Goal: Task Accomplishment & Management: Use online tool/utility

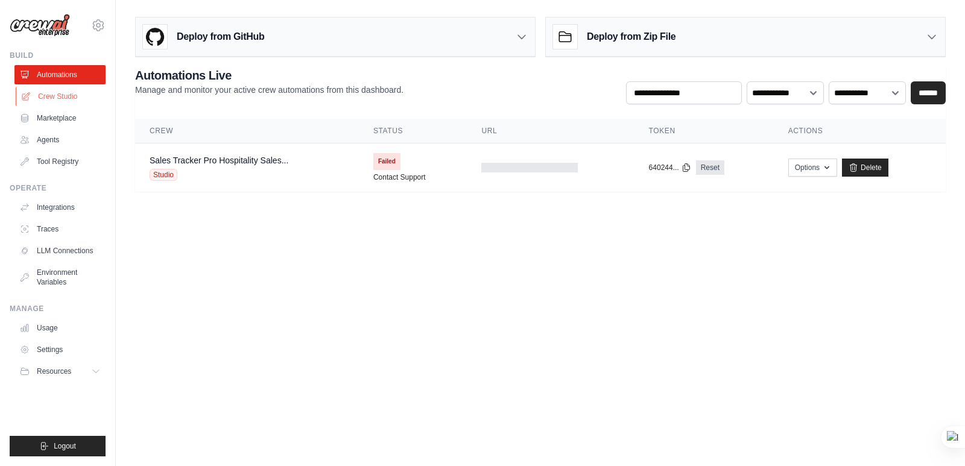
click at [57, 95] on link "Crew Studio" at bounding box center [61, 96] width 91 height 19
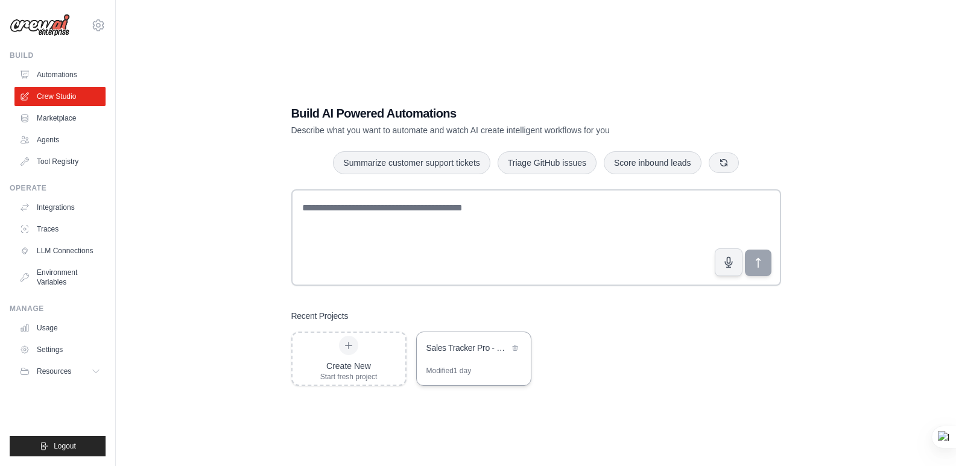
click at [489, 358] on div "Sales Tracker Pro - Hospitality Sales Management System" at bounding box center [474, 349] width 114 height 34
click at [339, 359] on div "Create New Start fresh project" at bounding box center [348, 359] width 57 height 46
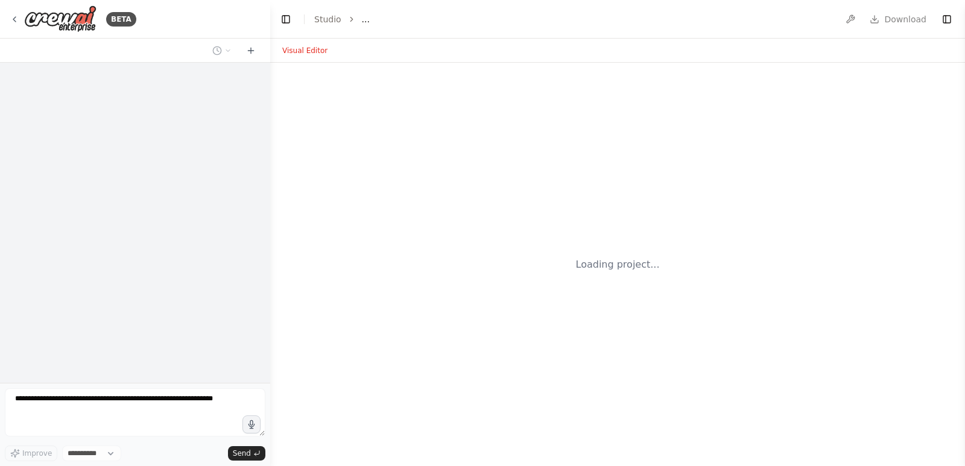
select select "****"
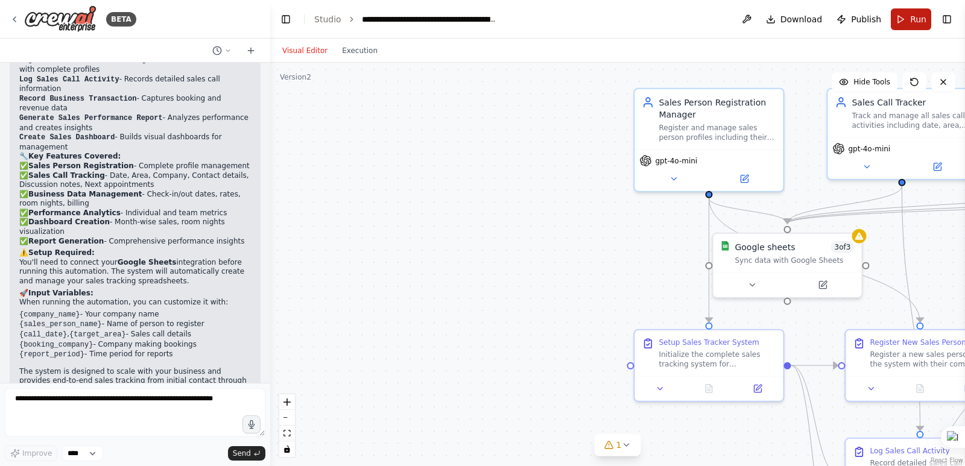
click at [910, 22] on span "Run" at bounding box center [918, 19] width 16 height 12
click at [910, 22] on header "**********" at bounding box center [617, 19] width 695 height 39
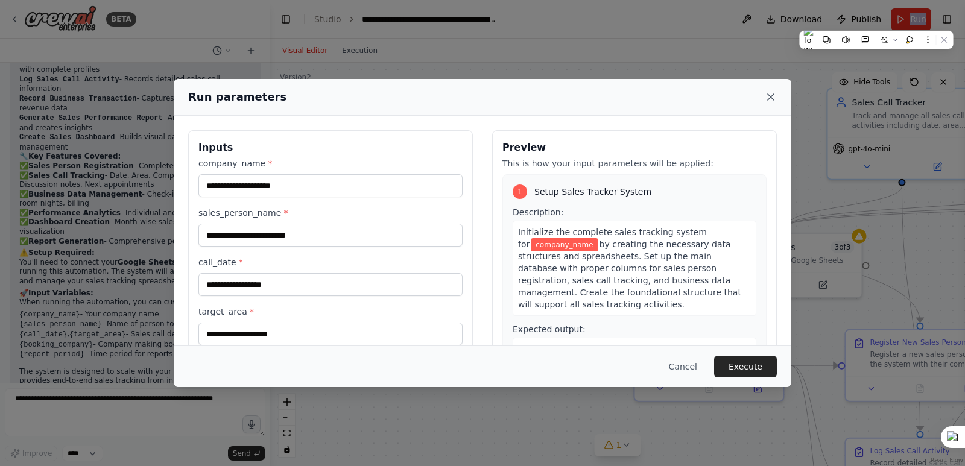
click at [772, 97] on icon at bounding box center [771, 97] width 12 height 12
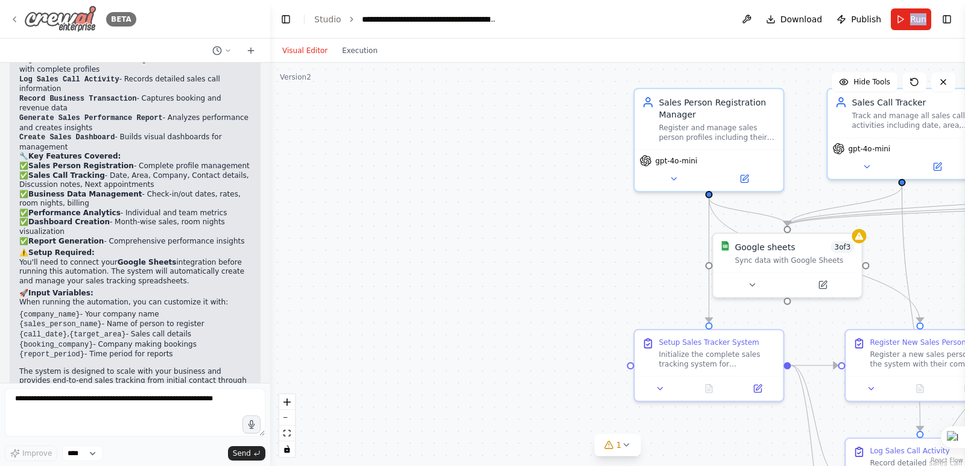
click at [11, 15] on icon at bounding box center [15, 19] width 10 height 10
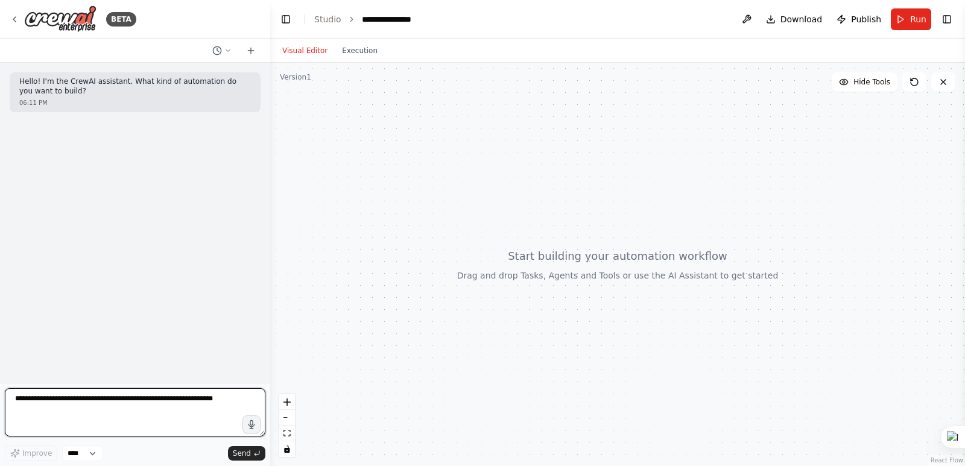
click at [76, 423] on textarea at bounding box center [135, 412] width 260 height 48
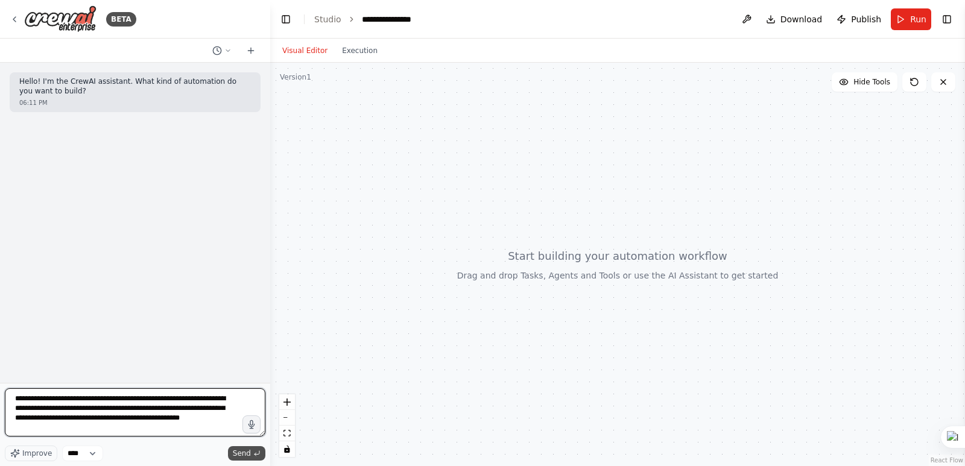
type textarea "**********"
click at [241, 452] on span "Send" at bounding box center [242, 454] width 18 height 10
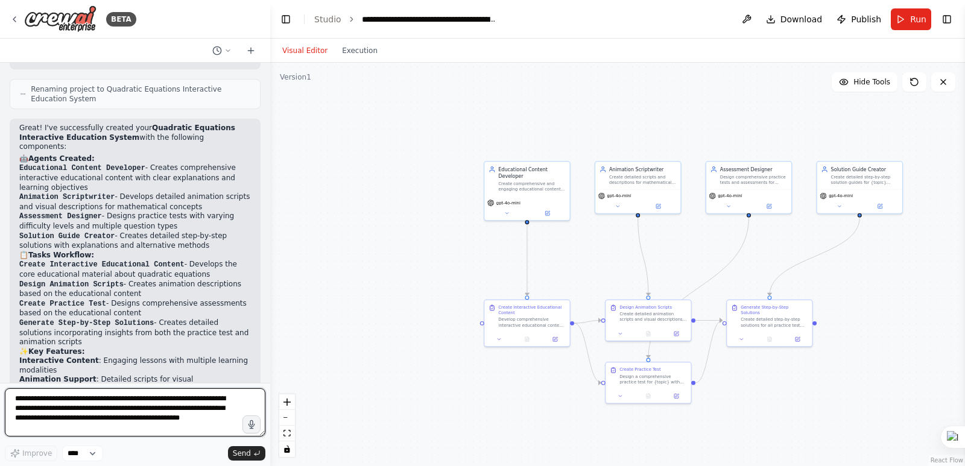
scroll to position [1152, 0]
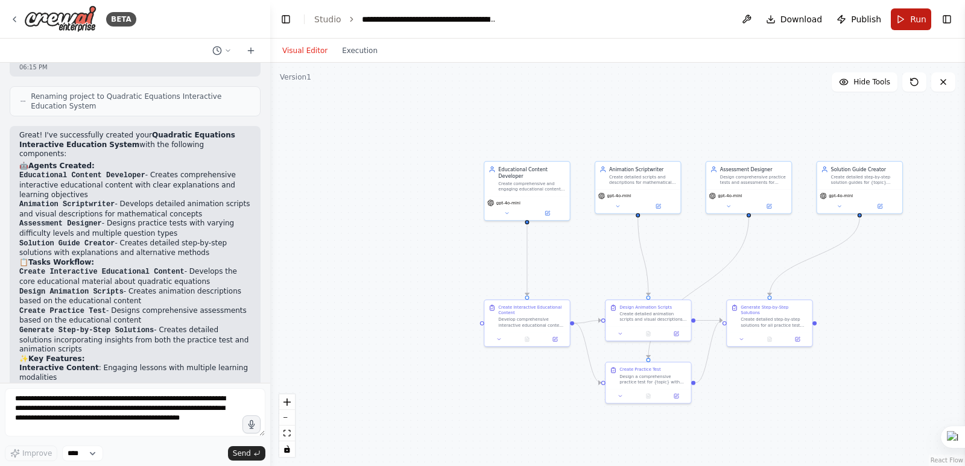
click at [904, 16] on button "Run" at bounding box center [911, 19] width 40 height 22
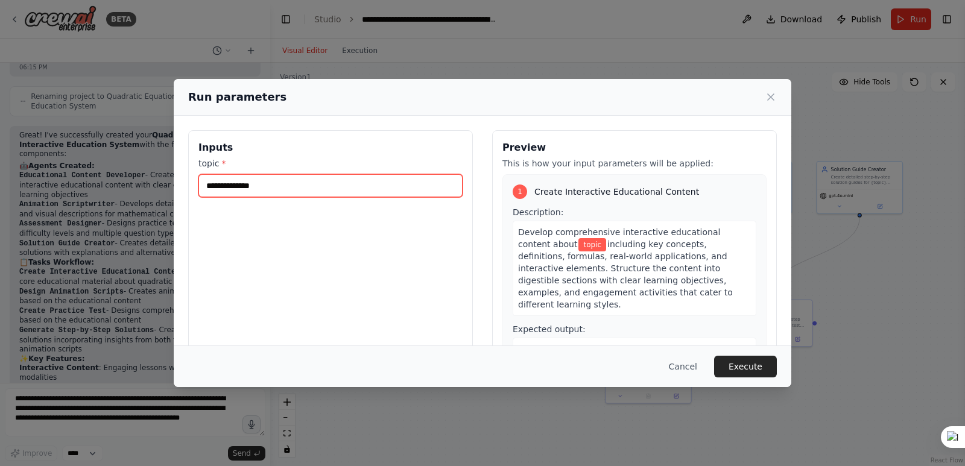
click at [284, 188] on input "topic *" at bounding box center [330, 185] width 264 height 23
click at [215, 185] on input "*********" at bounding box center [330, 185] width 264 height 23
click at [217, 180] on input "*********" at bounding box center [330, 185] width 264 height 23
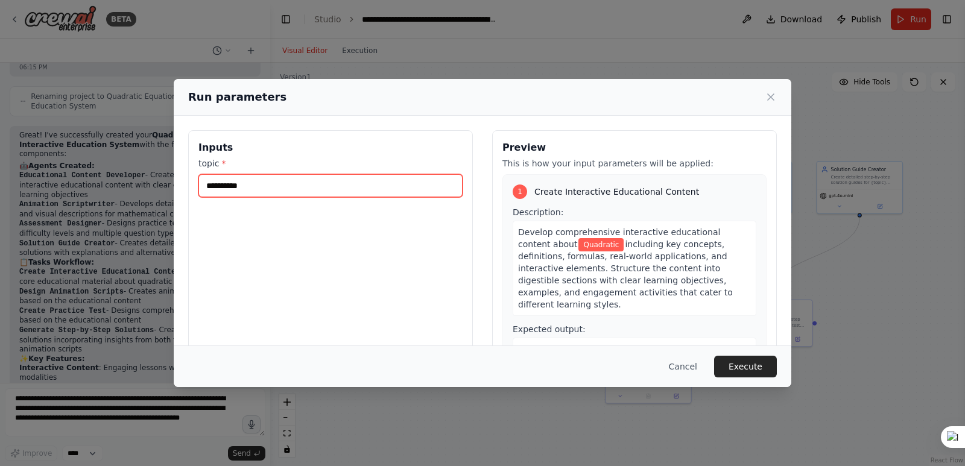
click at [266, 189] on input "*********" at bounding box center [330, 185] width 264 height 23
type input "**********"
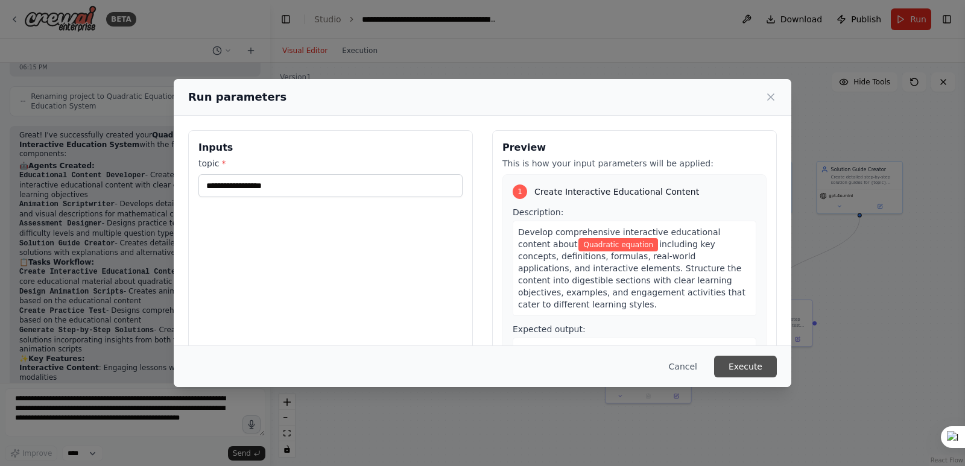
click at [752, 364] on button "Execute" at bounding box center [745, 367] width 63 height 22
click at [752, 364] on div ".deletable-edge-delete-btn { width: 20px; height: 20px; border: 0px solid #ffff…" at bounding box center [617, 264] width 695 height 403
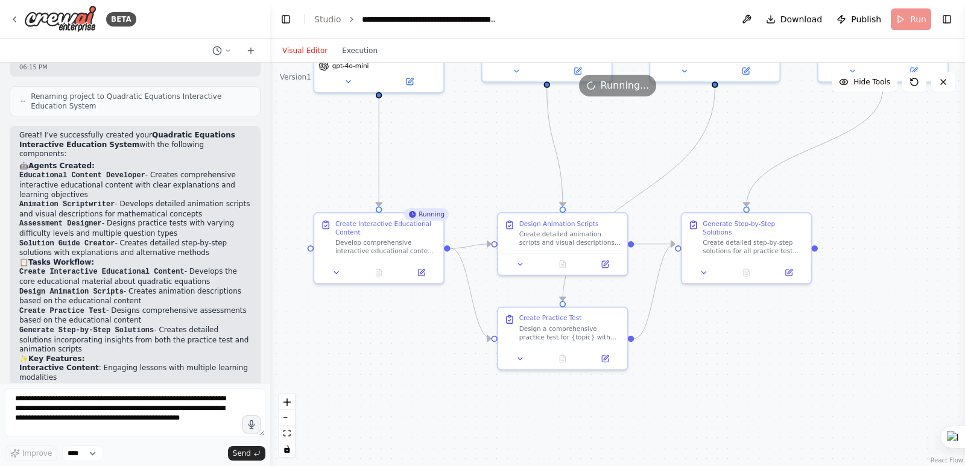
click at [784, 124] on div ".deletable-edge-delete-btn { width: 20px; height: 20px; border: 0px solid #ffff…" at bounding box center [617, 264] width 695 height 403
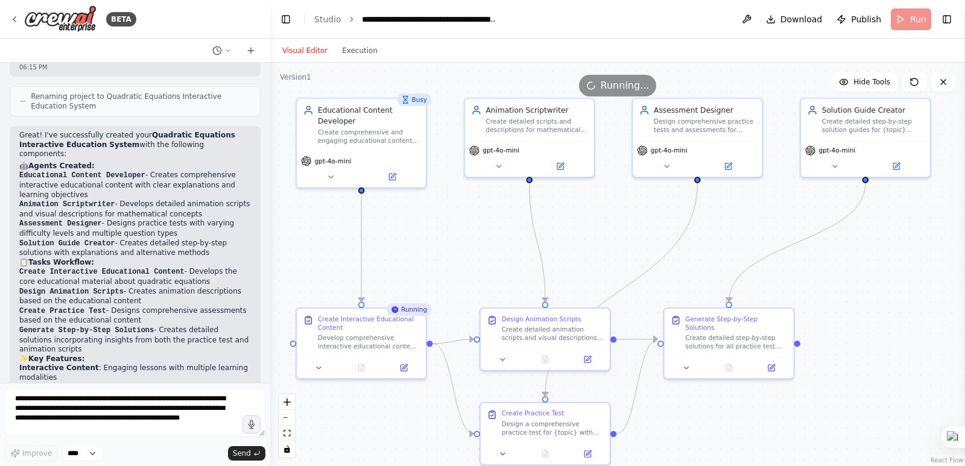
drag, startPoint x: 778, startPoint y: 142, endPoint x: 761, endPoint y: 235, distance: 95.1
click at [761, 235] on div ".deletable-edge-delete-btn { width: 20px; height: 20px; border: 0px solid #ffff…" at bounding box center [617, 264] width 695 height 403
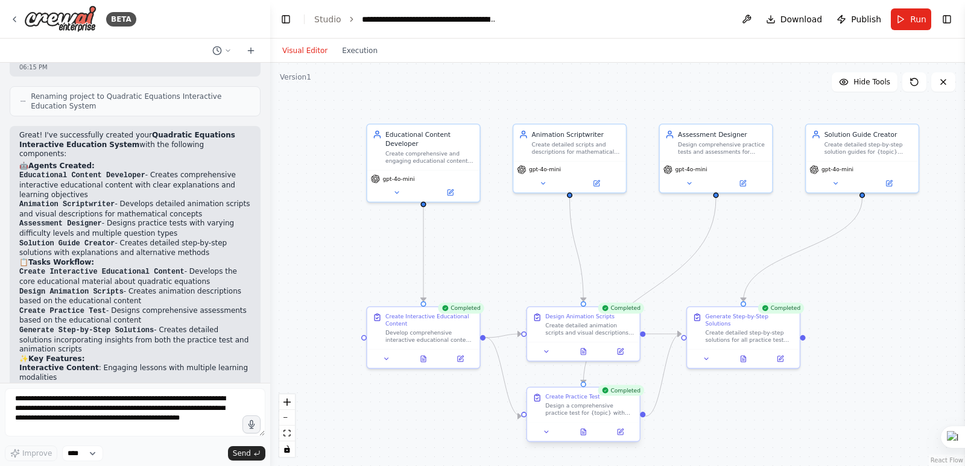
click at [623, 438] on div at bounding box center [583, 432] width 112 height 19
click at [737, 433] on div ".deletable-edge-delete-btn { width: 20px; height: 20px; border: 0px solid #ffff…" at bounding box center [617, 264] width 695 height 403
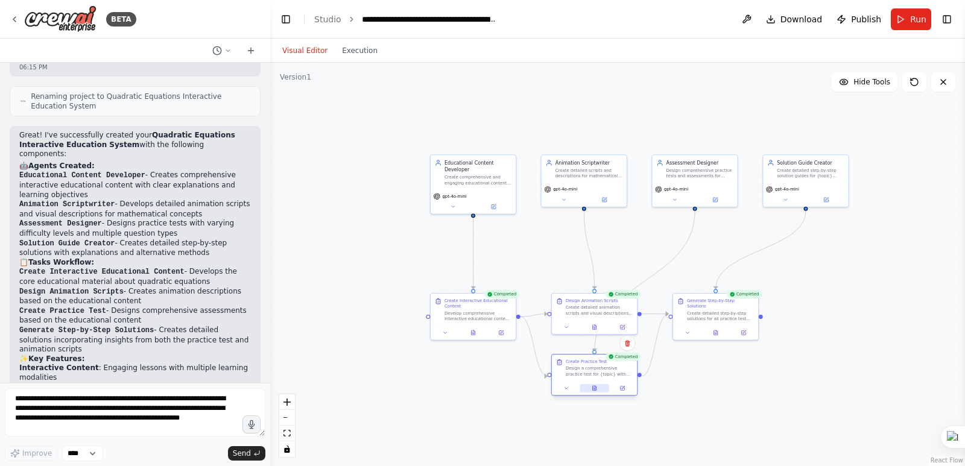
click at [595, 390] on icon at bounding box center [595, 388] width 4 height 5
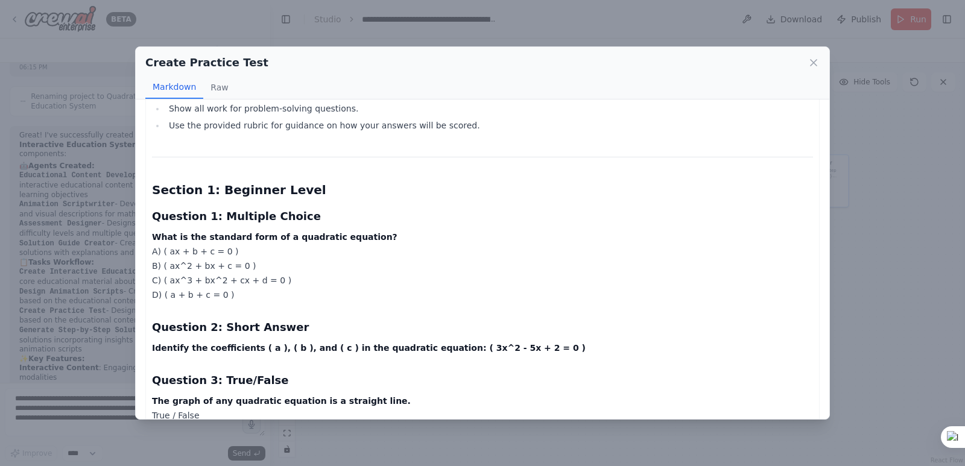
scroll to position [0, 0]
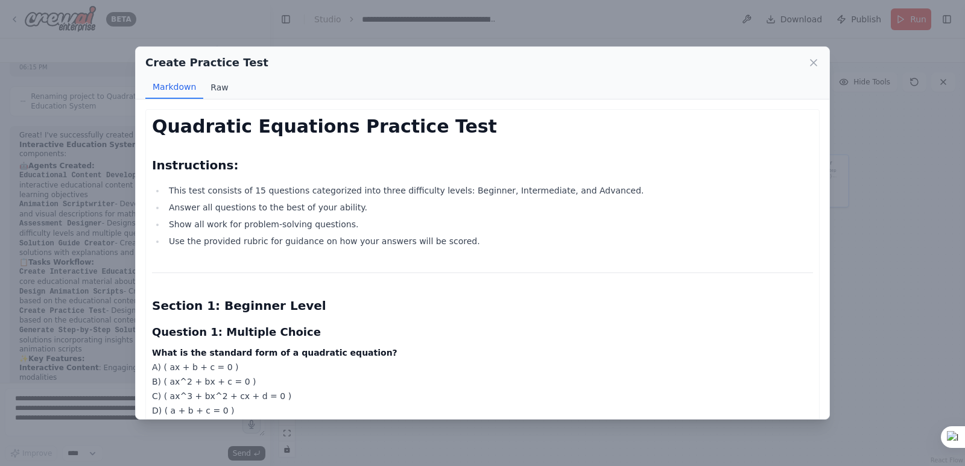
click at [216, 86] on button "Raw" at bounding box center [219, 87] width 32 height 23
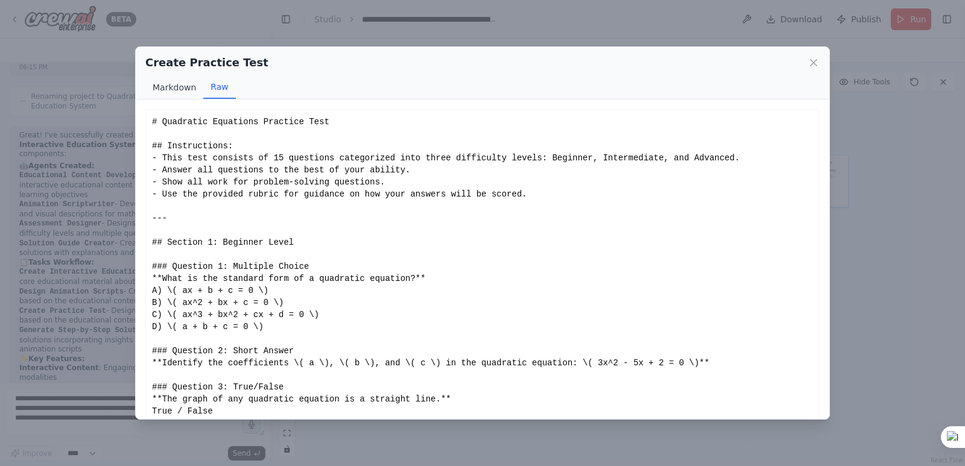
click at [178, 87] on button "Markdown" at bounding box center [174, 87] width 58 height 23
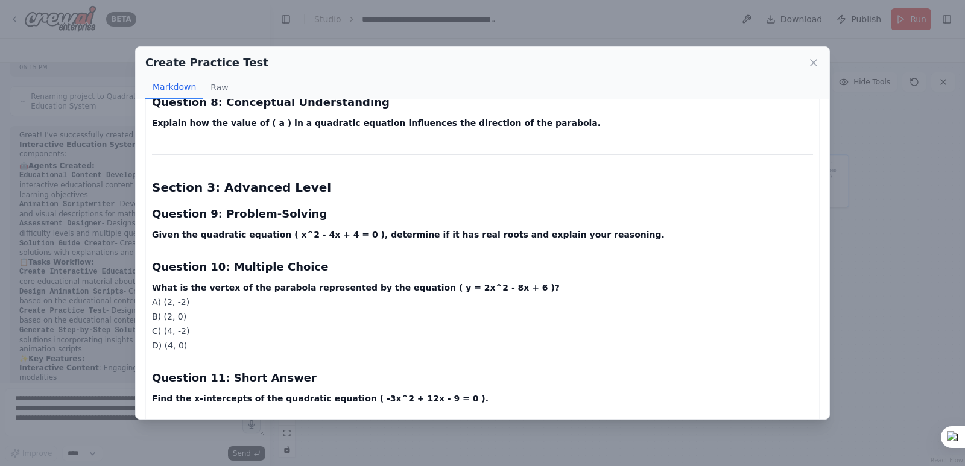
scroll to position [563, 0]
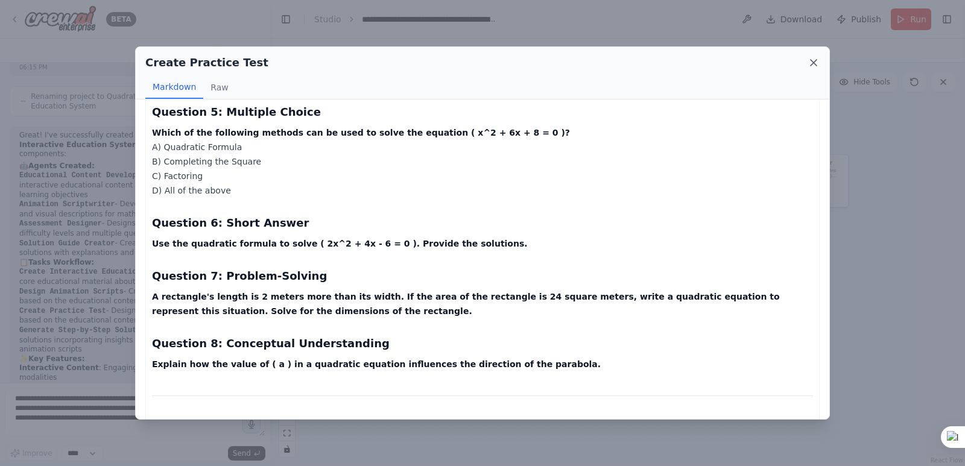
click at [809, 63] on icon at bounding box center [813, 63] width 12 height 12
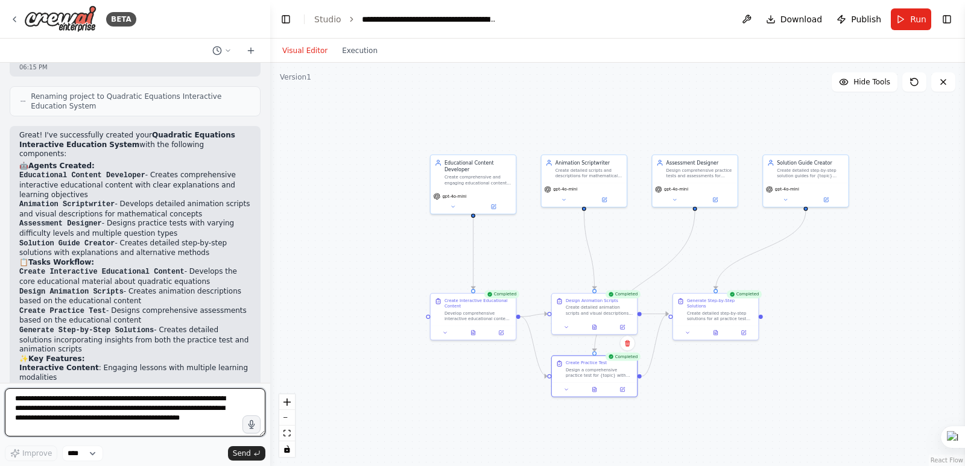
click at [76, 423] on textarea "**********" at bounding box center [135, 412] width 260 height 48
click at [473, 331] on icon at bounding box center [474, 331] width 4 height 5
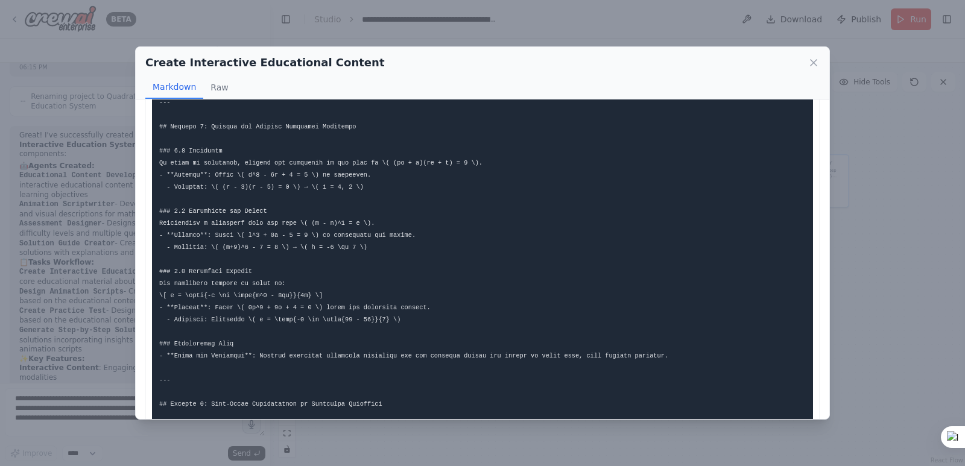
scroll to position [724, 0]
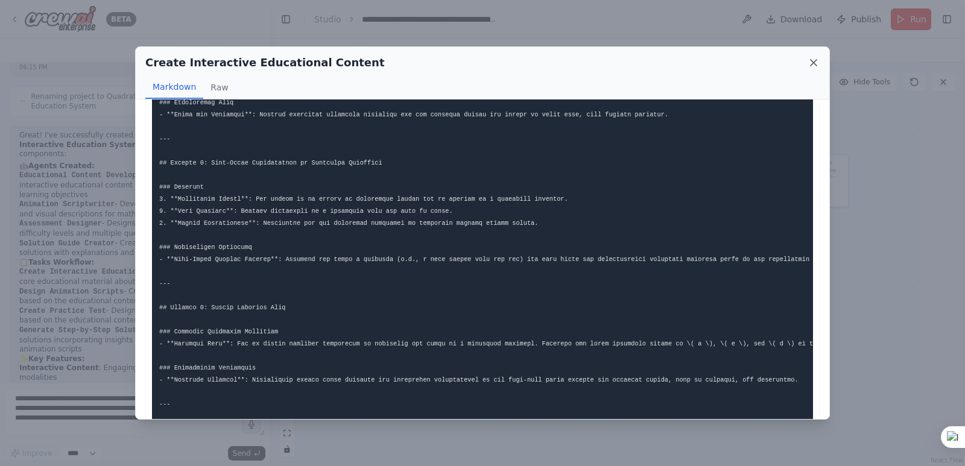
click at [809, 65] on icon at bounding box center [813, 63] width 12 height 12
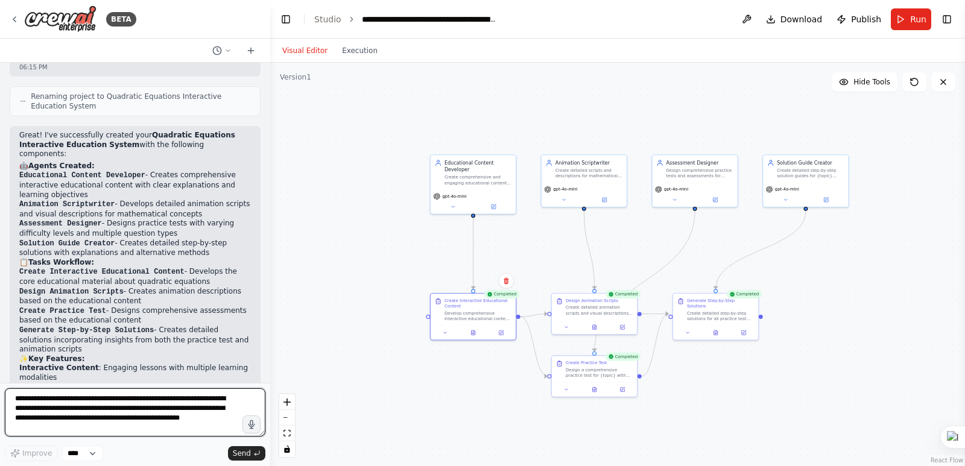
click at [70, 421] on textarea "**********" at bounding box center [135, 412] width 260 height 48
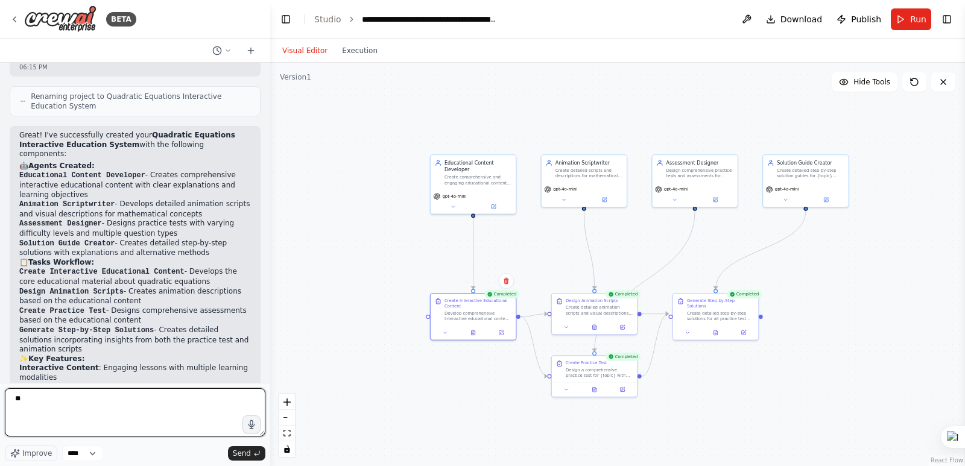
type textarea "*"
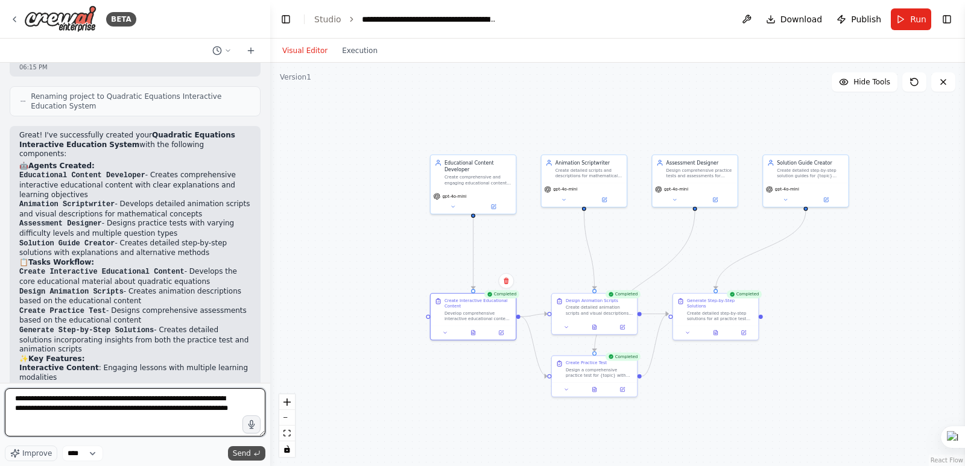
type textarea "**********"
click at [244, 451] on span "Send" at bounding box center [242, 454] width 18 height 10
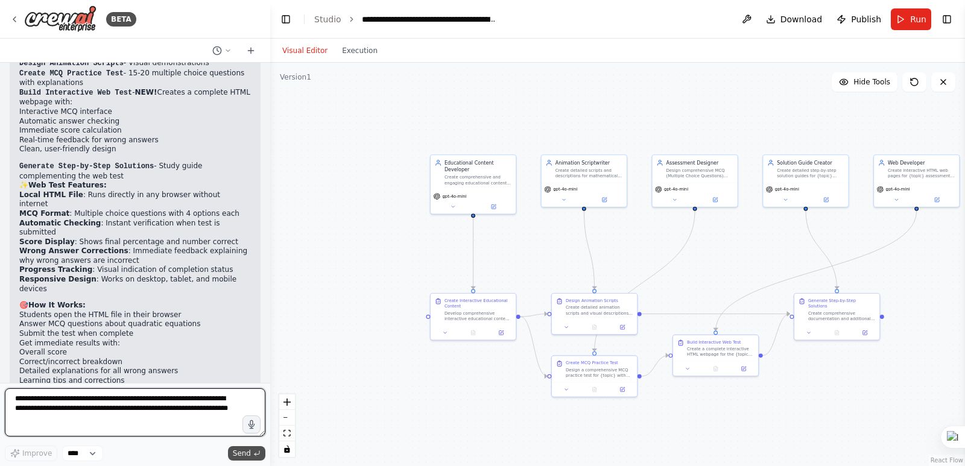
scroll to position [2433, 0]
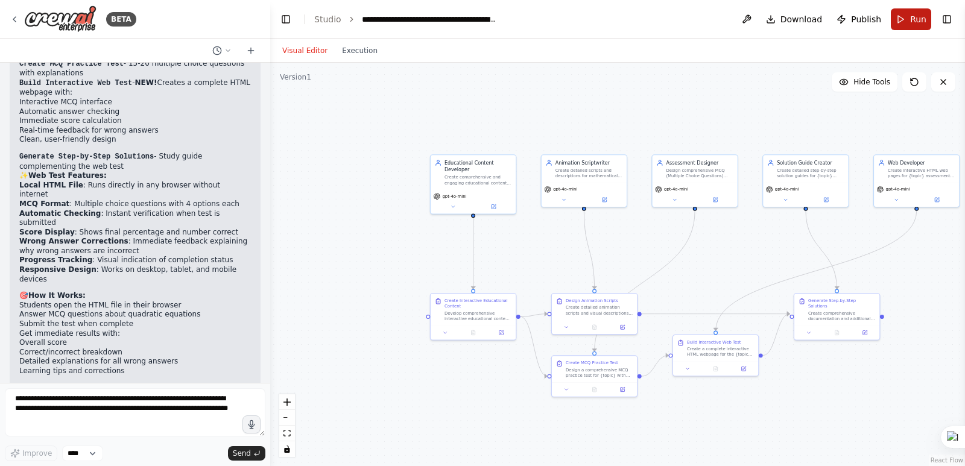
click at [907, 14] on button "Run" at bounding box center [911, 19] width 40 height 22
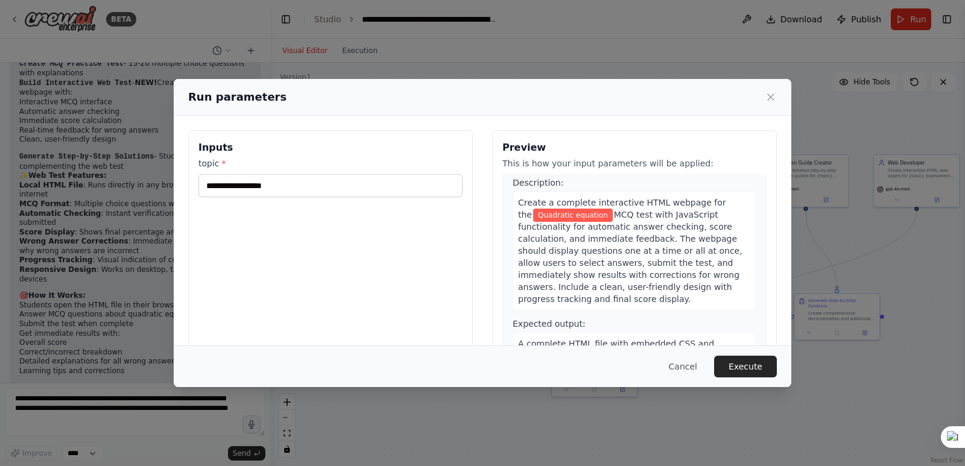
scroll to position [1115, 0]
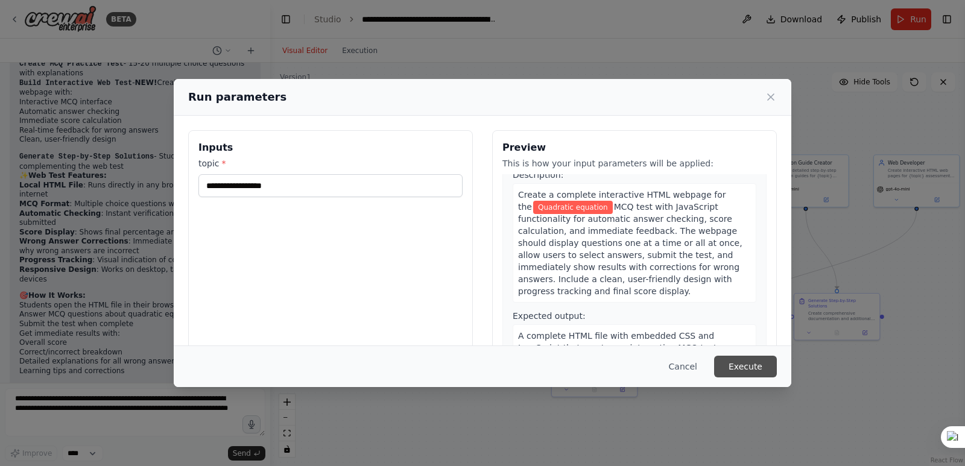
click at [756, 359] on button "Execute" at bounding box center [745, 367] width 63 height 22
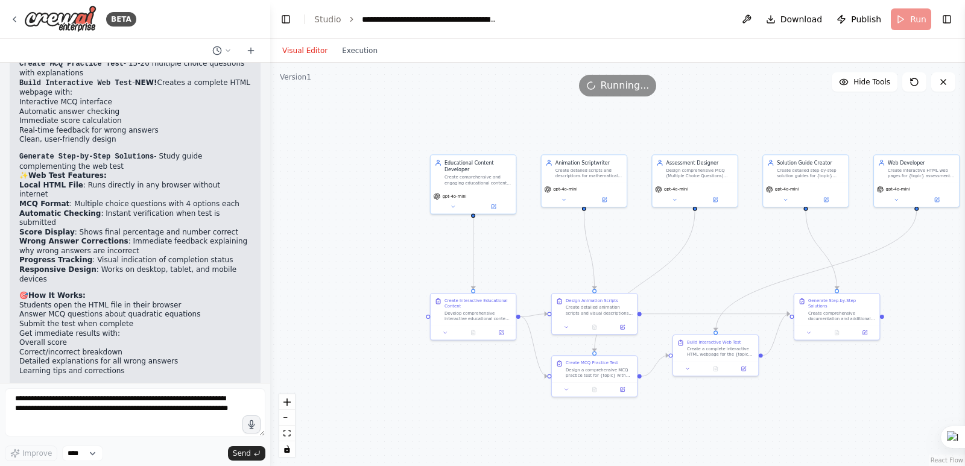
click at [756, 359] on div "Build Interactive Web Test Create a complete interactive HTML webpage for the {…" at bounding box center [715, 348] width 85 height 27
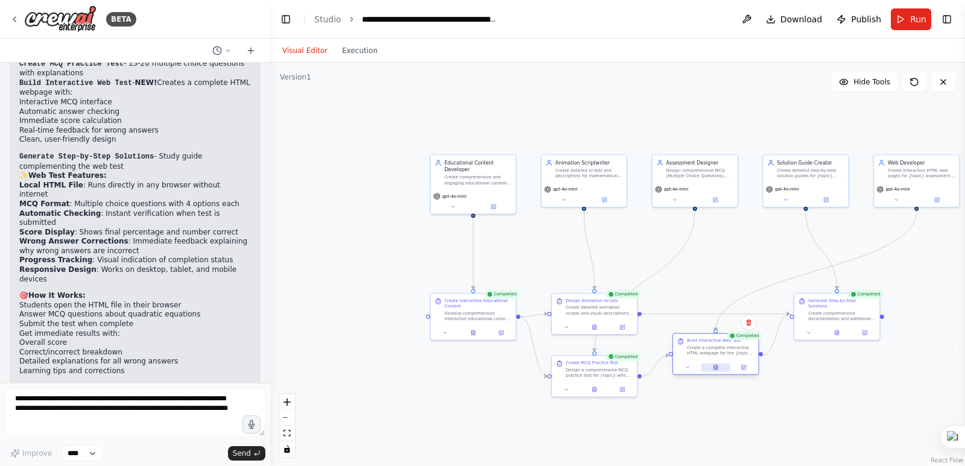
click at [714, 368] on icon at bounding box center [715, 368] width 2 height 0
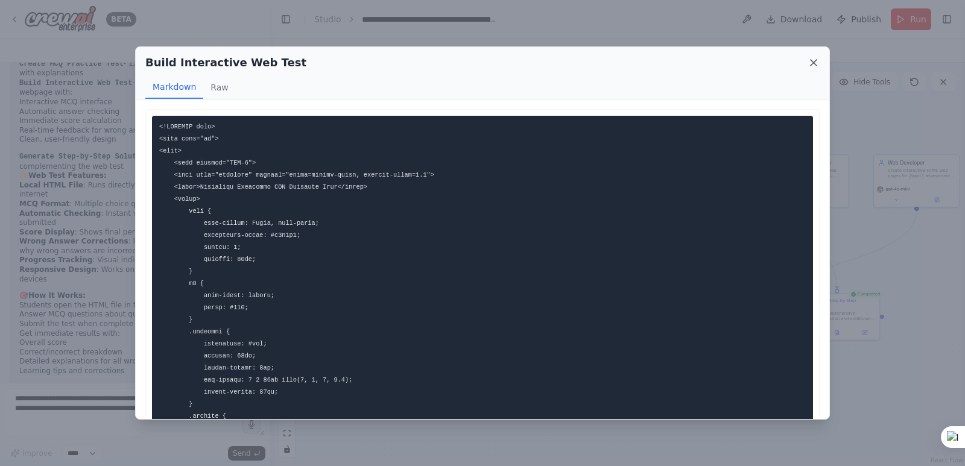
click at [815, 63] on icon at bounding box center [813, 63] width 12 height 12
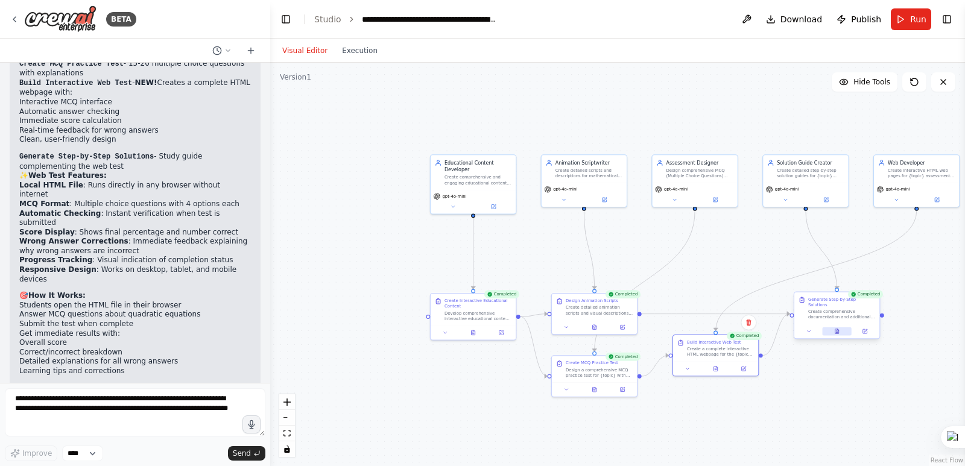
click at [836, 328] on button at bounding box center [837, 331] width 30 height 8
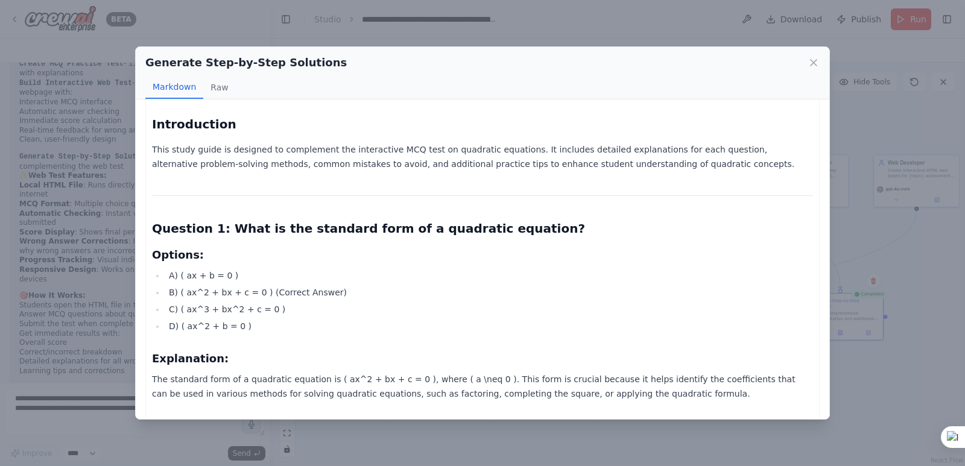
scroll to position [60, 0]
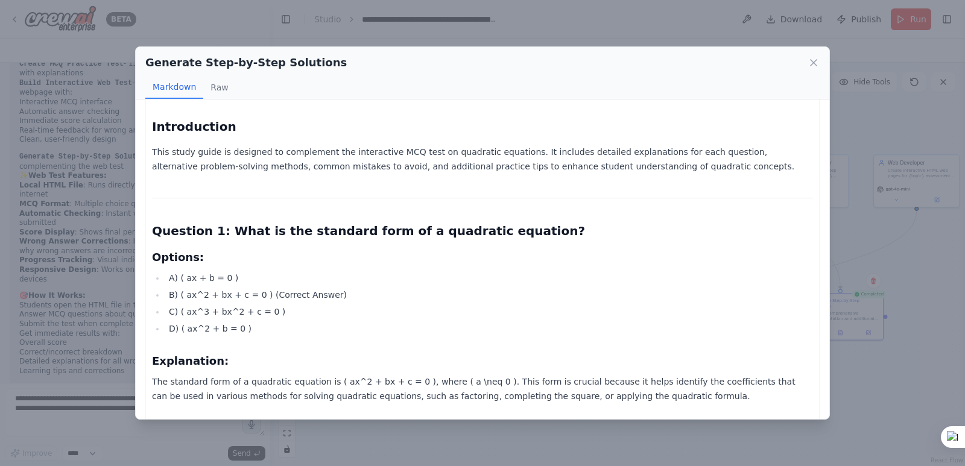
click at [165, 271] on li "A) ( ax + b = 0 )" at bounding box center [489, 278] width 648 height 14
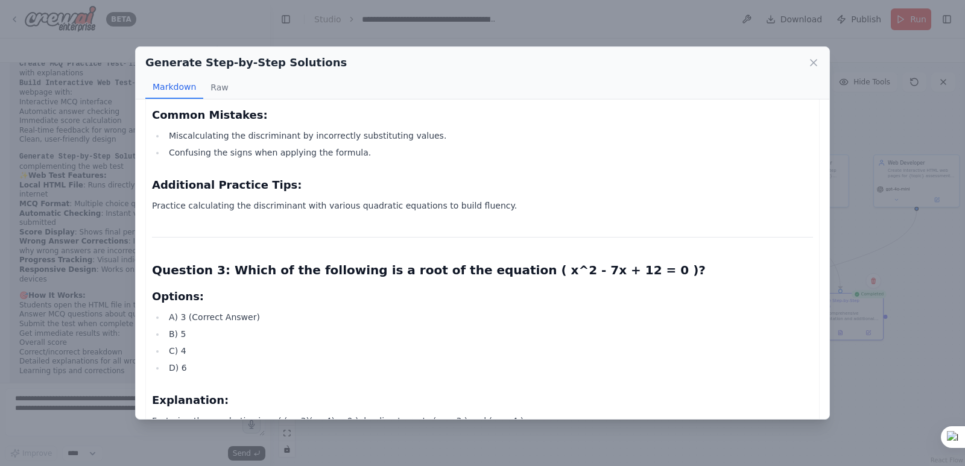
scroll to position [512, 0]
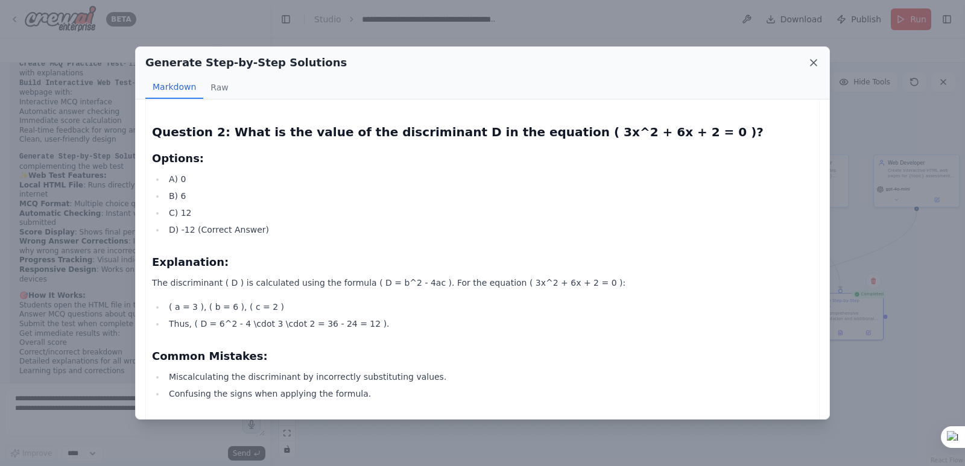
click at [814, 66] on icon at bounding box center [813, 63] width 12 height 12
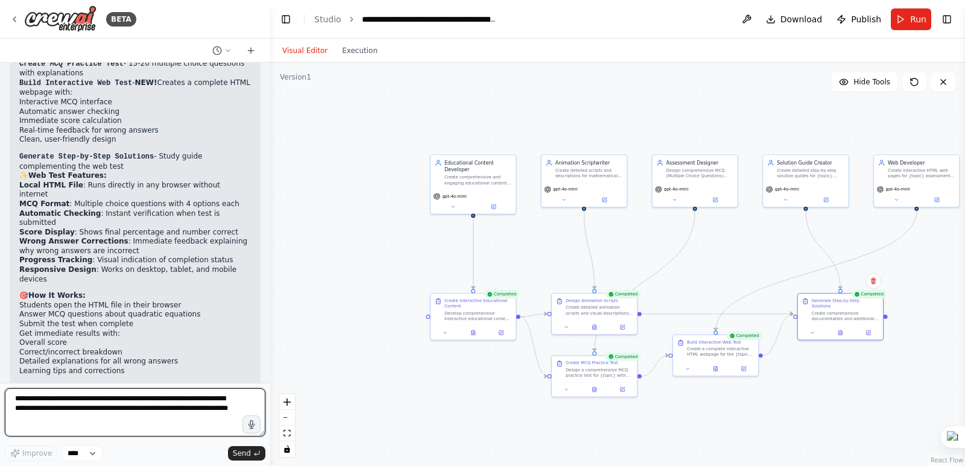
click at [25, 406] on textarea "**********" at bounding box center [135, 412] width 260 height 48
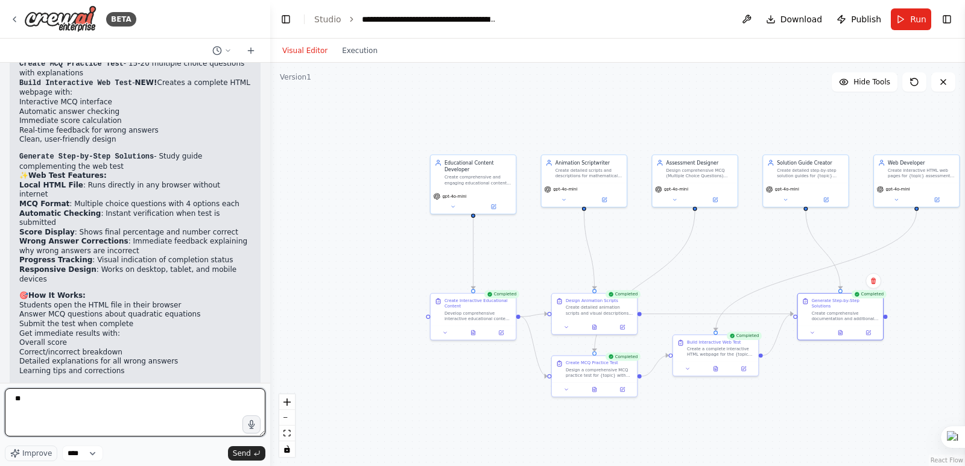
type textarea "*"
click at [122, 409] on textarea "**********" at bounding box center [135, 412] width 260 height 48
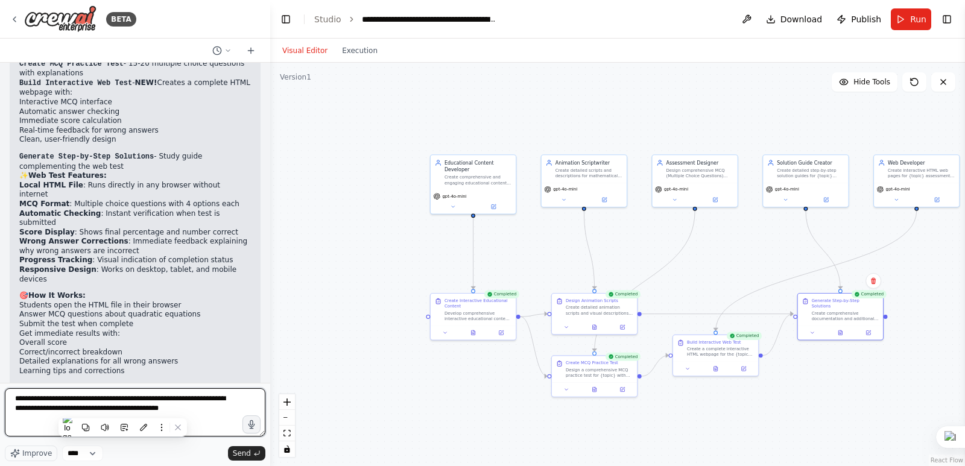
click at [126, 409] on textarea "**********" at bounding box center [135, 412] width 260 height 48
type textarea "**********"
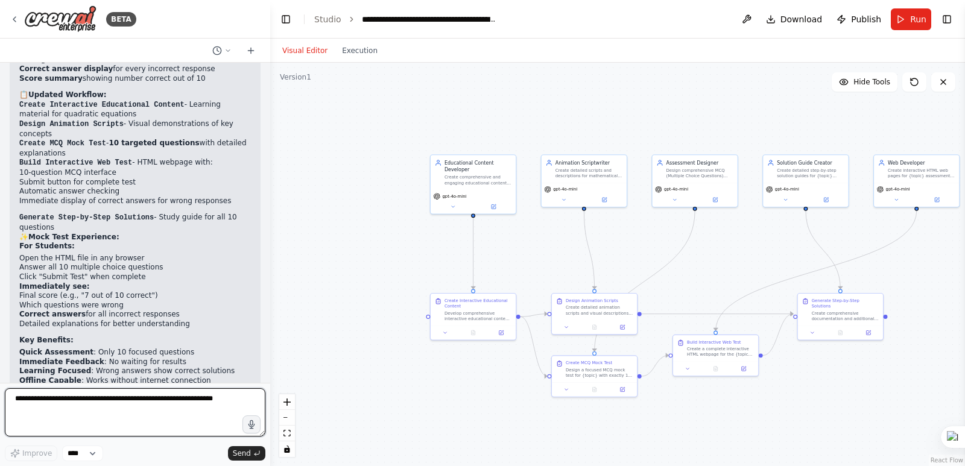
scroll to position [3289, 0]
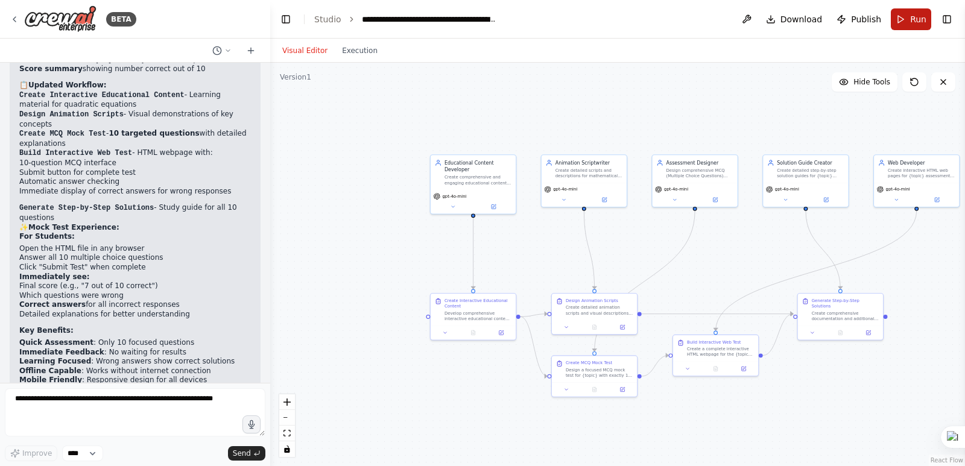
click at [913, 17] on span "Run" at bounding box center [918, 19] width 16 height 12
click at [913, 17] on header "**********" at bounding box center [617, 19] width 695 height 39
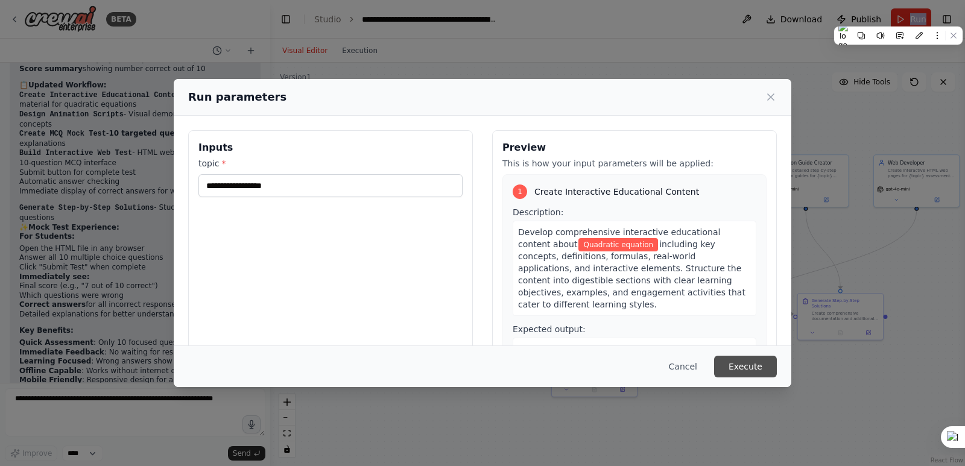
click at [763, 364] on button "Execute" at bounding box center [745, 367] width 63 height 22
click at [763, 364] on div ".deletable-edge-delete-btn { width: 20px; height: 20px; border: 0px solid #ffff…" at bounding box center [617, 264] width 695 height 403
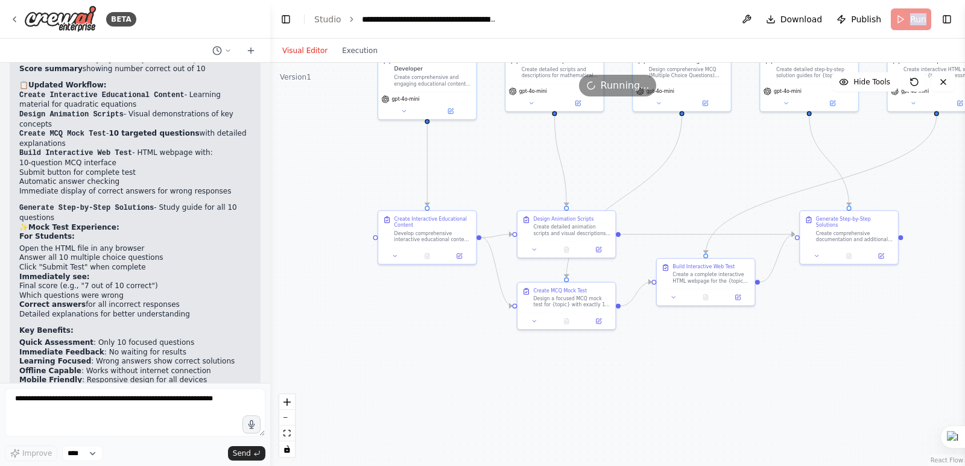
click at [752, 166] on div ".deletable-edge-delete-btn { width: 20px; height: 20px; border: 0px solid #ffff…" at bounding box center [617, 264] width 695 height 403
click at [708, 243] on icon "Edge from 11614357-7b26-4967-99f8-fa03efe15d1f to 4361ac08-1d71-496d-aebb-c8a98…" at bounding box center [820, 184] width 231 height 137
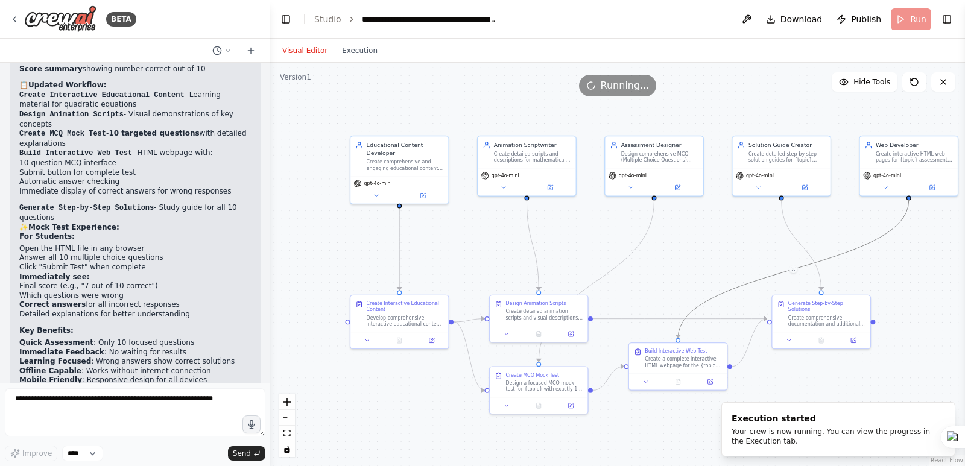
drag, startPoint x: 713, startPoint y: 158, endPoint x: 682, endPoint y: 244, distance: 91.7
click at [684, 244] on div ".deletable-edge-delete-btn { width: 20px; height: 20px; border: 0px solid #ffff…" at bounding box center [617, 264] width 695 height 403
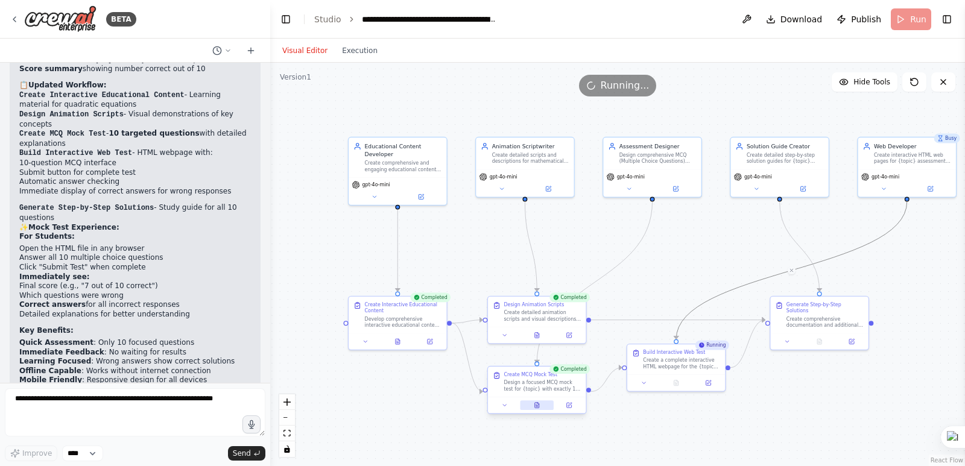
click at [537, 410] on button at bounding box center [537, 405] width 34 height 10
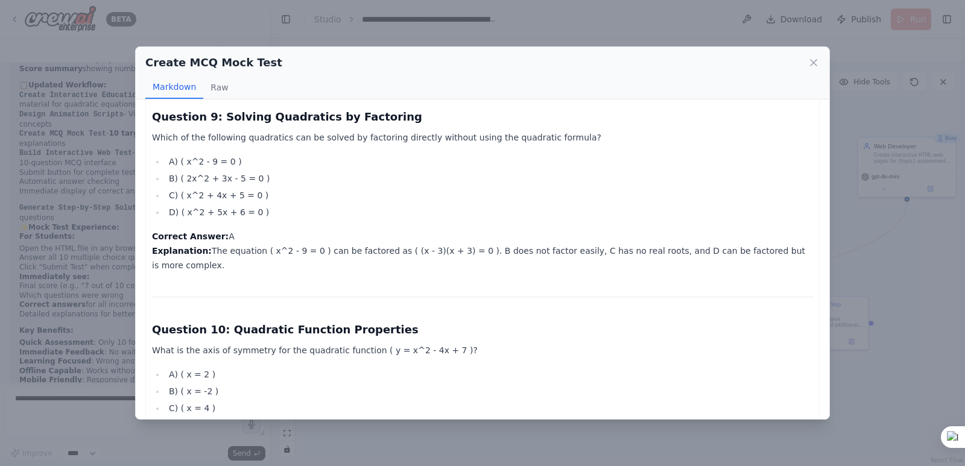
scroll to position [1852, 0]
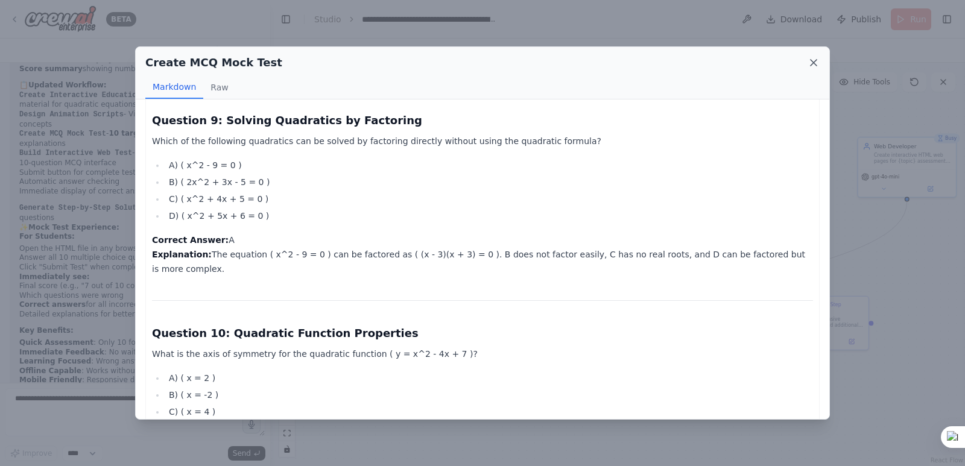
click at [814, 62] on icon at bounding box center [813, 63] width 12 height 12
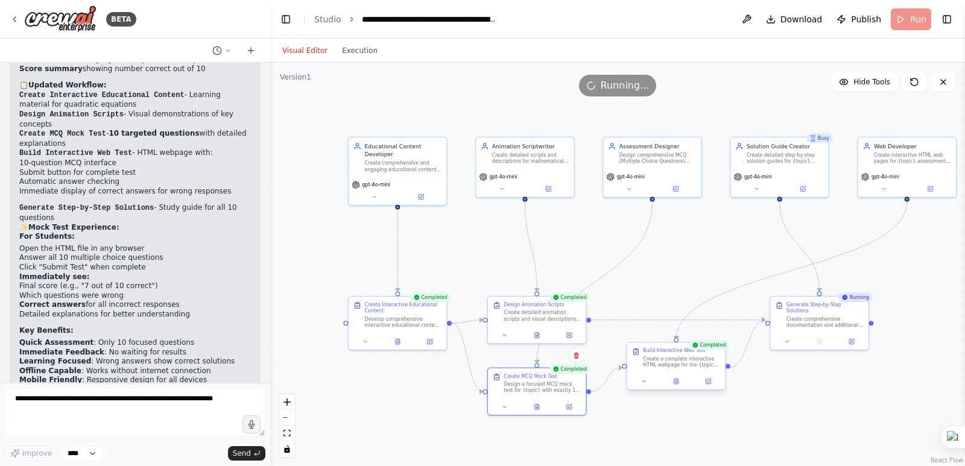
click at [675, 390] on div "Build Interactive Web Test Create a complete interactive HTML webpage for the {…" at bounding box center [675, 366] width 99 height 48
click at [677, 386] on div at bounding box center [676, 381] width 98 height 16
click at [678, 383] on icon at bounding box center [676, 381] width 4 height 5
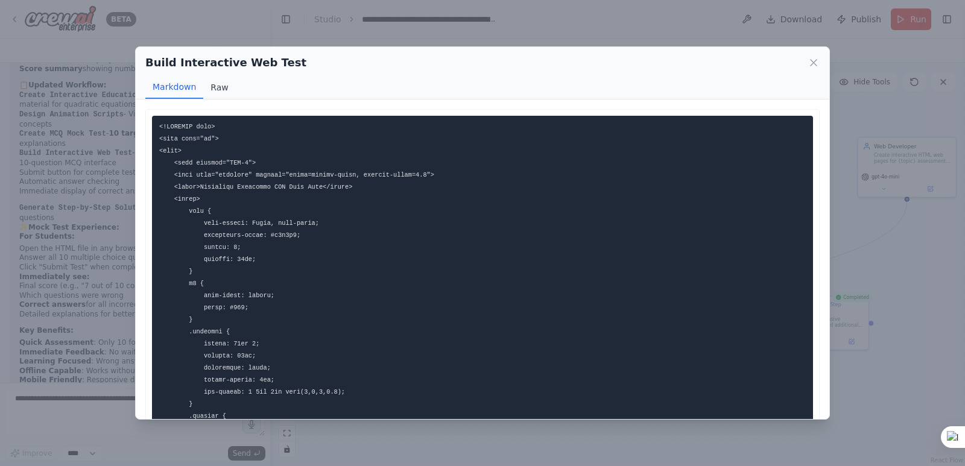
click at [216, 94] on button "Raw" at bounding box center [219, 87] width 32 height 23
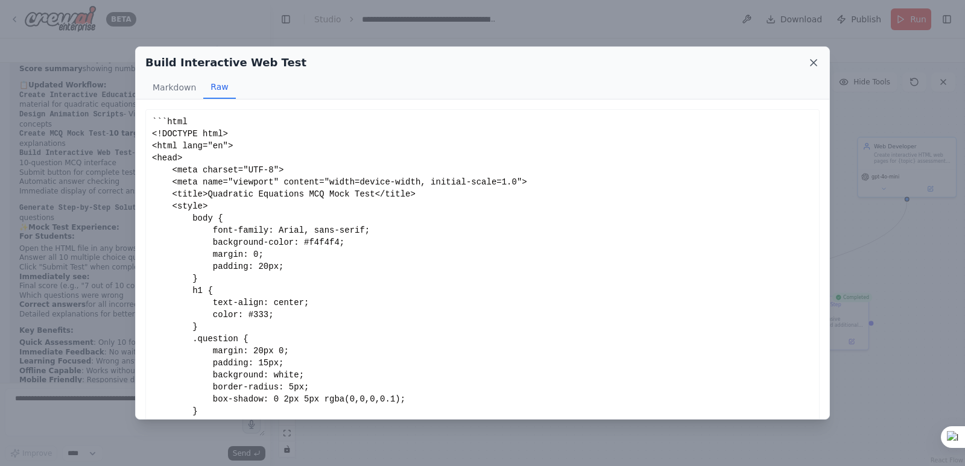
click at [815, 60] on icon at bounding box center [813, 63] width 12 height 12
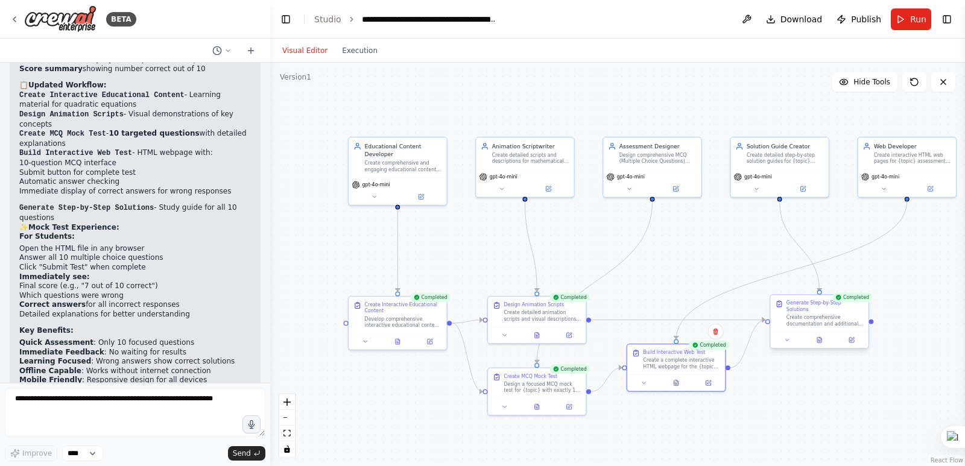
click at [821, 342] on div "Generate Step-by-Step Solutions Create comprehensive documentation and addition…" at bounding box center [818, 321] width 99 height 54
click at [821, 338] on icon at bounding box center [819, 340] width 4 height 5
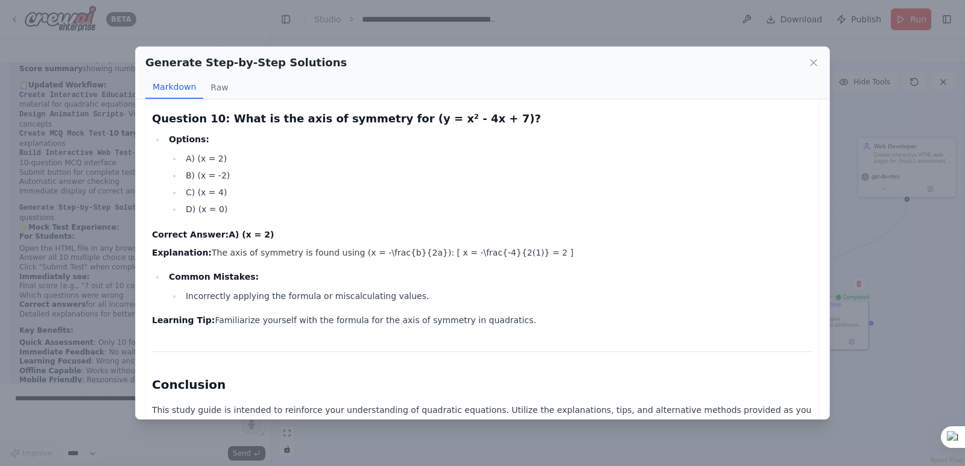
scroll to position [2377, 0]
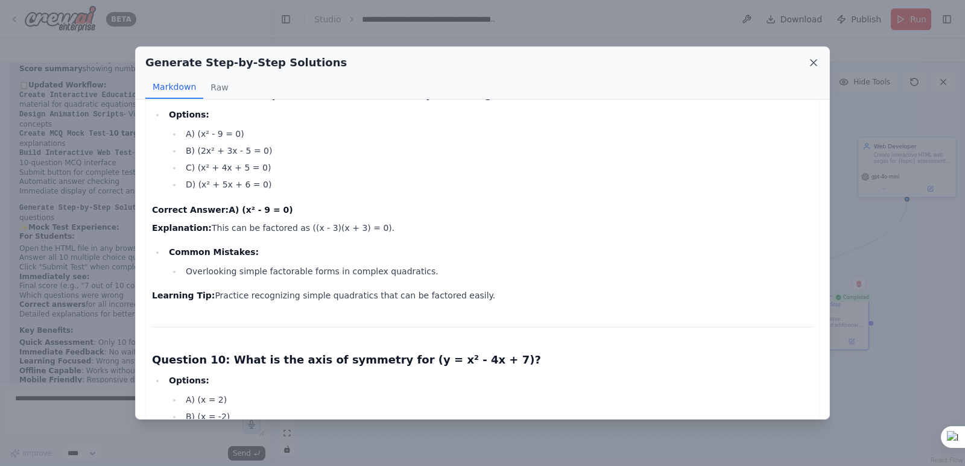
click at [809, 60] on icon at bounding box center [813, 63] width 12 height 12
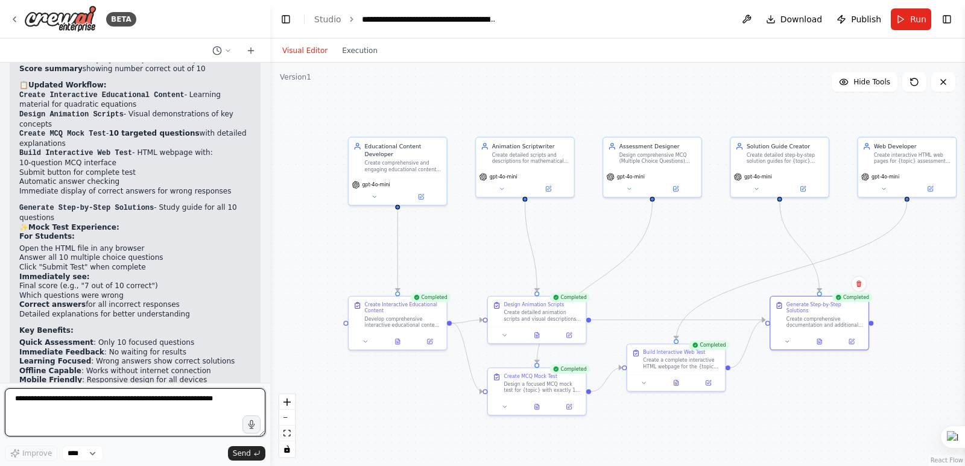
click at [29, 406] on textarea at bounding box center [135, 412] width 260 height 48
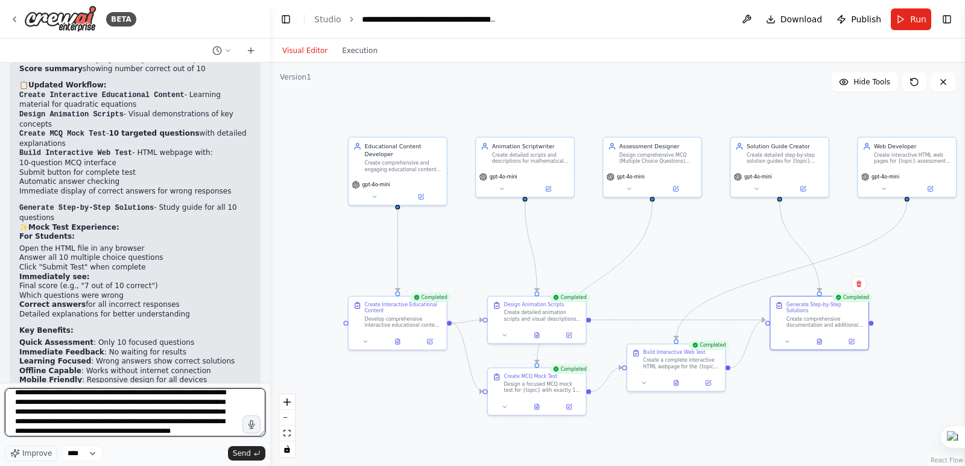
scroll to position [16, 0]
type textarea "**********"
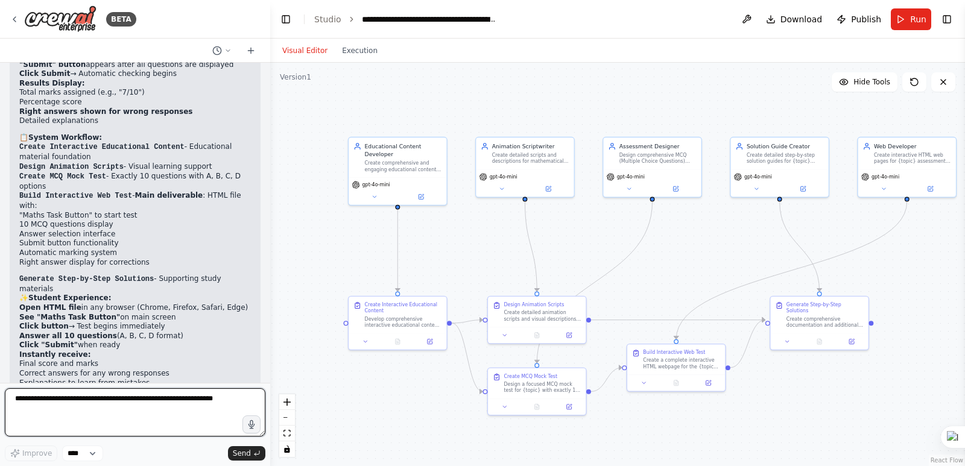
scroll to position [4147, 0]
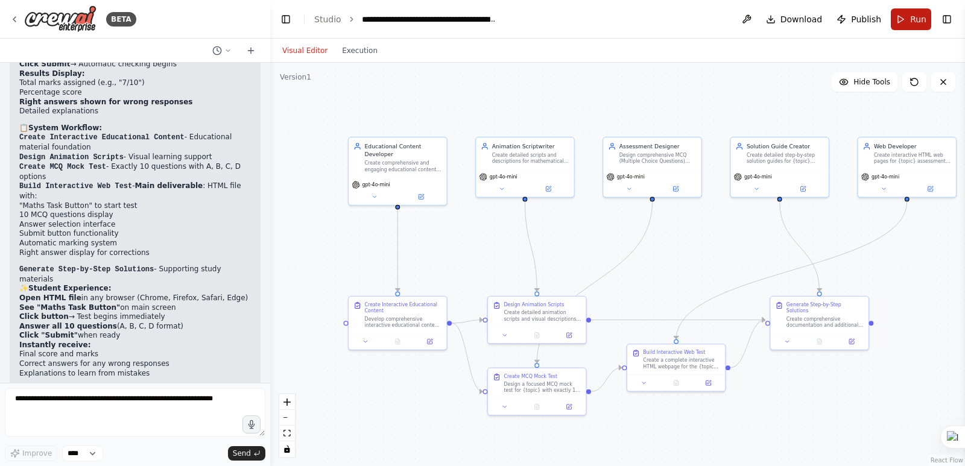
click at [923, 29] on button "Run" at bounding box center [911, 19] width 40 height 22
click at [923, 29] on header "**********" at bounding box center [617, 19] width 695 height 39
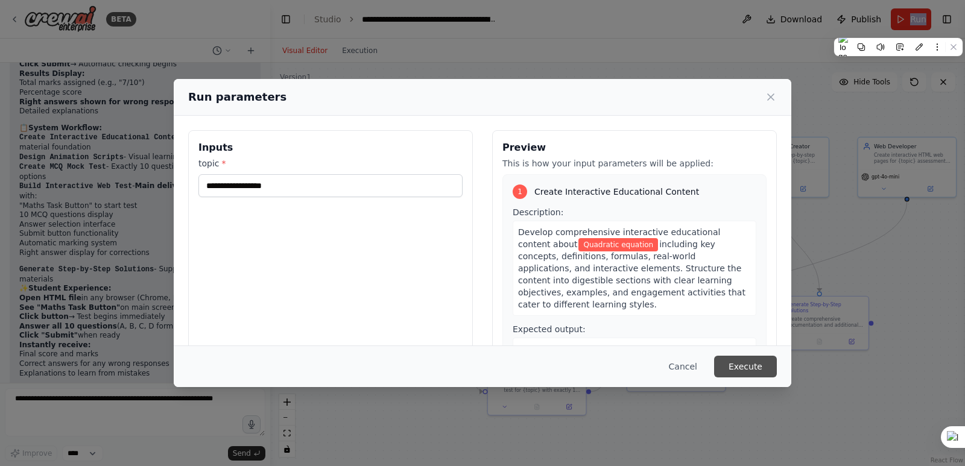
click at [746, 369] on button "Execute" at bounding box center [745, 367] width 63 height 22
click at [746, 369] on div ".deletable-edge-delete-btn { width: 20px; height: 20px; border: 0px solid #ffff…" at bounding box center [617, 264] width 695 height 403
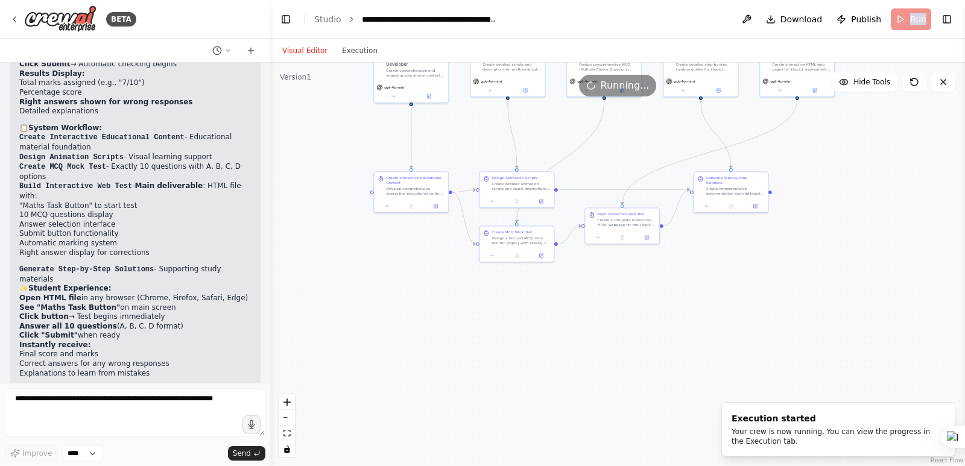
click at [757, 301] on div ".deletable-edge-delete-btn { width: 20px; height: 20px; border: 0px solid #ffff…" at bounding box center [617, 264] width 695 height 403
click at [738, 332] on div ".deletable-edge-delete-btn { width: 20px; height: 20px; border: 0px solid #ffff…" at bounding box center [617, 264] width 695 height 403
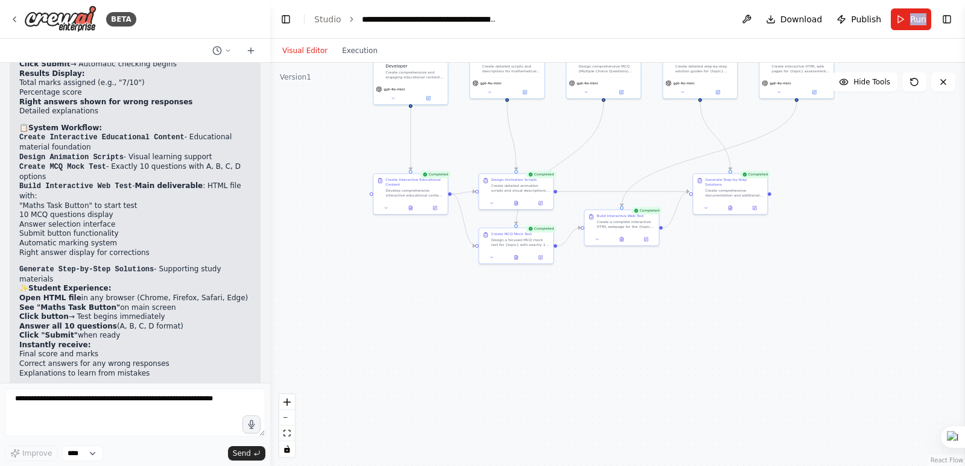
click at [729, 209] on div at bounding box center [730, 207] width 74 height 13
click at [733, 210] on div ".deletable-edge-delete-btn { width: 20px; height: 20px; border: 0px solid #ffff…" at bounding box center [617, 264] width 695 height 403
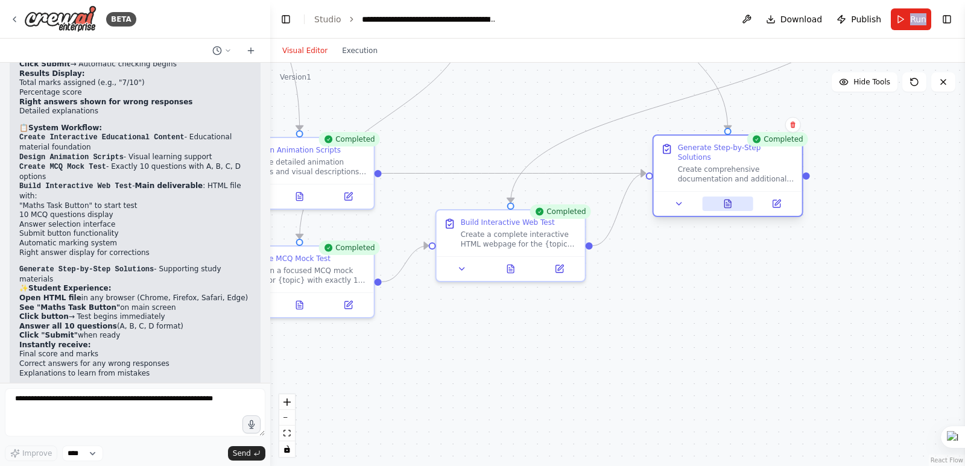
click at [730, 199] on button at bounding box center [727, 204] width 51 height 14
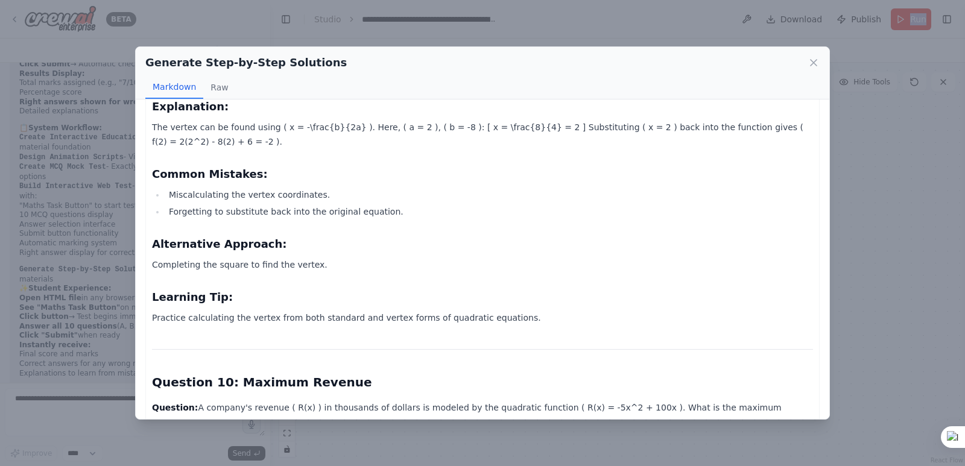
scroll to position [3511, 0]
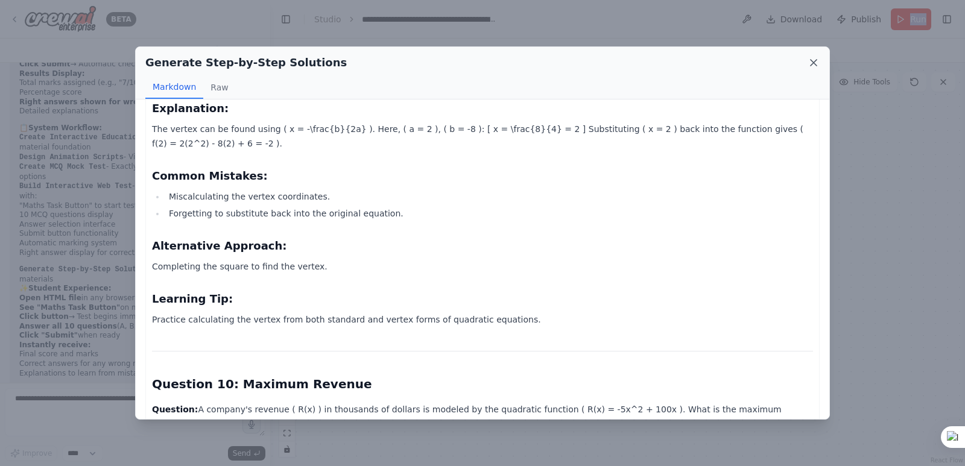
click at [813, 64] on icon at bounding box center [813, 63] width 12 height 12
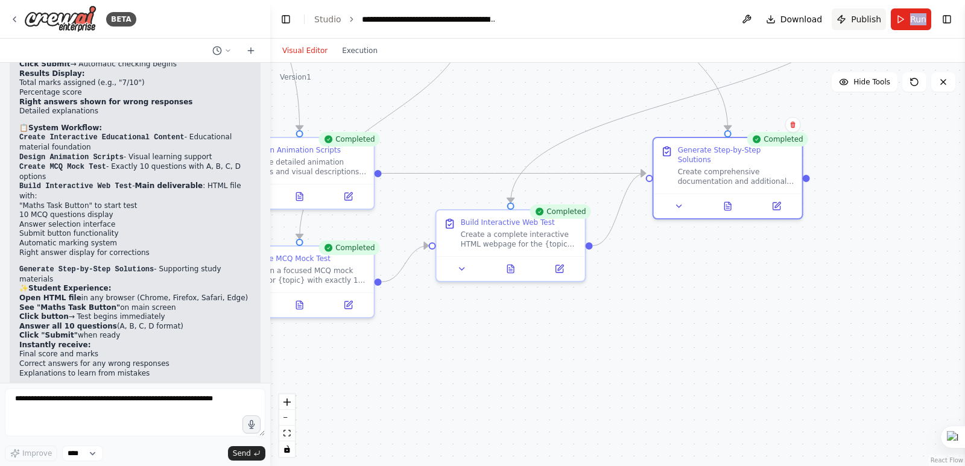
click at [864, 17] on span "Publish" at bounding box center [866, 19] width 30 height 12
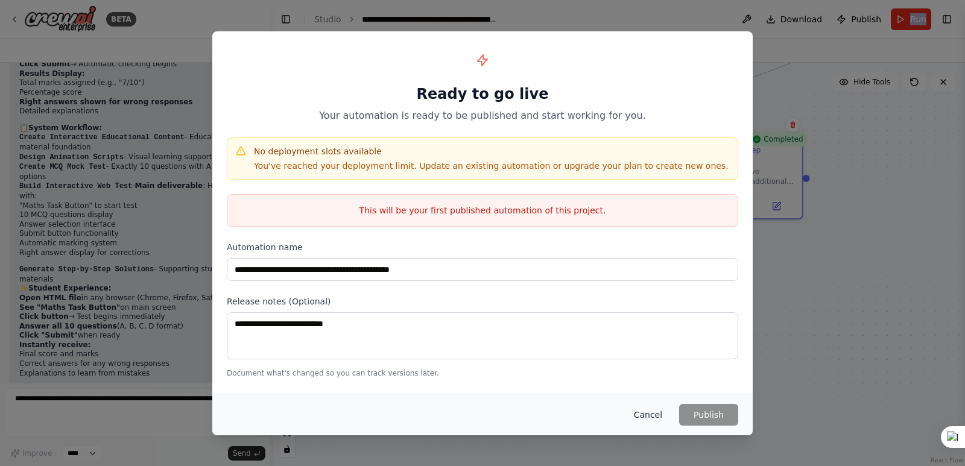
click at [652, 417] on button "Cancel" at bounding box center [648, 415] width 48 height 22
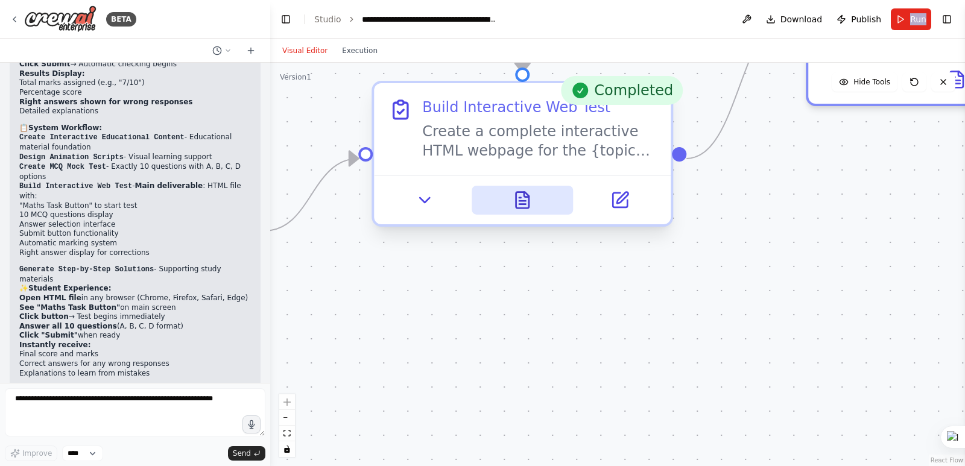
click at [523, 200] on icon at bounding box center [522, 200] width 13 height 16
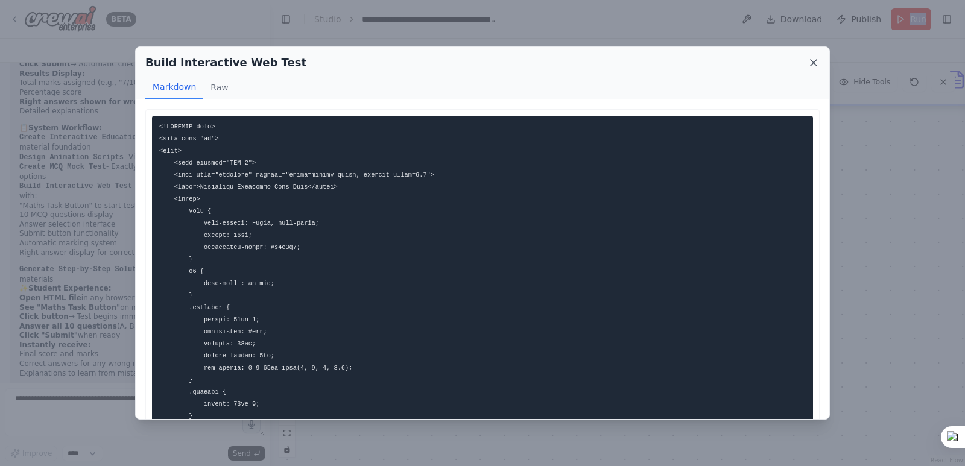
click at [810, 63] on icon at bounding box center [813, 63] width 12 height 12
click at [810, 63] on div at bounding box center [956, 78] width 297 height 49
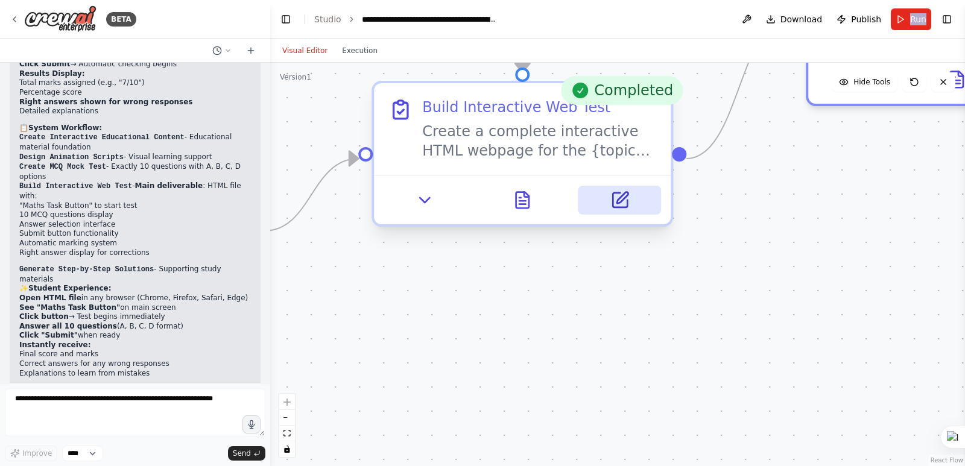
click at [618, 200] on icon at bounding box center [621, 197] width 11 height 11
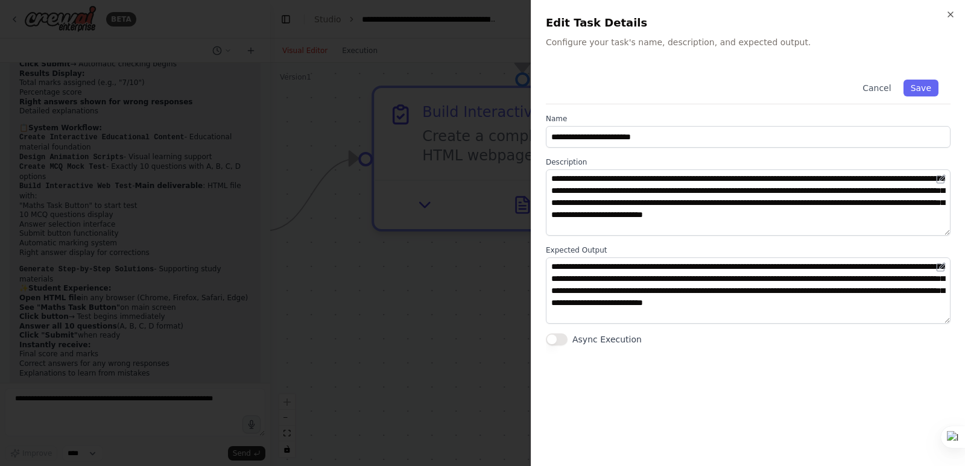
click at [564, 339] on button "Async Execution" at bounding box center [557, 339] width 22 height 12
click at [923, 90] on button "Save" at bounding box center [920, 88] width 35 height 17
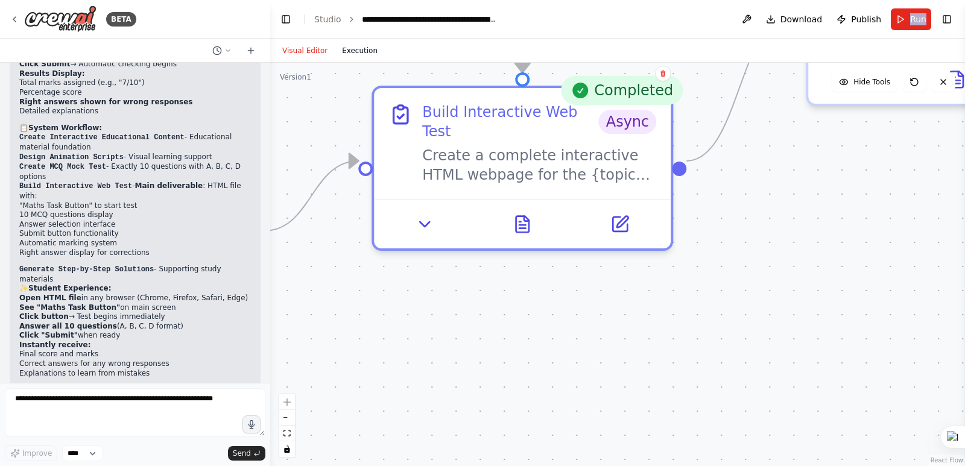
click at [356, 46] on button "Execution" at bounding box center [360, 50] width 50 height 14
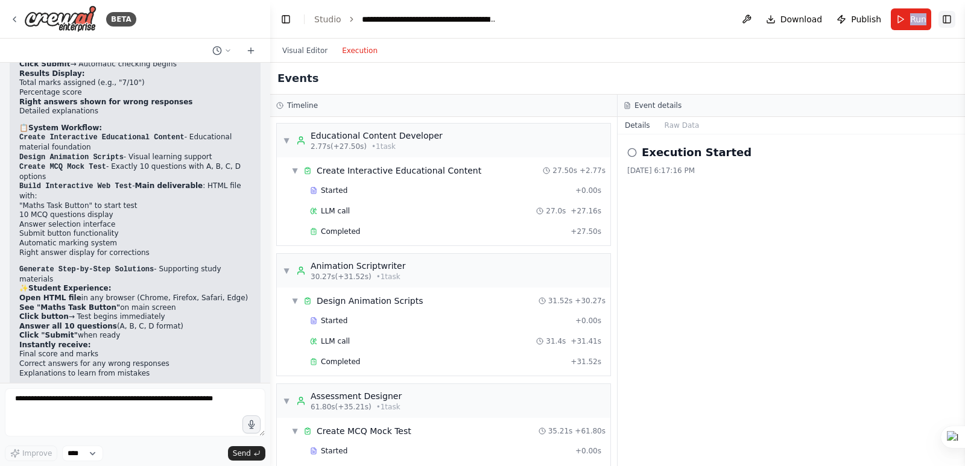
click at [945, 20] on button "Toggle Right Sidebar" at bounding box center [946, 19] width 17 height 17
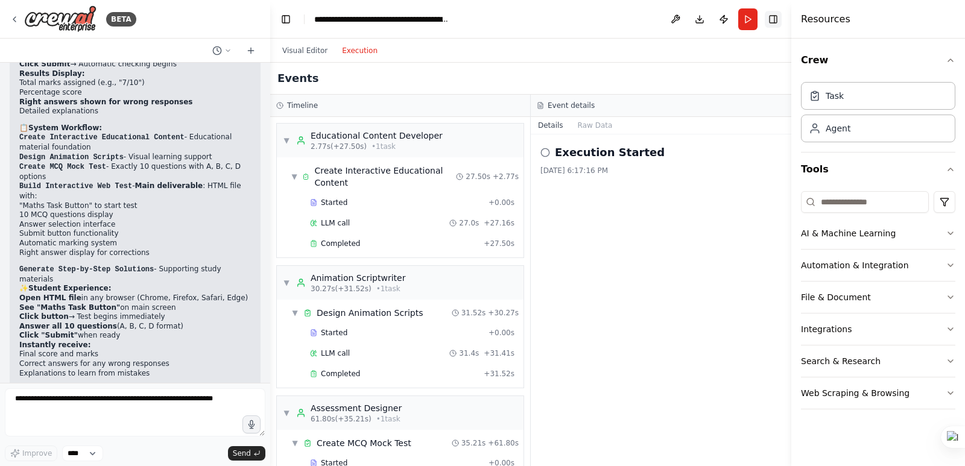
click at [945, 20] on div "BETA Hello! I'm the CrewAI assistant. What kind of automation do you want to bu…" at bounding box center [482, 233] width 965 height 466
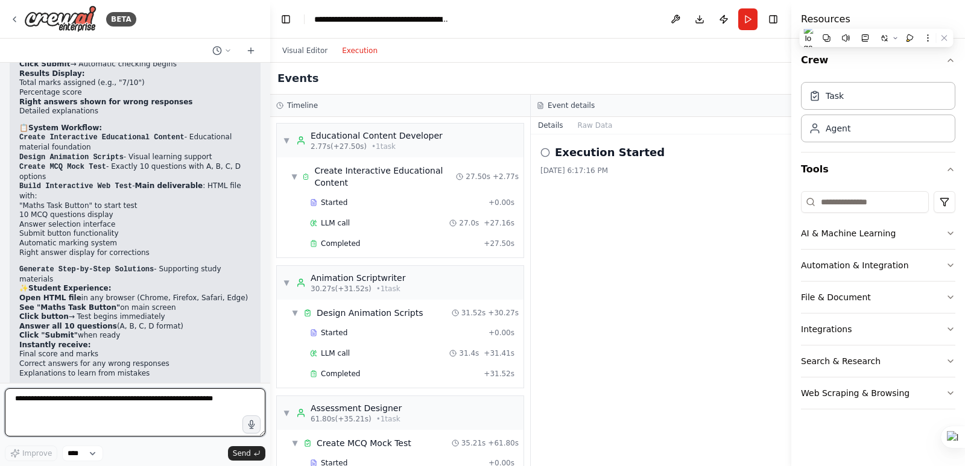
click at [128, 396] on textarea at bounding box center [135, 412] width 260 height 48
type textarea "**********"
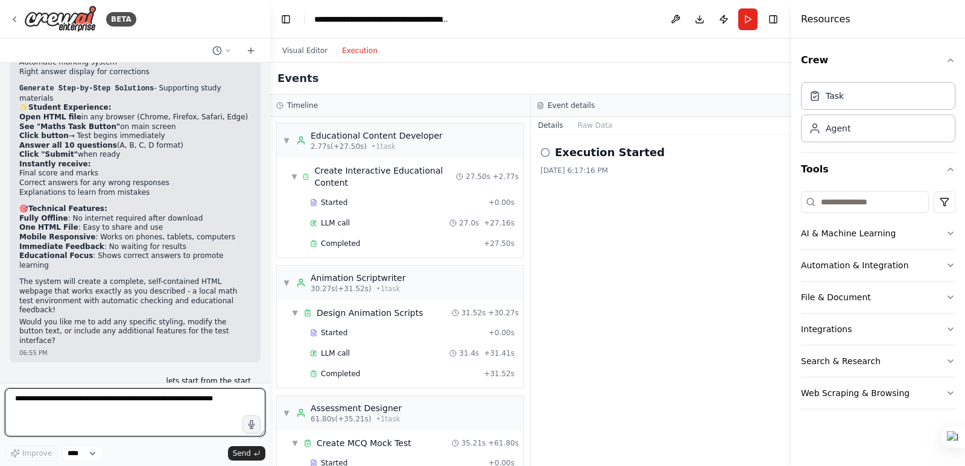
scroll to position [4338, 0]
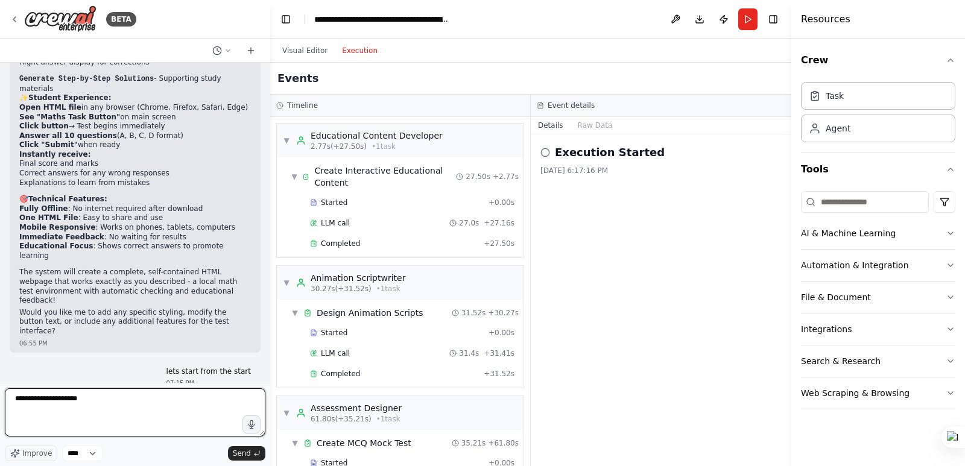
type textarea "**********"
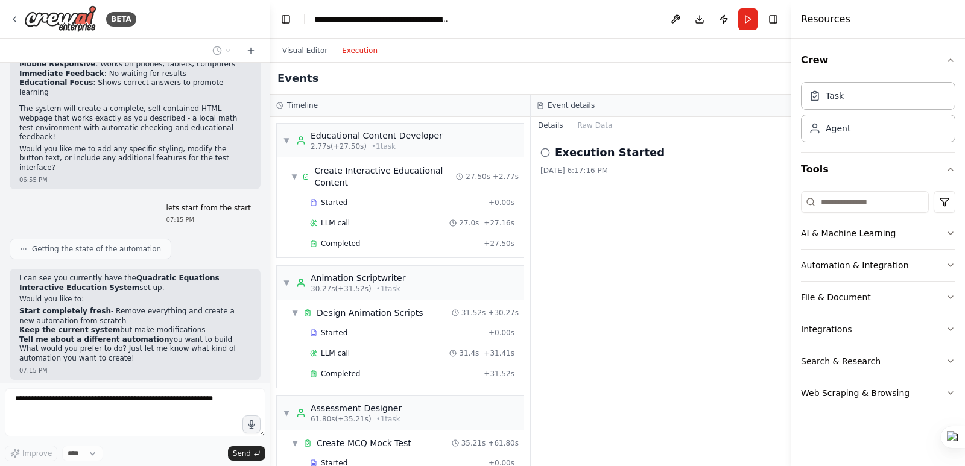
scroll to position [4511, 0]
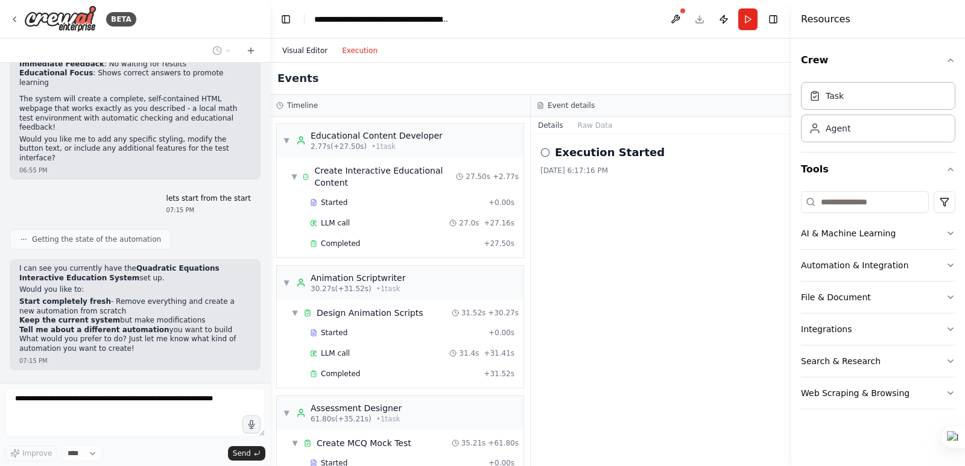
click at [304, 48] on button "Visual Editor" at bounding box center [305, 50] width 60 height 14
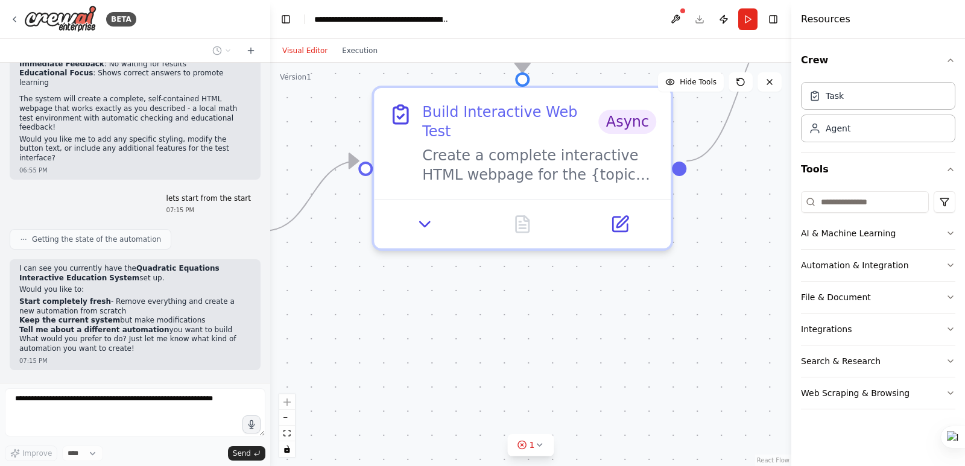
click at [304, 48] on button "Visual Editor" at bounding box center [305, 50] width 60 height 14
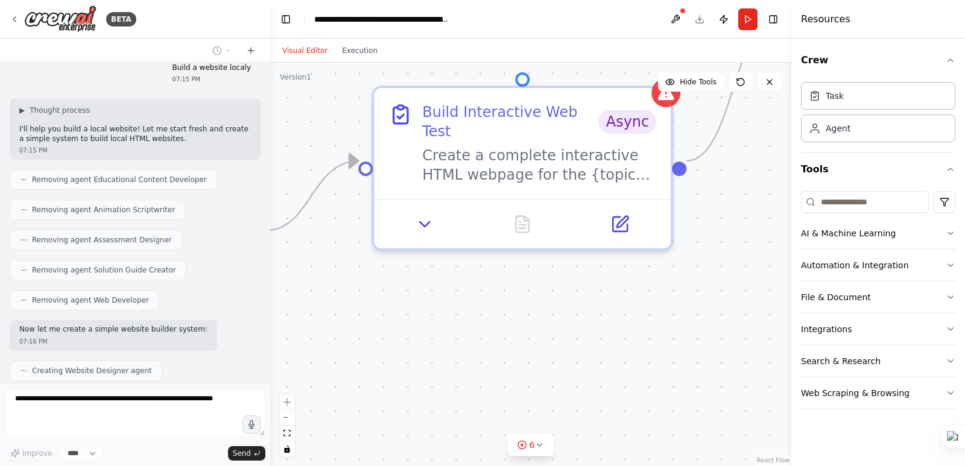
scroll to position [4862, 0]
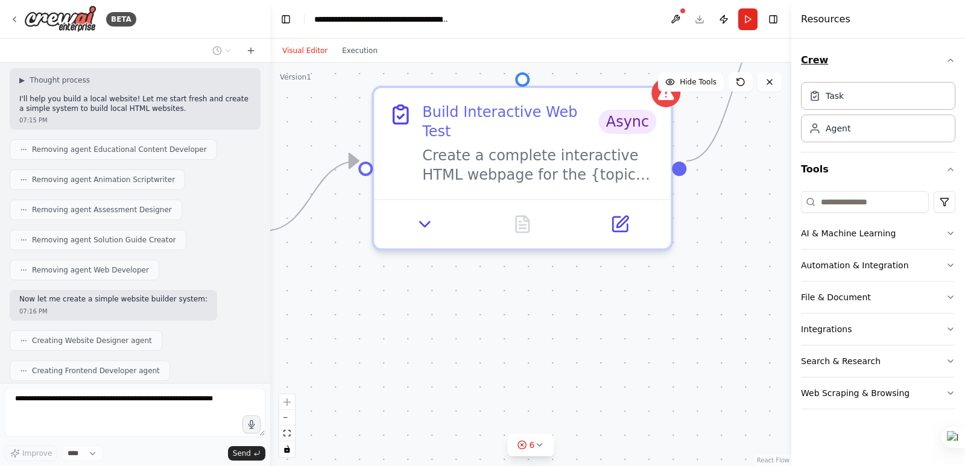
click at [951, 58] on icon "button" at bounding box center [950, 60] width 10 height 10
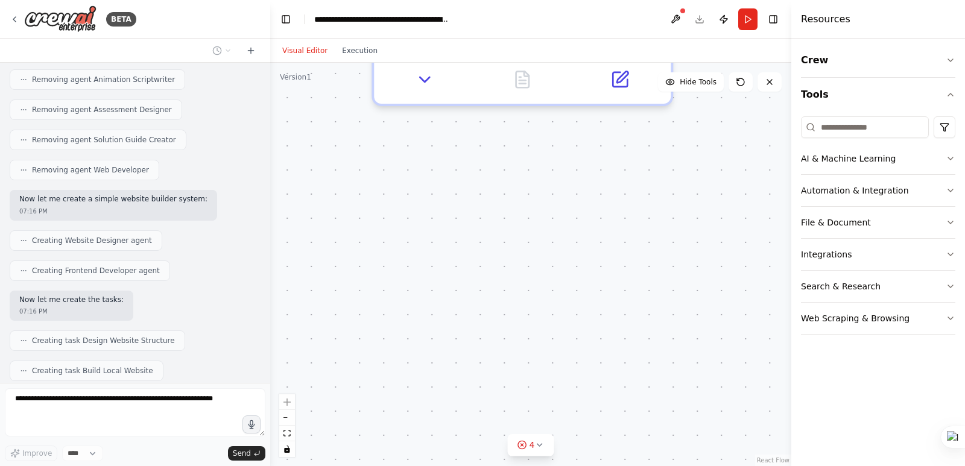
scroll to position [4992, 0]
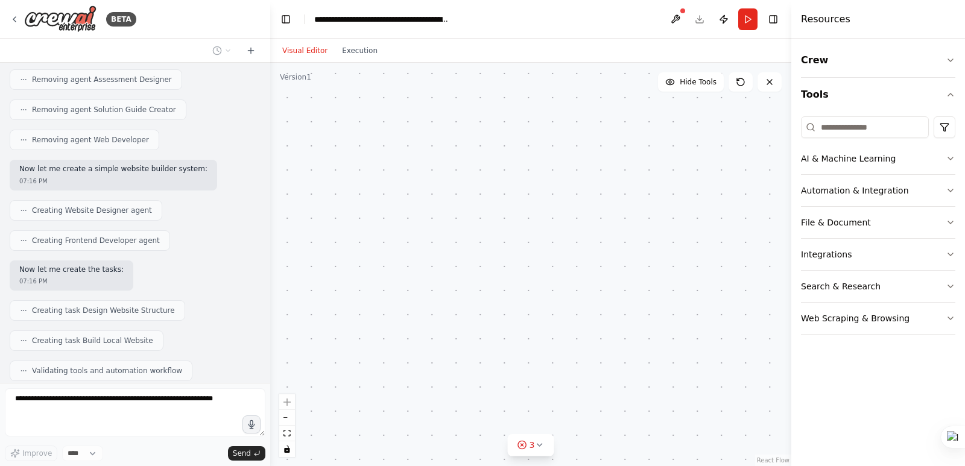
click at [555, 152] on div ".deletable-edge-delete-btn { width: 20px; height: 20px; border: 0px solid #ffff…" at bounding box center [530, 264] width 521 height 403
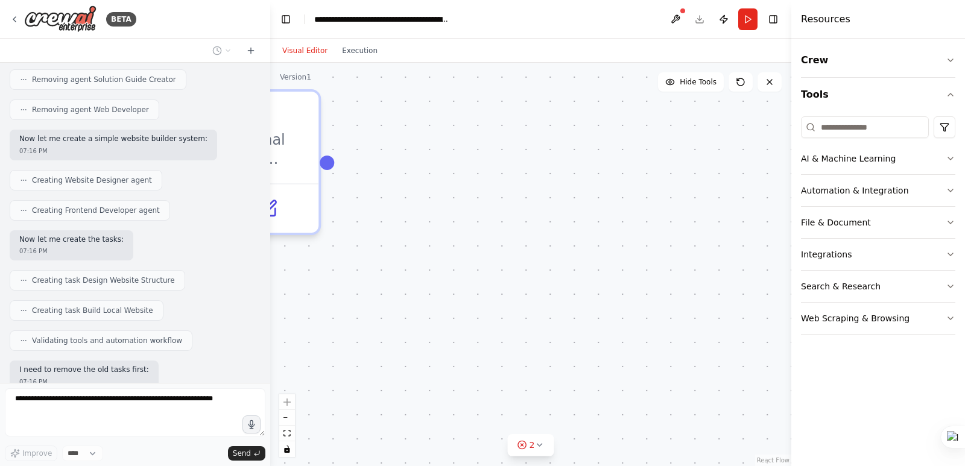
drag, startPoint x: 555, startPoint y: 152, endPoint x: 625, endPoint y: 300, distance: 164.0
click at [625, 300] on div ".deletable-edge-delete-btn { width: 20px; height: 20px; border: 0px solid #ffff…" at bounding box center [530, 264] width 521 height 403
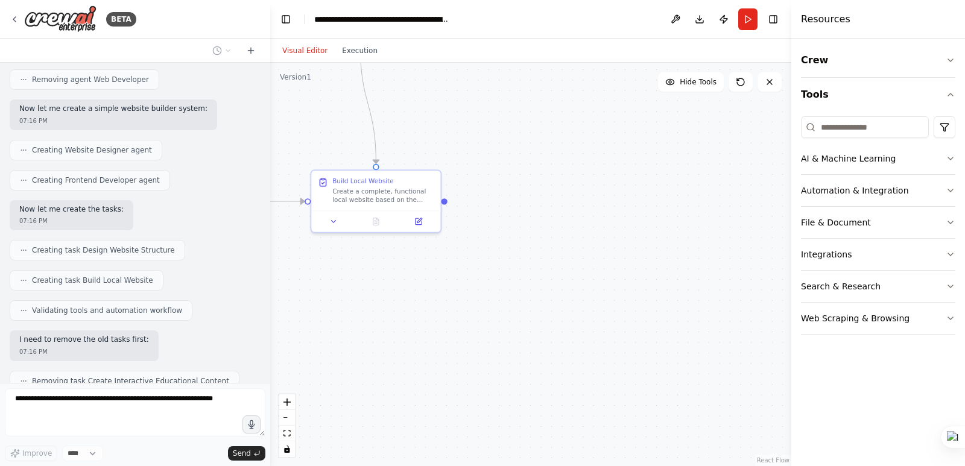
scroll to position [5083, 0]
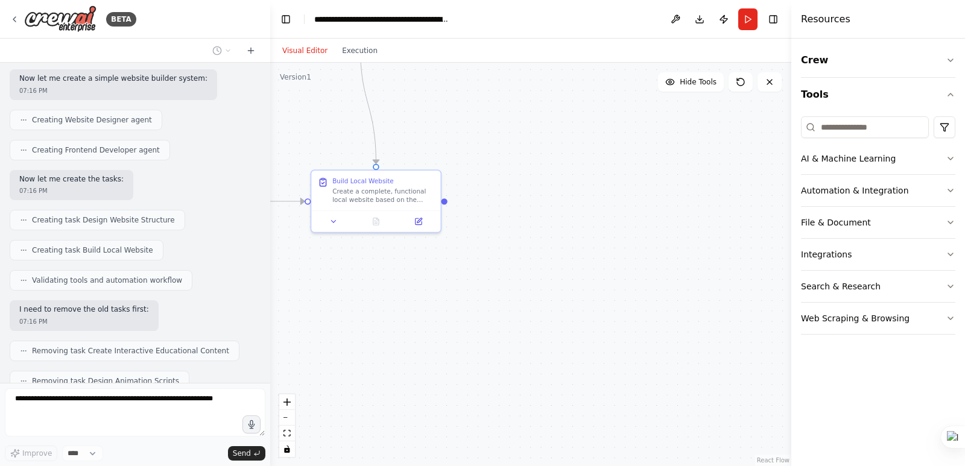
click at [473, 125] on div ".deletable-edge-delete-btn { width: 20px; height: 20px; border: 0px solid #ffff…" at bounding box center [530, 264] width 521 height 403
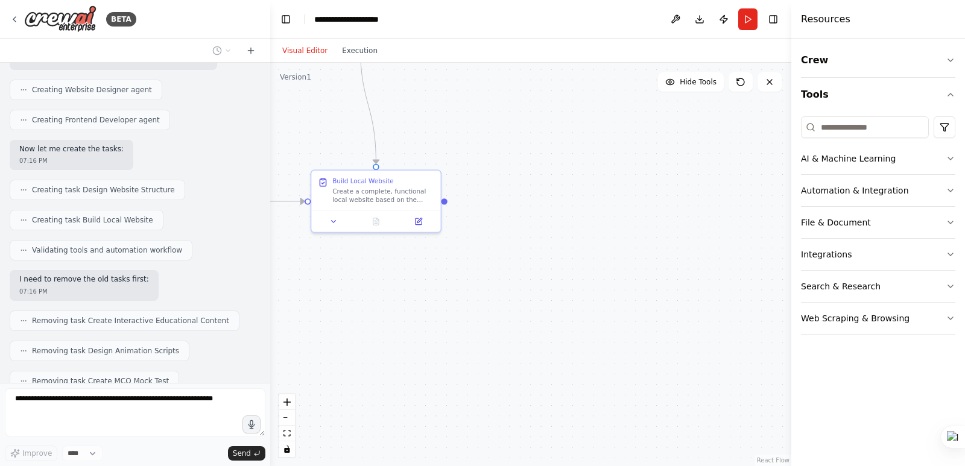
click at [464, 90] on div ".deletable-edge-delete-btn { width: 20px; height: 20px; border: 0px solid #ffff…" at bounding box center [530, 264] width 521 height 403
click at [517, 136] on div ".deletable-edge-delete-btn { width: 20px; height: 20px; border: 0px solid #ffff…" at bounding box center [530, 264] width 521 height 403
click at [474, 110] on div ".deletable-edge-delete-btn { width: 20px; height: 20px; border: 0px solid #ffff…" at bounding box center [530, 264] width 521 height 403
click at [328, 326] on div ".deletable-edge-delete-btn { width: 20px; height: 20px; border: 0px solid #ffff…" at bounding box center [530, 264] width 521 height 403
click at [432, 332] on div ".deletable-edge-delete-btn { width: 20px; height: 20px; border: 0px solid #ffff…" at bounding box center [530, 264] width 521 height 403
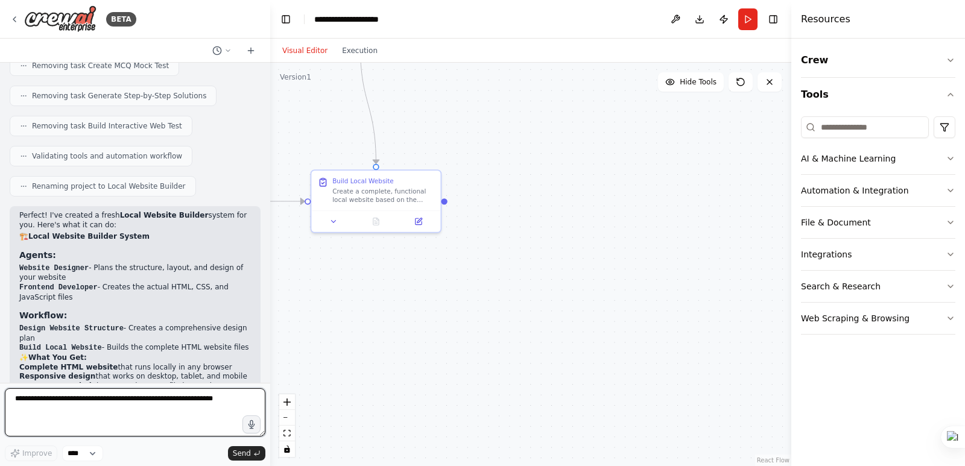
scroll to position [5437, 0]
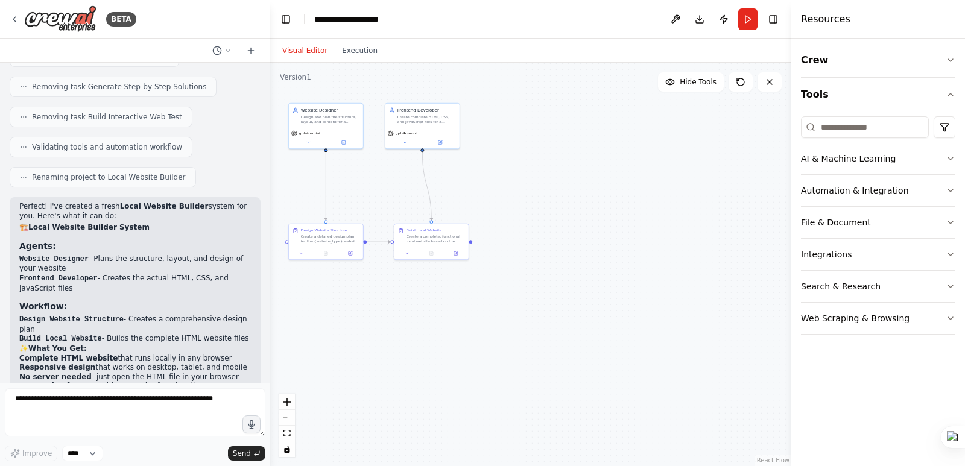
click at [488, 167] on div ".deletable-edge-delete-btn { width: 20px; height: 20px; border: 0px solid #ffff…" at bounding box center [530, 264] width 521 height 403
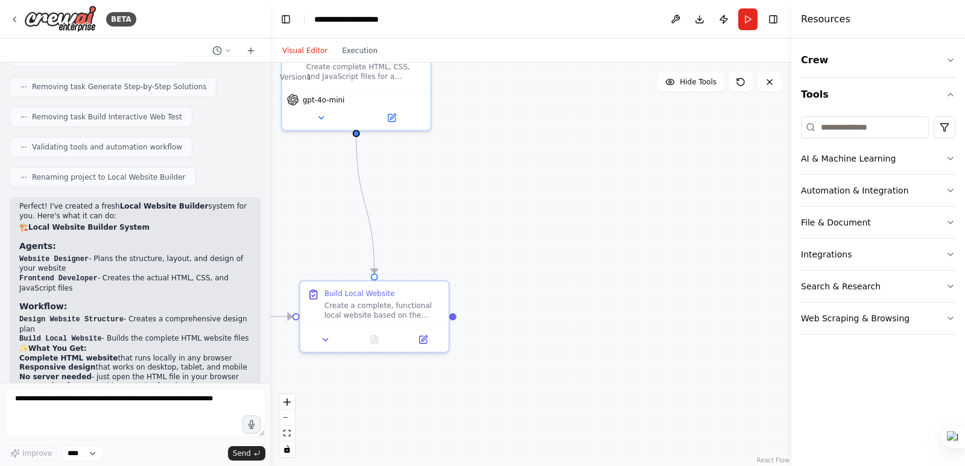
click at [538, 168] on div ".deletable-edge-delete-btn { width: 20px; height: 20px; border: 0px solid #ffff…" at bounding box center [530, 264] width 521 height 403
click at [427, 174] on div ".deletable-edge-delete-btn { width: 20px; height: 20px; border: 0px solid #ffff…" at bounding box center [530, 264] width 521 height 403
drag, startPoint x: 409, startPoint y: 180, endPoint x: 462, endPoint y: 181, distance: 53.7
click at [461, 181] on div ".deletable-edge-delete-btn { width: 20px; height: 20px; border: 0px solid #ffff…" at bounding box center [530, 264] width 521 height 403
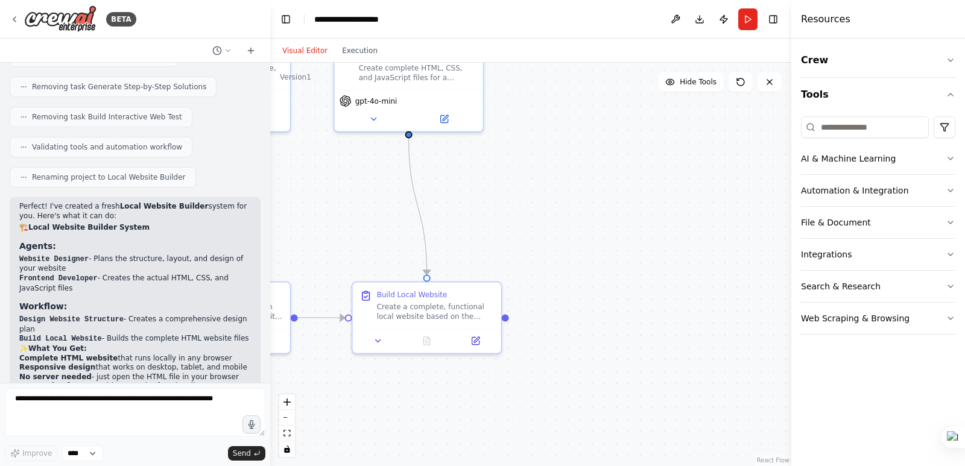
drag, startPoint x: 471, startPoint y: 181, endPoint x: 518, endPoint y: 184, distance: 47.1
click at [484, 182] on div ".deletable-edge-delete-btn { width: 20px; height: 20px; border: 0px solid #ffff…" at bounding box center [530, 264] width 521 height 403
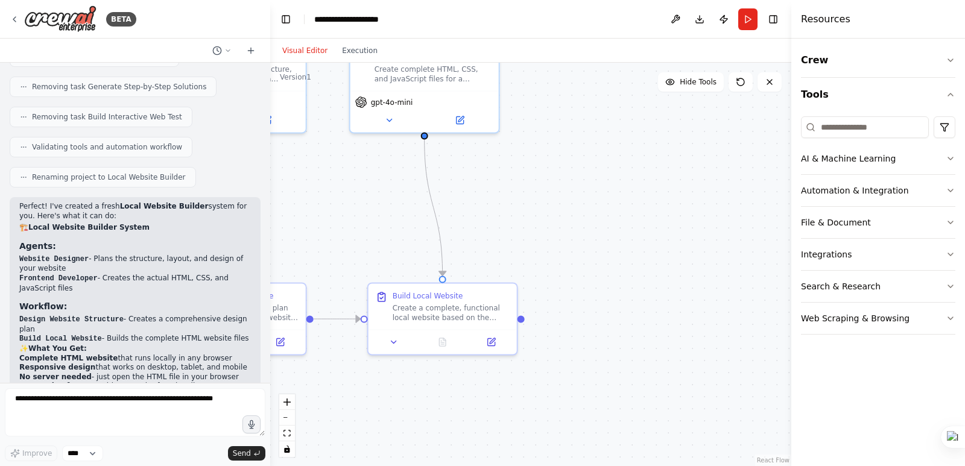
click at [581, 192] on div ".deletable-edge-delete-btn { width: 20px; height: 20px; border: 0px solid #ffff…" at bounding box center [530, 264] width 521 height 403
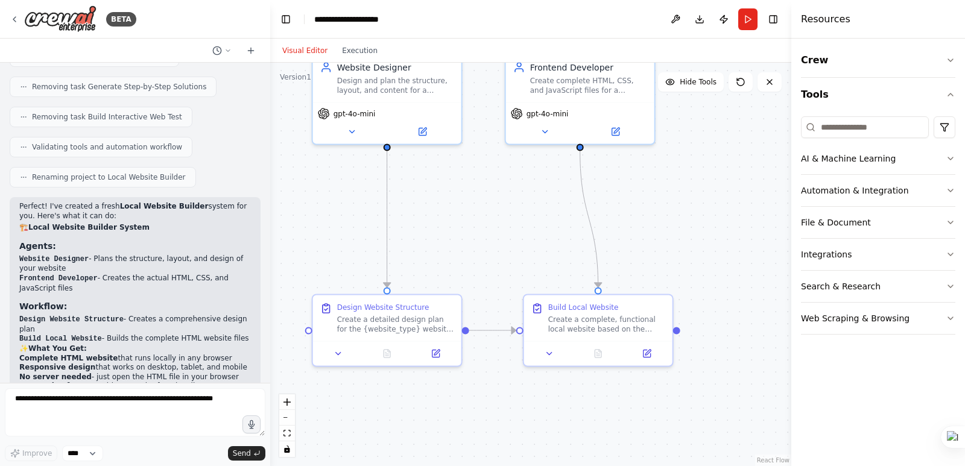
drag, startPoint x: 479, startPoint y: 171, endPoint x: 635, endPoint y: 183, distance: 156.0
click at [635, 183] on div ".deletable-edge-delete-btn { width: 20px; height: 20px; border: 0px solid #ffff…" at bounding box center [530, 264] width 521 height 403
click at [648, 185] on div ".deletable-edge-delete-btn { width: 20px; height: 20px; border: 0px solid #ffff…" at bounding box center [530, 264] width 521 height 403
click at [745, 21] on button "Run" at bounding box center [747, 19] width 19 height 22
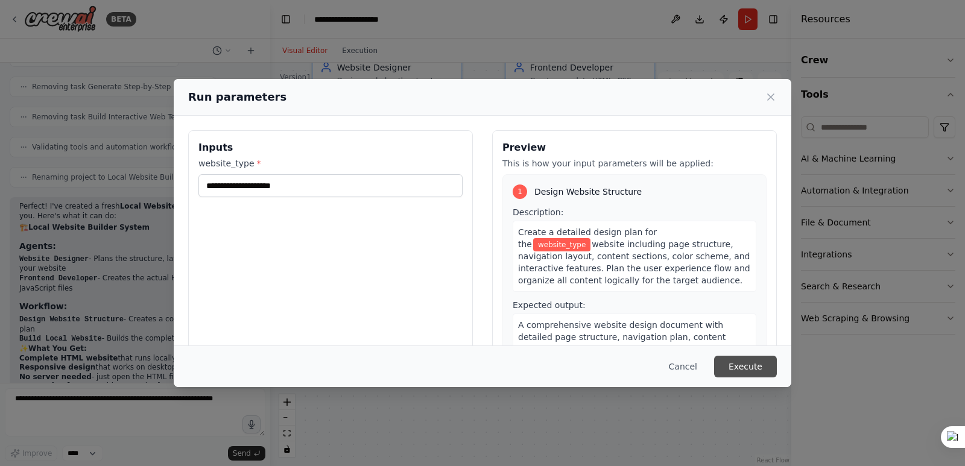
click at [754, 369] on button "Execute" at bounding box center [745, 367] width 63 height 22
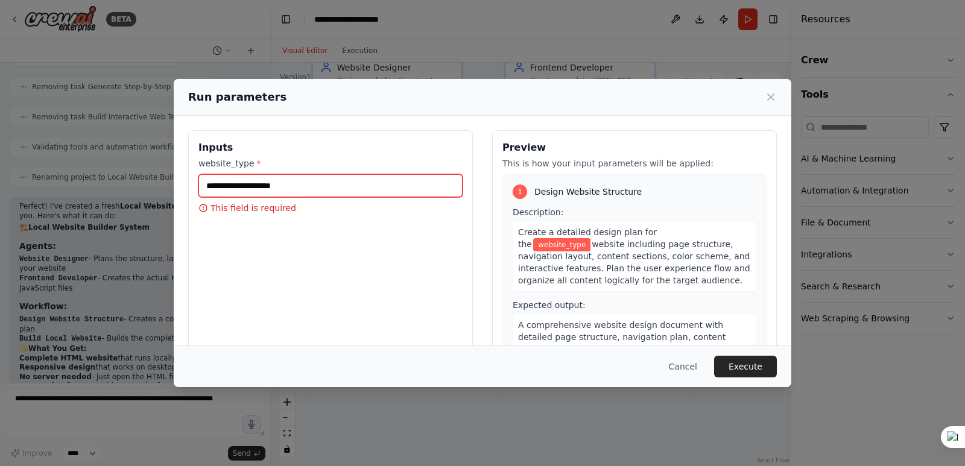
click at [278, 184] on input "website_type *" at bounding box center [330, 185] width 264 height 23
type input "**********"
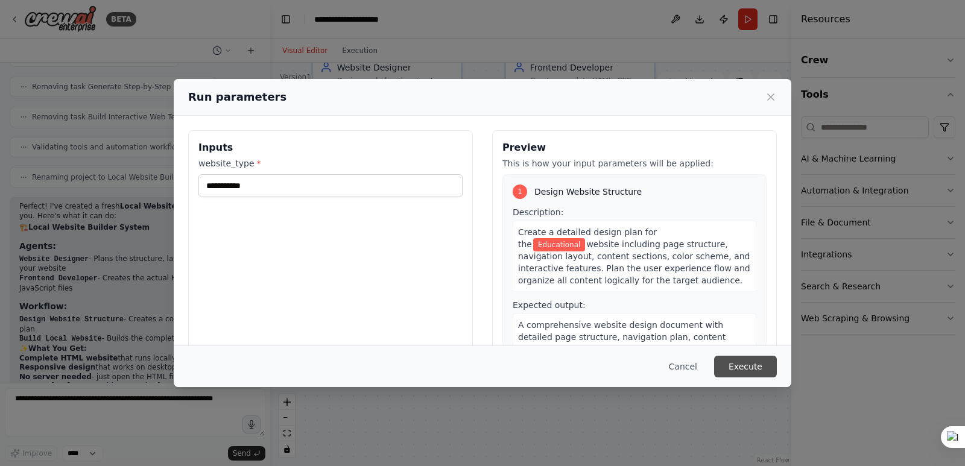
click at [748, 361] on button "Execute" at bounding box center [745, 367] width 63 height 22
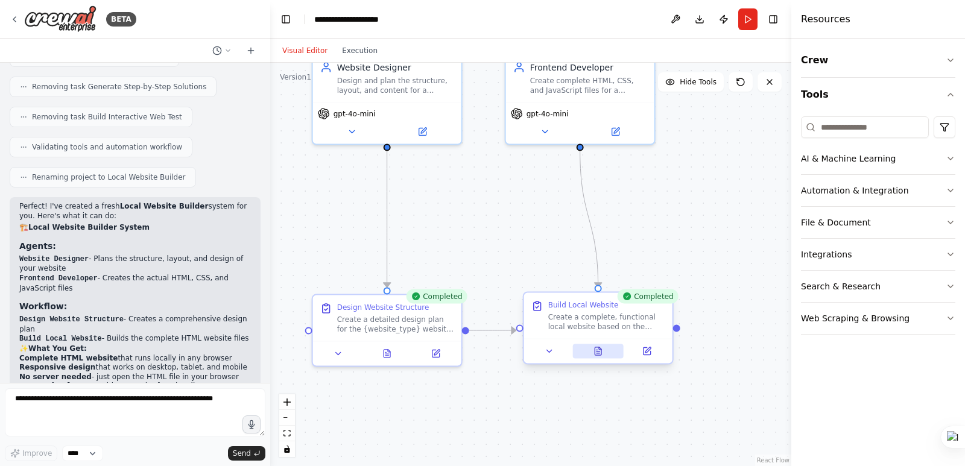
click at [598, 353] on icon at bounding box center [598, 351] width 7 height 8
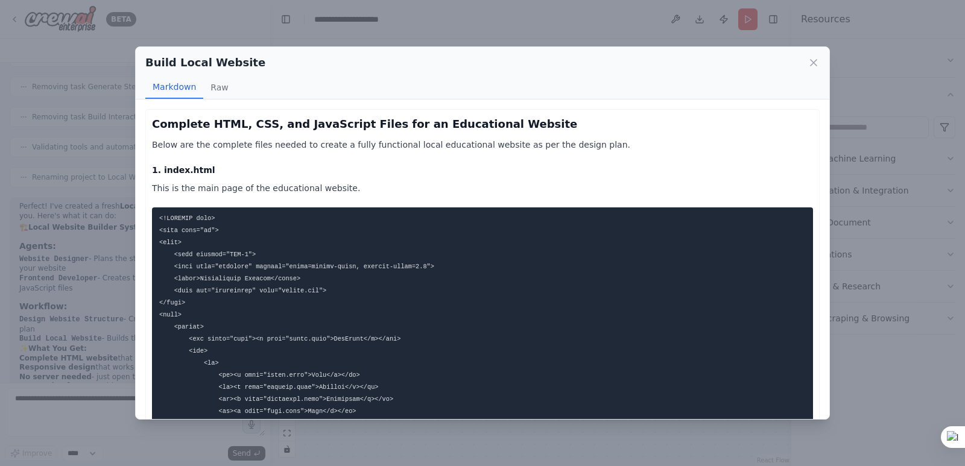
click at [813, 63] on icon at bounding box center [813, 63] width 6 height 6
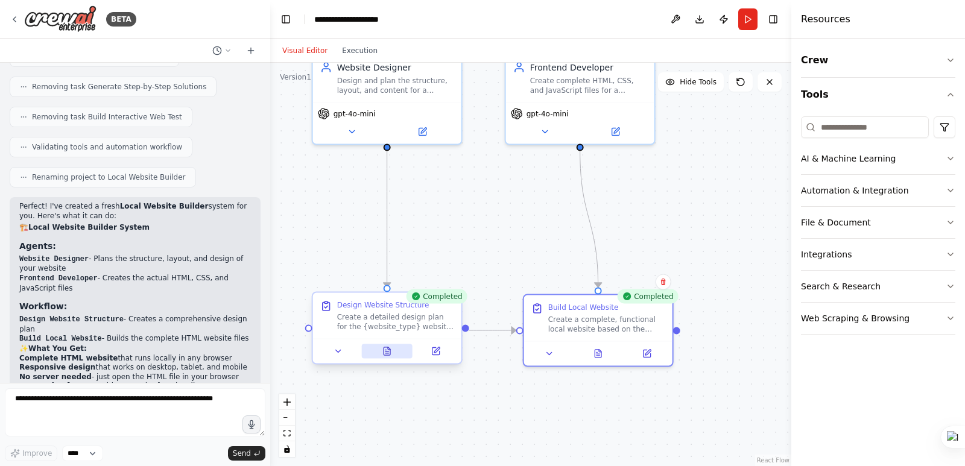
click at [387, 351] on icon at bounding box center [386, 351] width 7 height 8
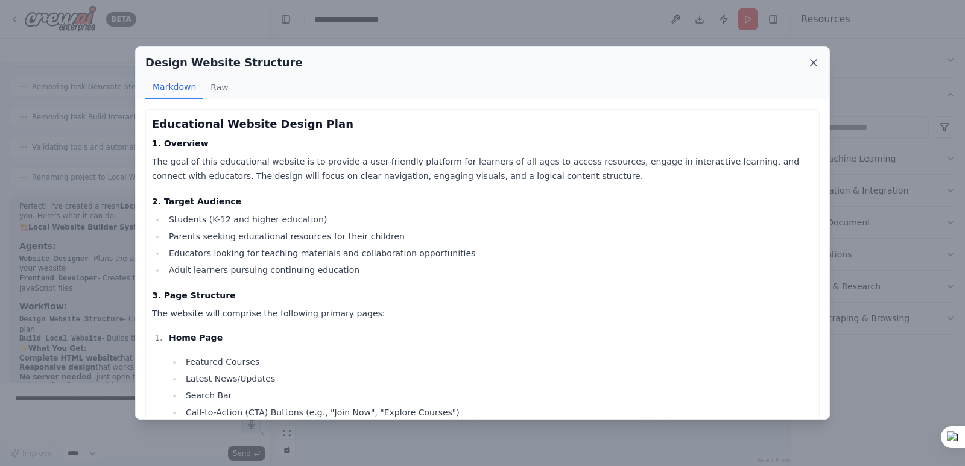
click at [819, 63] on icon at bounding box center [813, 63] width 12 height 12
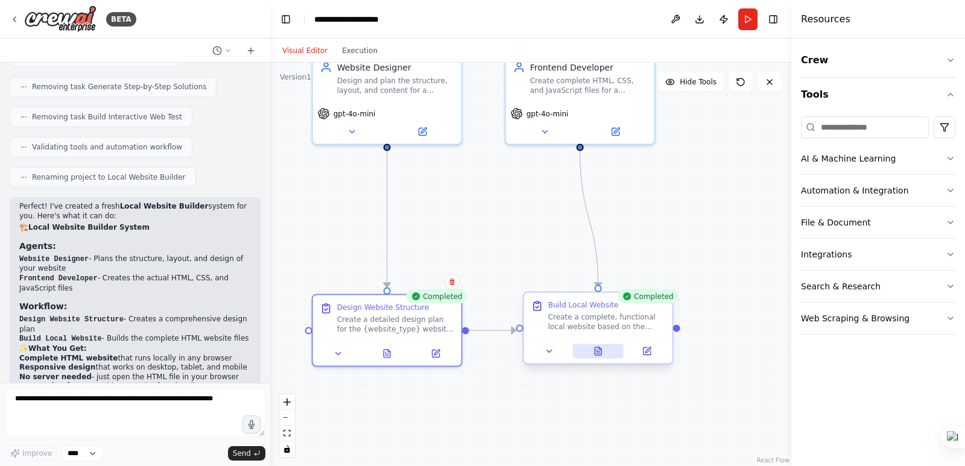
click at [595, 353] on button at bounding box center [597, 351] width 51 height 14
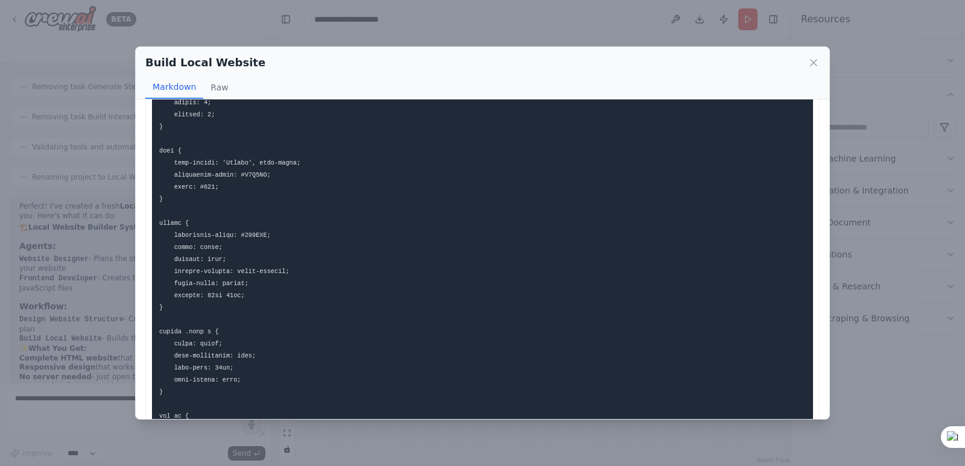
scroll to position [1206, 0]
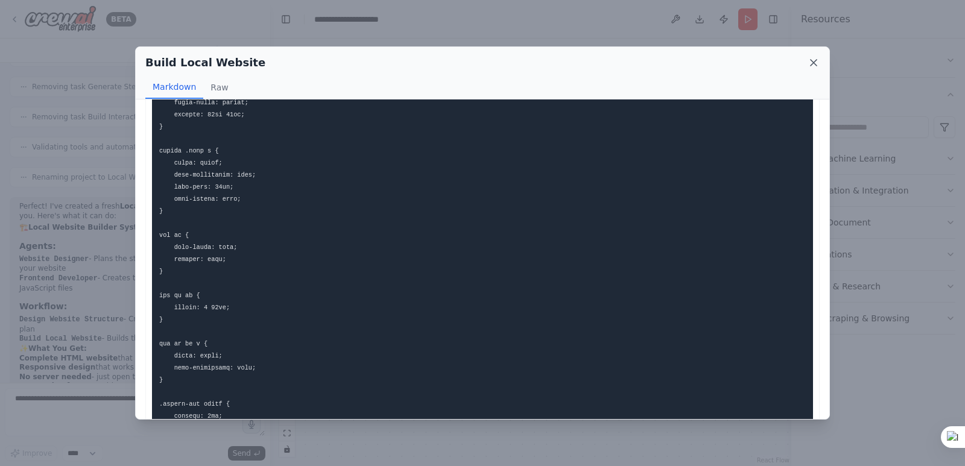
click at [814, 60] on icon at bounding box center [813, 63] width 12 height 12
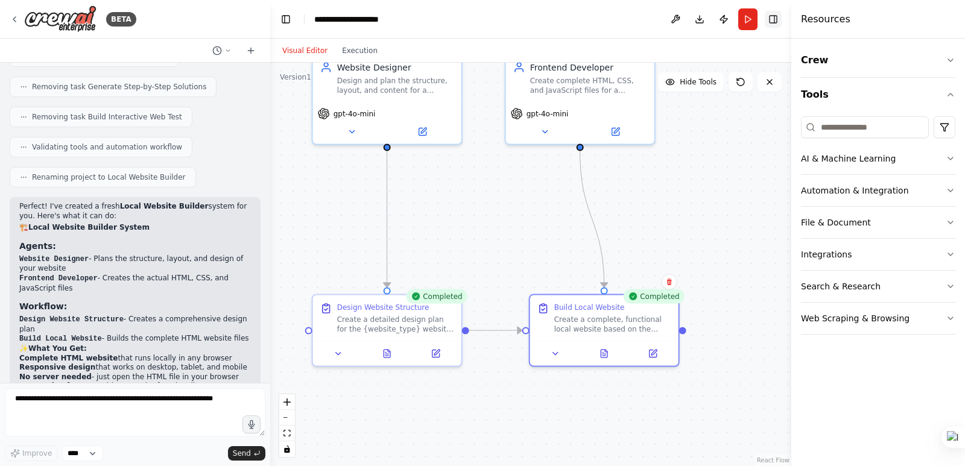
click at [769, 22] on button "Toggle Right Sidebar" at bounding box center [773, 19] width 17 height 17
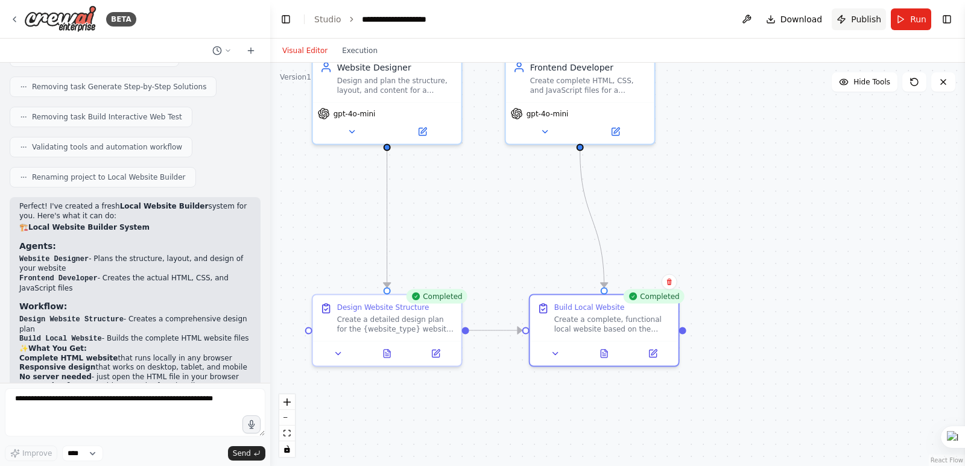
click at [849, 17] on button "Publish" at bounding box center [858, 19] width 54 height 22
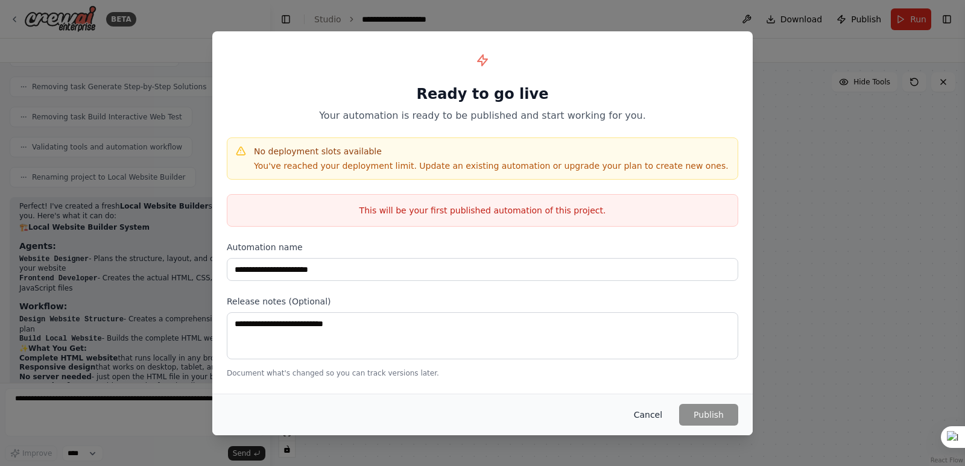
click at [650, 413] on button "Cancel" at bounding box center [648, 415] width 48 height 22
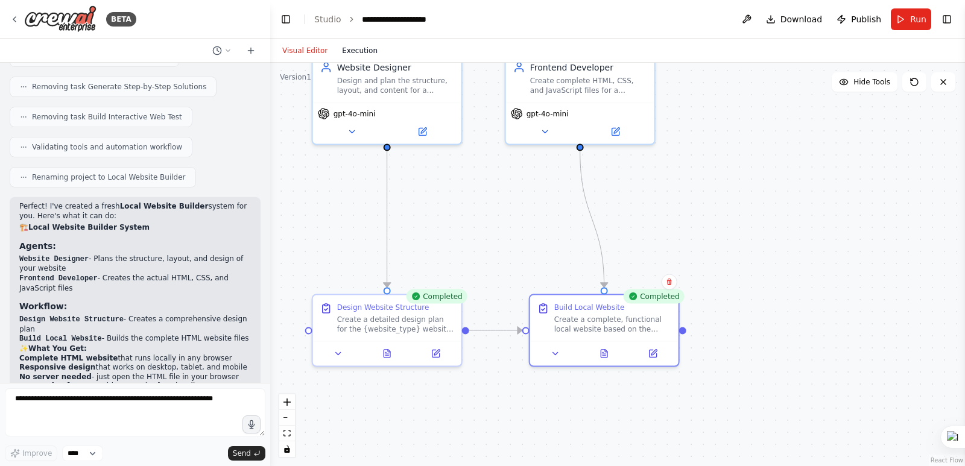
click at [347, 49] on button "Execution" at bounding box center [360, 50] width 50 height 14
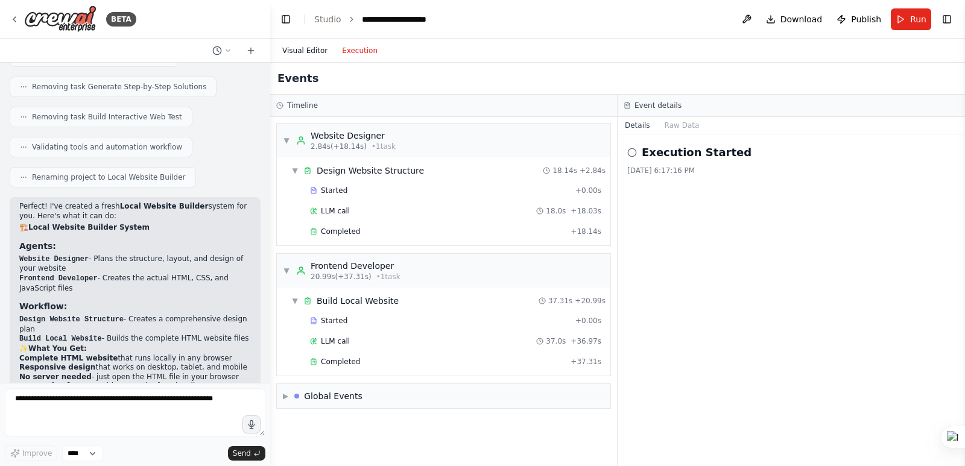
click at [304, 48] on button "Visual Editor" at bounding box center [305, 50] width 60 height 14
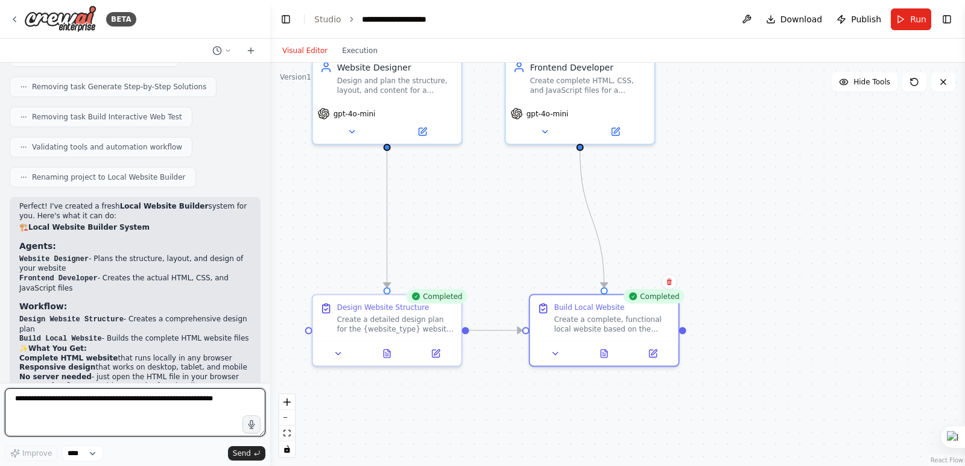
click at [37, 406] on textarea at bounding box center [135, 412] width 260 height 48
type textarea "**********"
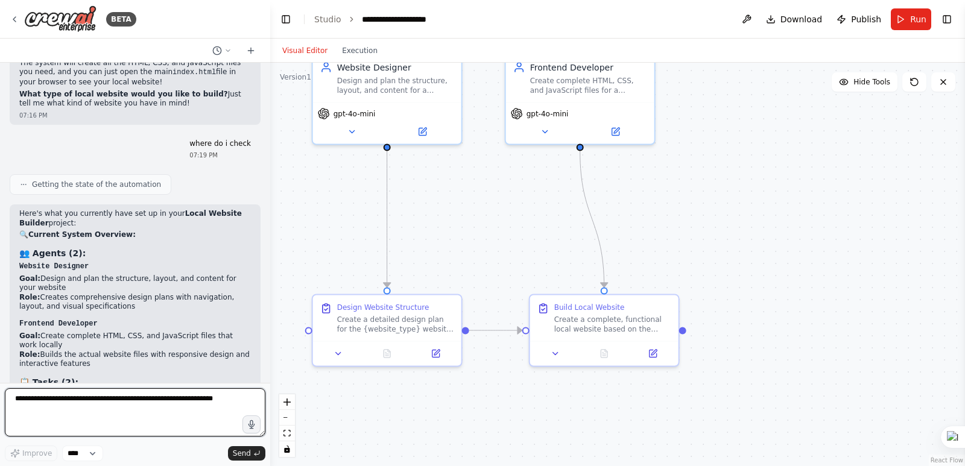
scroll to position [5926, 0]
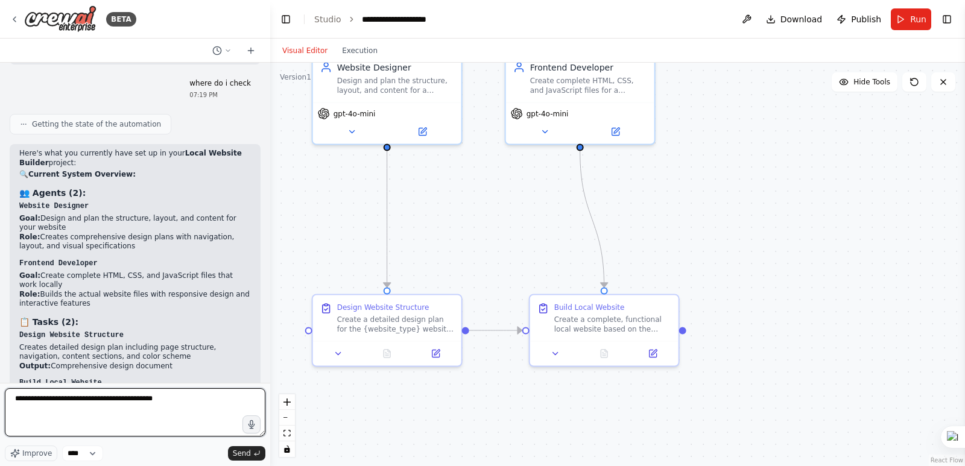
click at [156, 399] on textarea "**********" at bounding box center [135, 412] width 260 height 48
click at [175, 397] on textarea "**********" at bounding box center [135, 412] width 260 height 48
click at [180, 396] on textarea "**********" at bounding box center [135, 412] width 260 height 48
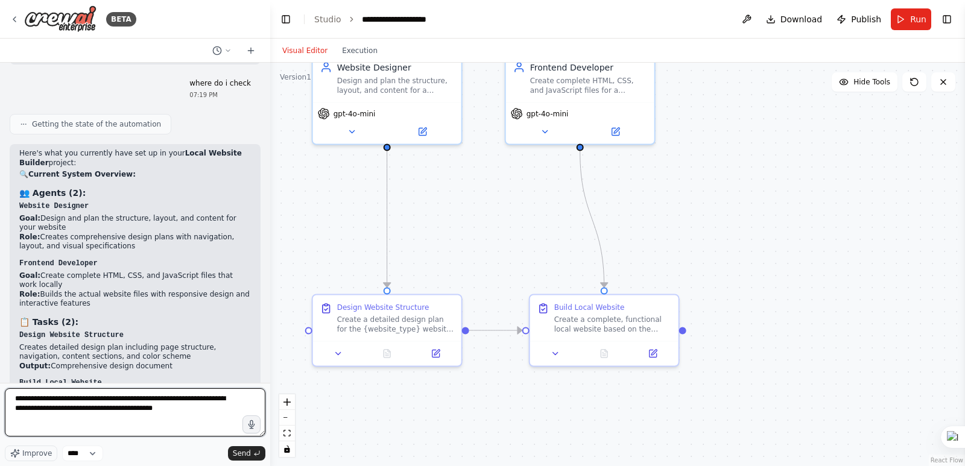
type textarea "**********"
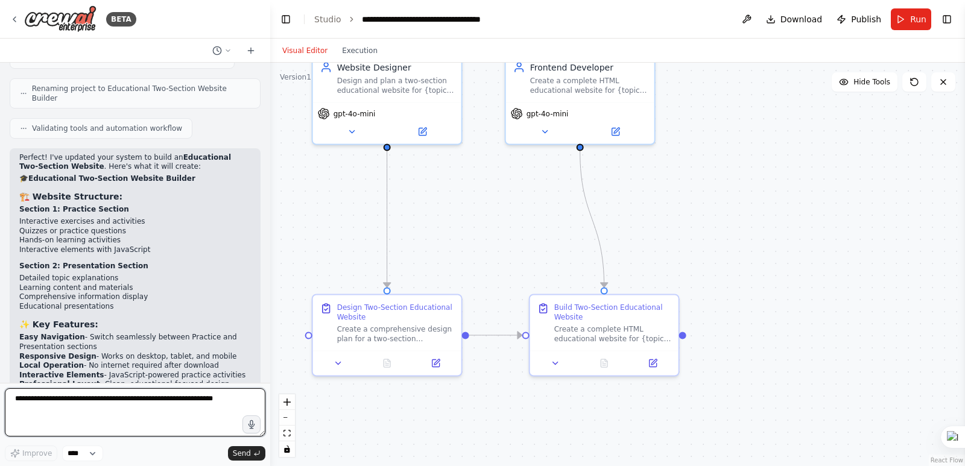
scroll to position [6728, 0]
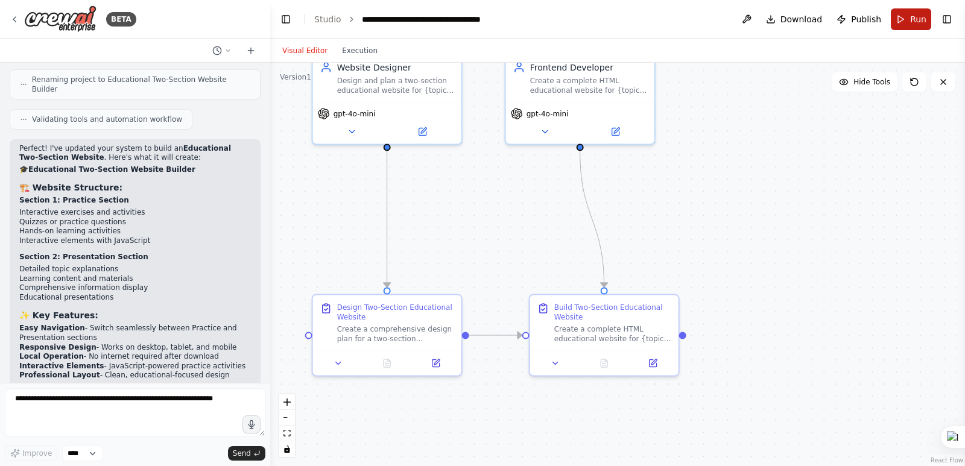
click at [903, 16] on button "Run" at bounding box center [911, 19] width 40 height 22
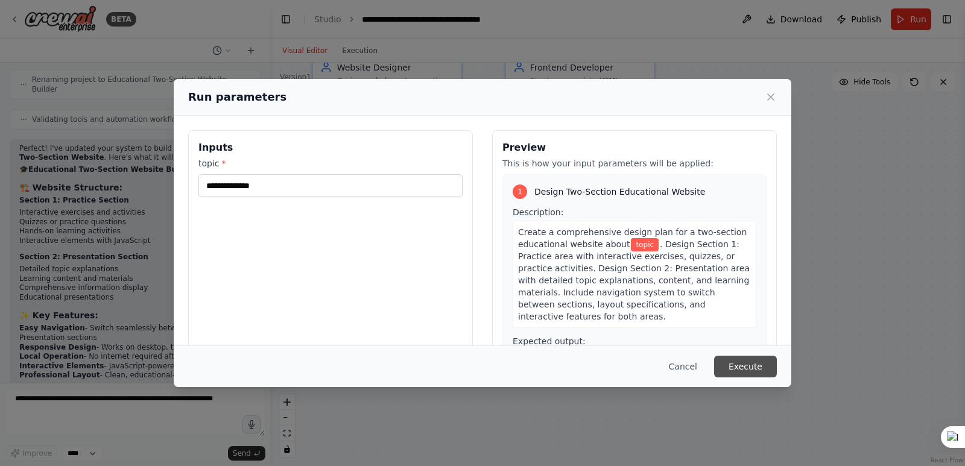
click at [740, 367] on button "Execute" at bounding box center [745, 367] width 63 height 22
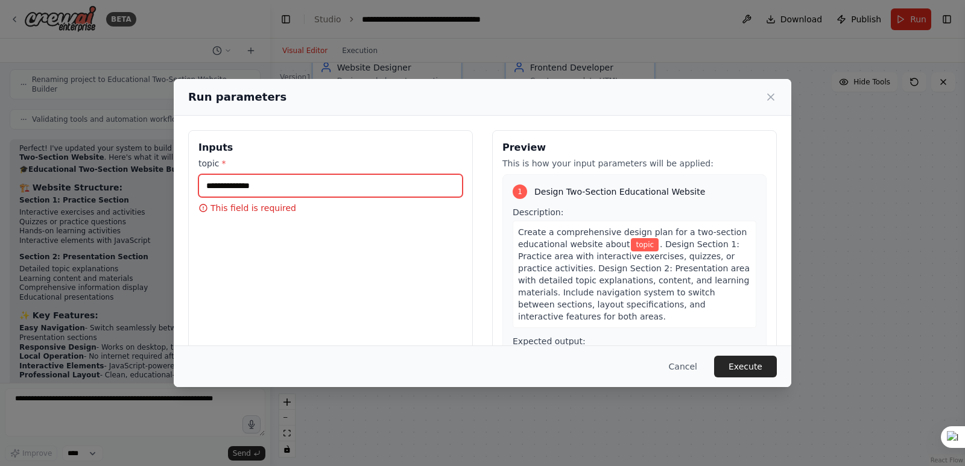
click at [229, 189] on input "topic *" at bounding box center [330, 185] width 264 height 23
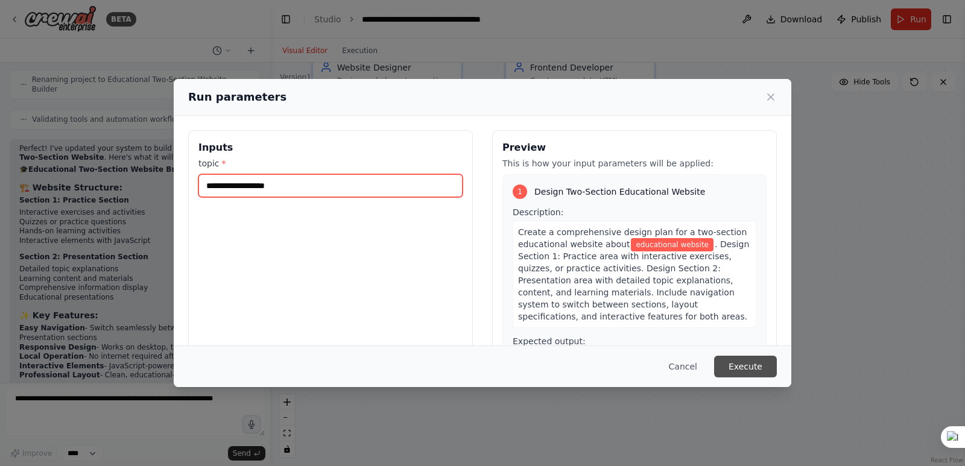
type input "**********"
click at [758, 368] on button "Execute" at bounding box center [745, 367] width 63 height 22
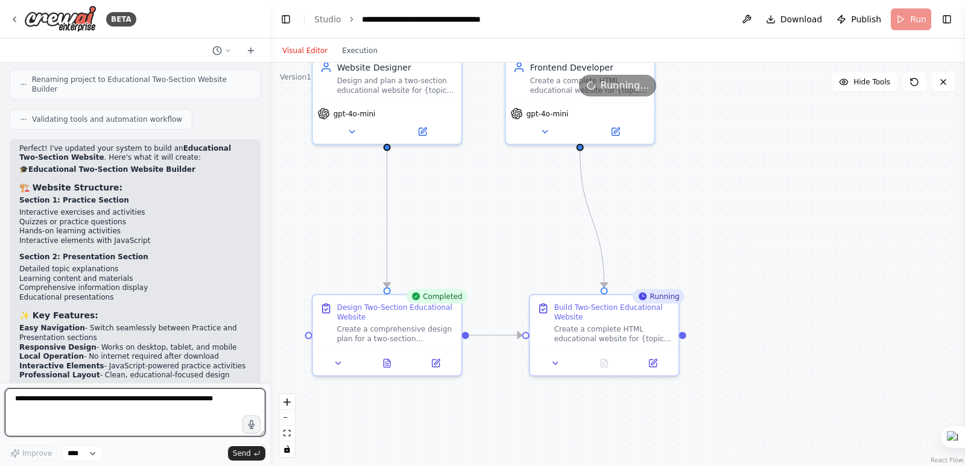
click at [114, 397] on textarea at bounding box center [135, 412] width 260 height 48
type textarea "**********"
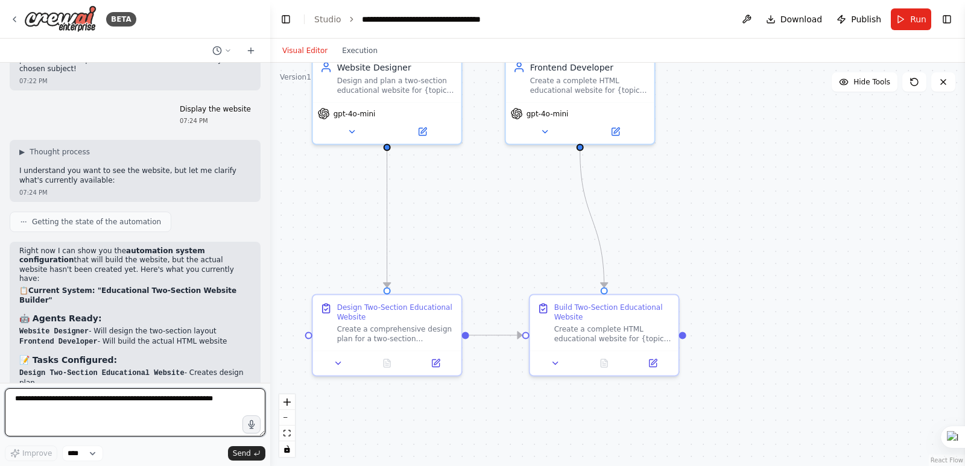
scroll to position [7247, 0]
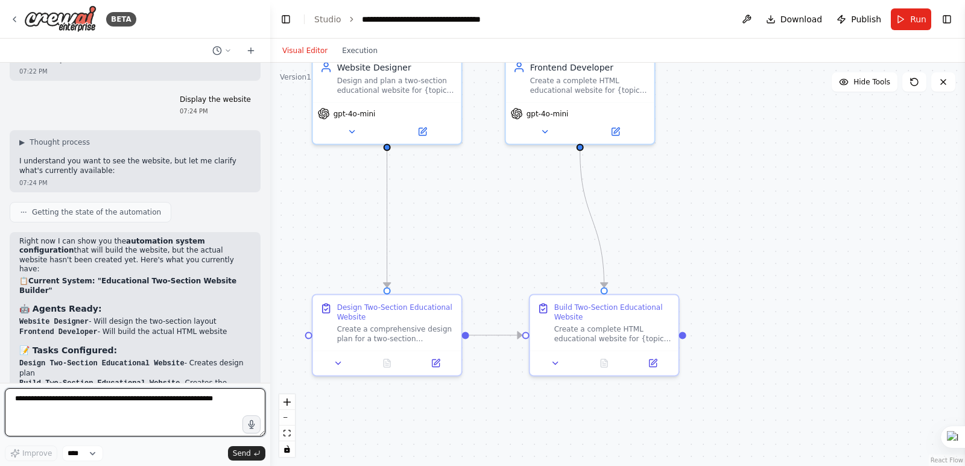
click at [16, 399] on textarea at bounding box center [135, 412] width 260 height 48
type textarea "**********"
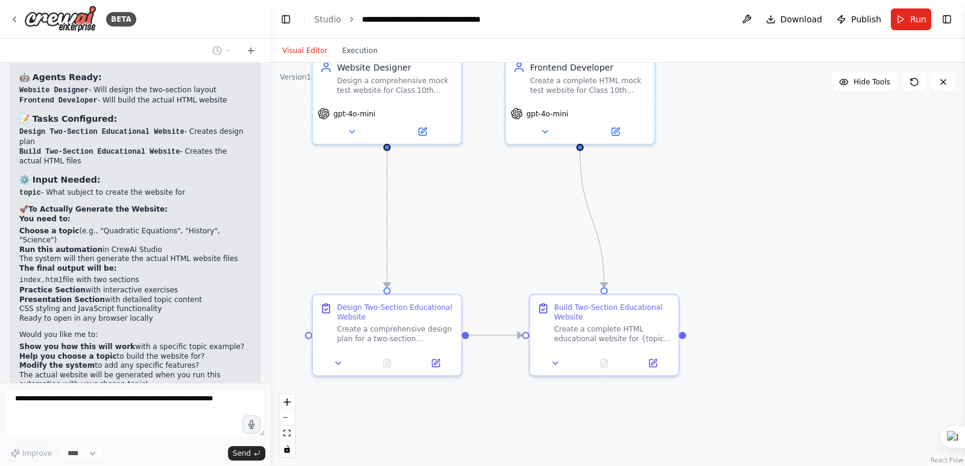
scroll to position [7519, 0]
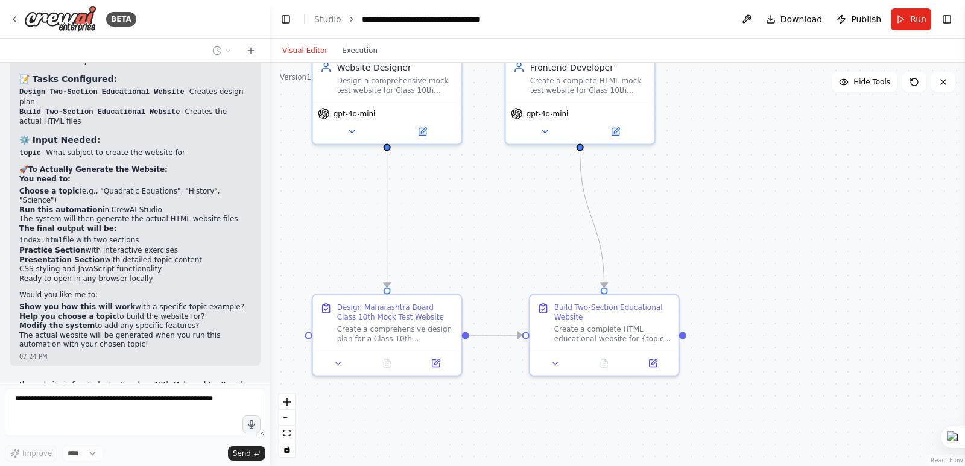
click at [20, 380] on p "the website is for students. For class 10th Maharashtra Board. There woulld be …" at bounding box center [135, 394] width 232 height 28
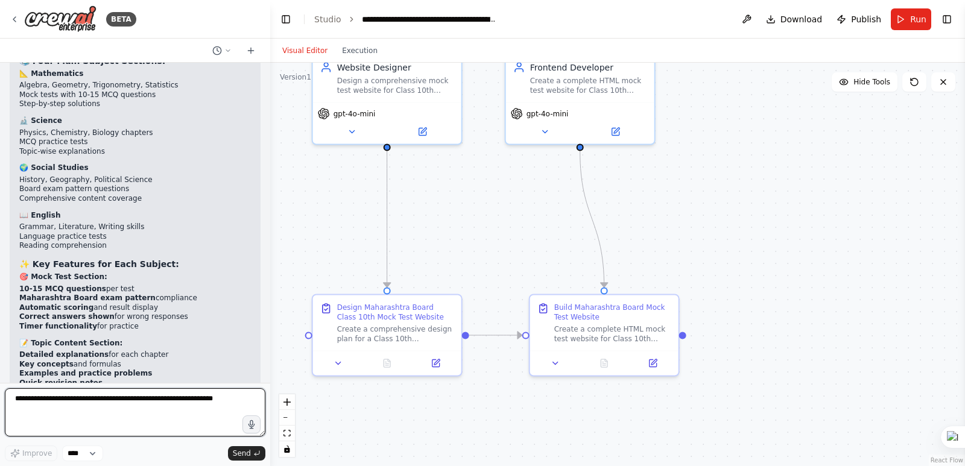
scroll to position [8251, 0]
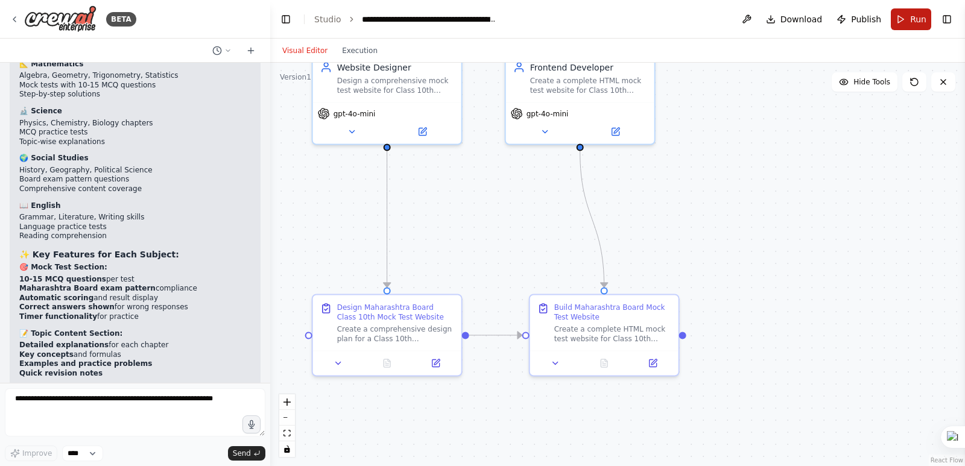
click at [913, 17] on span "Run" at bounding box center [918, 19] width 16 height 12
click at [913, 17] on header "**********" at bounding box center [617, 19] width 695 height 39
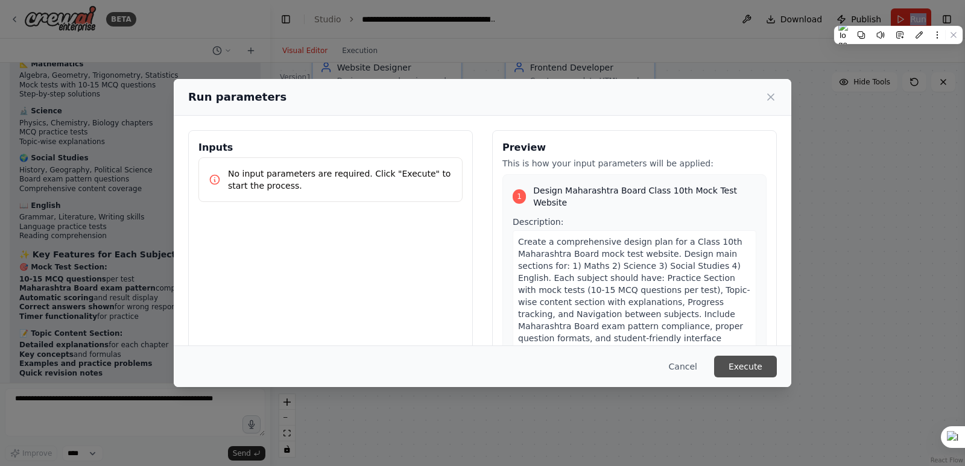
click at [754, 365] on button "Execute" at bounding box center [745, 367] width 63 height 22
click at [754, 365] on div ".deletable-edge-delete-btn { width: 20px; height: 20px; border: 0px solid #ffff…" at bounding box center [617, 264] width 695 height 403
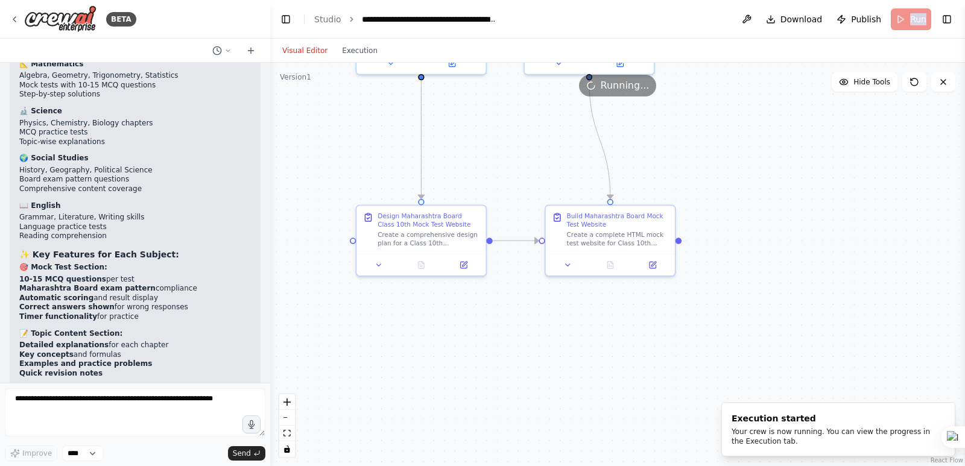
click at [716, 151] on div ".deletable-edge-delete-btn { width: 20px; height: 20px; border: 0px solid #ffff…" at bounding box center [617, 264] width 695 height 403
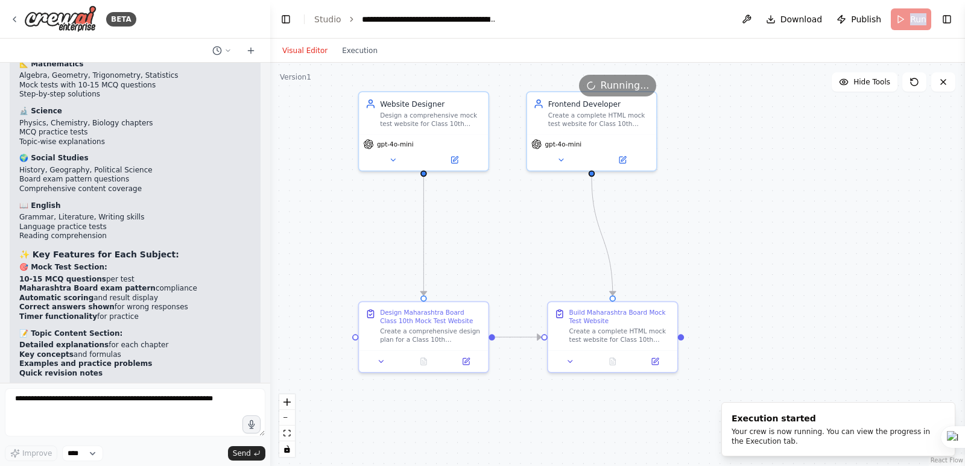
drag, startPoint x: 716, startPoint y: 151, endPoint x: 719, endPoint y: 248, distance: 96.5
click at [719, 248] on div ".deletable-edge-delete-btn { width: 20px; height: 20px; border: 0px solid #ffff…" at bounding box center [617, 264] width 695 height 403
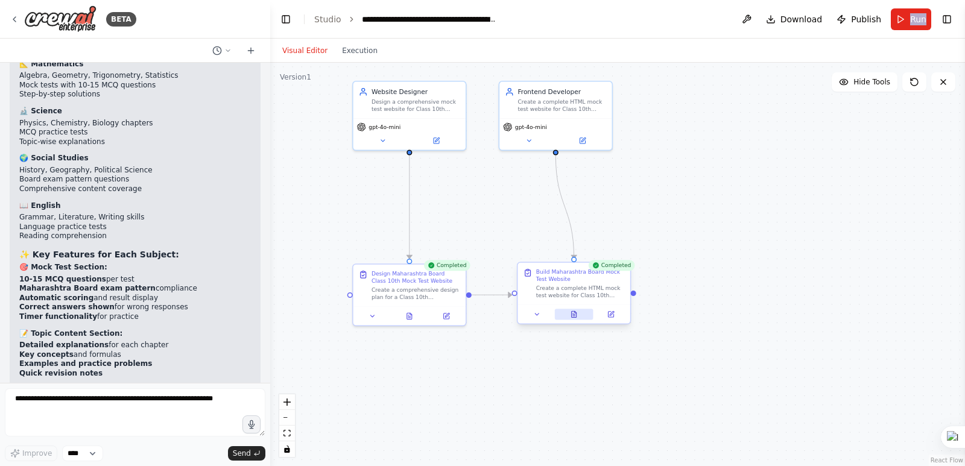
click at [572, 313] on icon at bounding box center [574, 314] width 5 height 6
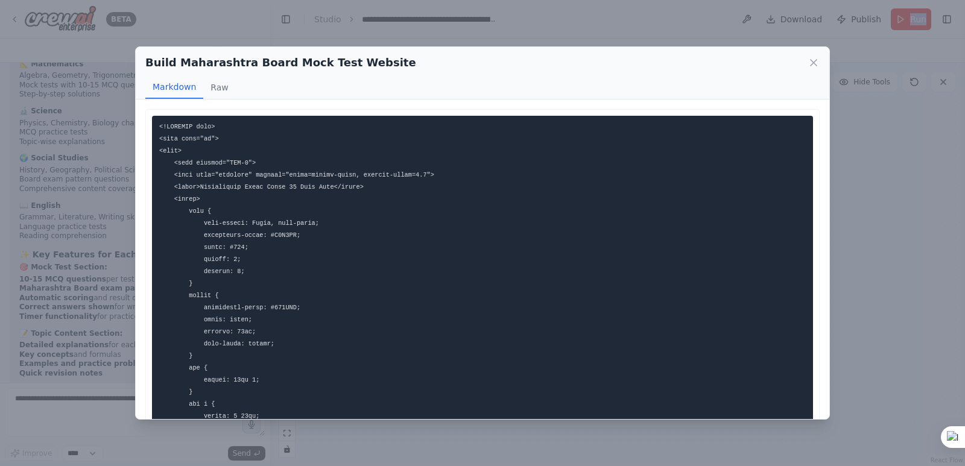
click at [818, 64] on icon at bounding box center [813, 63] width 12 height 12
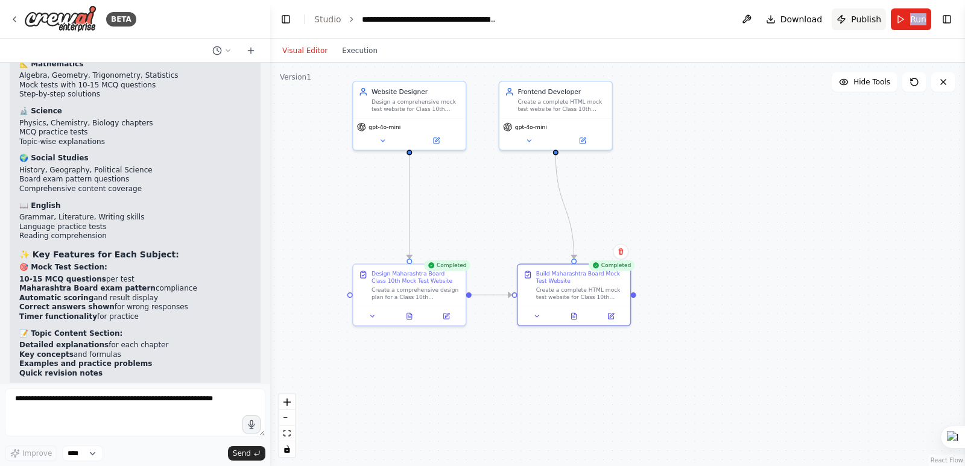
click at [874, 13] on span "Publish" at bounding box center [866, 19] width 30 height 12
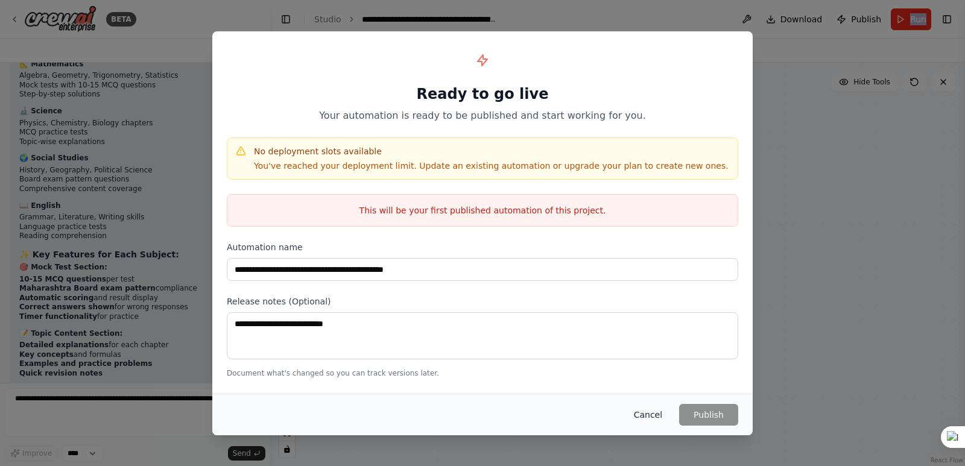
click at [651, 411] on button "Cancel" at bounding box center [648, 415] width 48 height 22
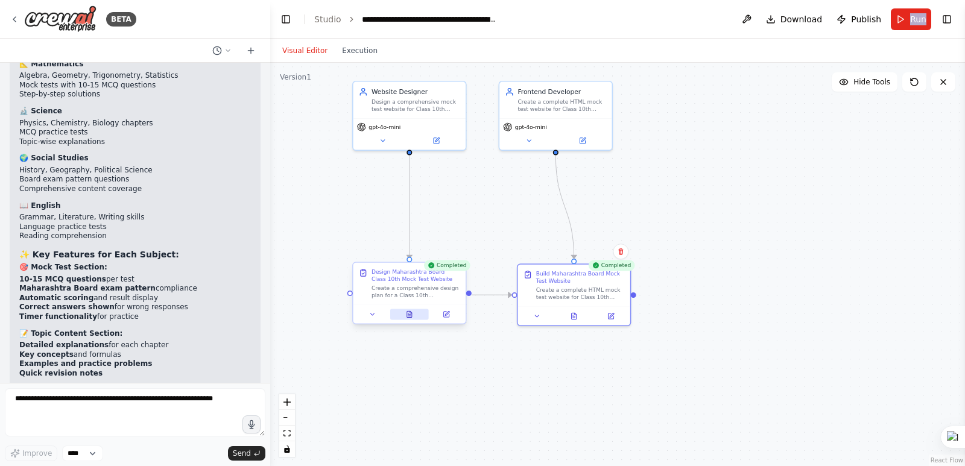
click at [406, 315] on icon at bounding box center [409, 314] width 7 height 7
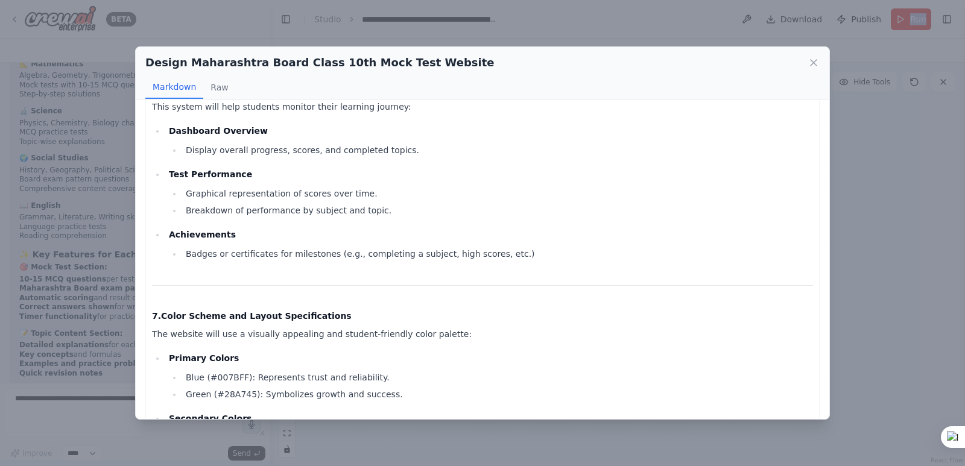
scroll to position [1628, 0]
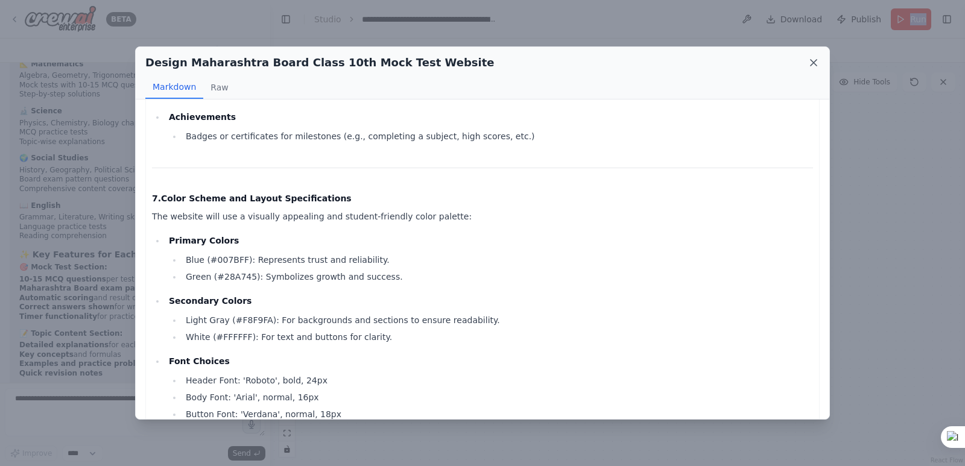
click at [813, 62] on icon at bounding box center [813, 63] width 12 height 12
click at [813, 62] on div "Visual Editor Execution" at bounding box center [617, 51] width 695 height 24
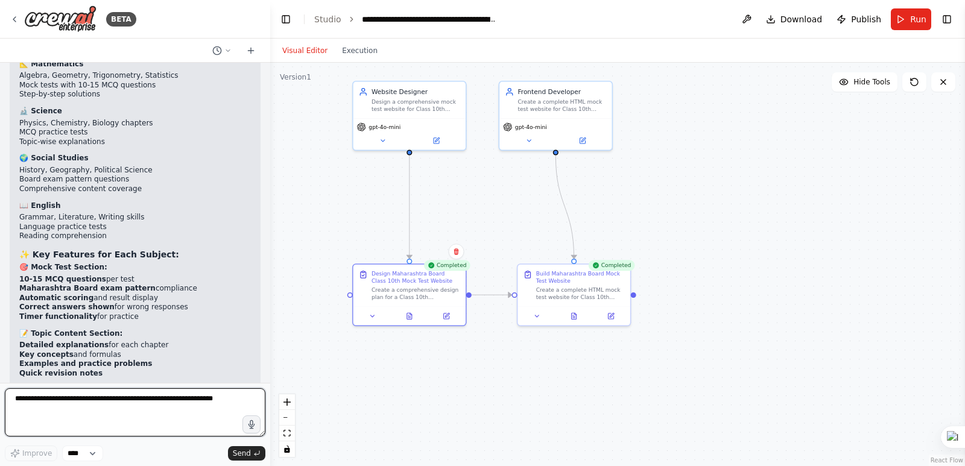
click at [49, 408] on textarea at bounding box center [135, 412] width 260 height 48
click at [816, 20] on span "Download" at bounding box center [801, 19] width 42 height 12
click at [712, 17] on header "**********" at bounding box center [617, 19] width 695 height 39
click at [43, 402] on textarea at bounding box center [135, 412] width 260 height 48
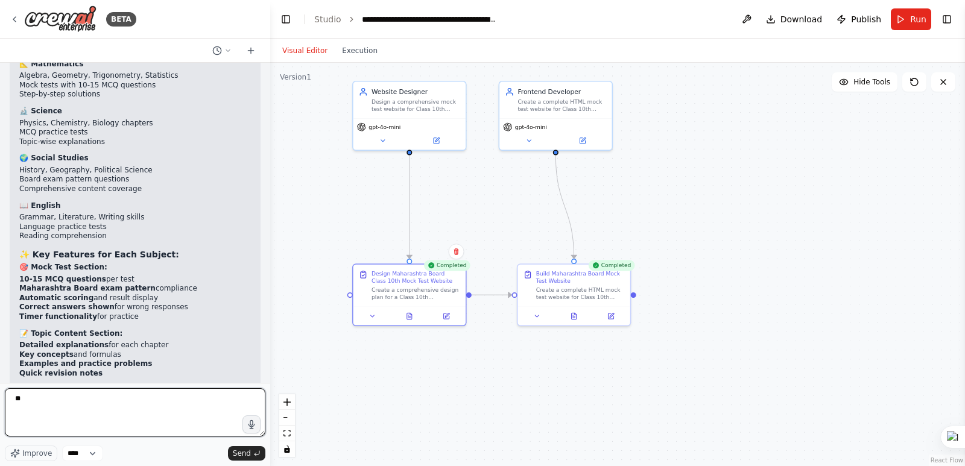
type textarea "*"
type textarea "**********"
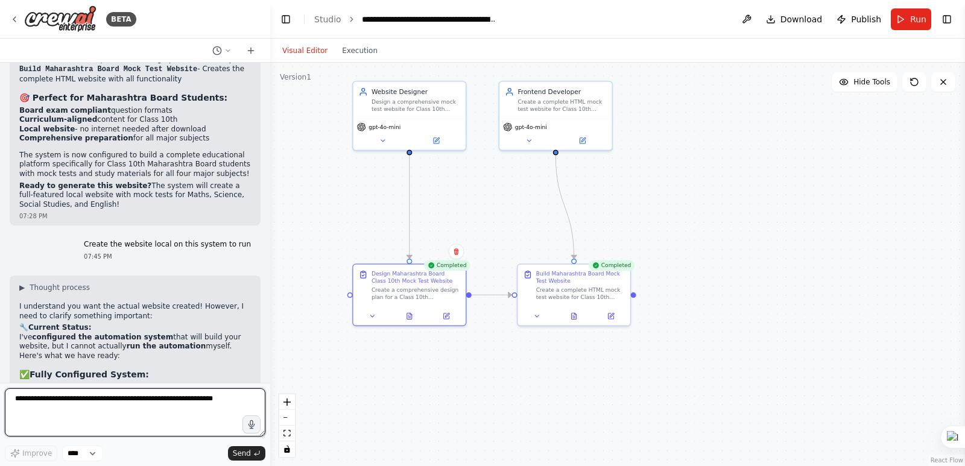
scroll to position [8682, 0]
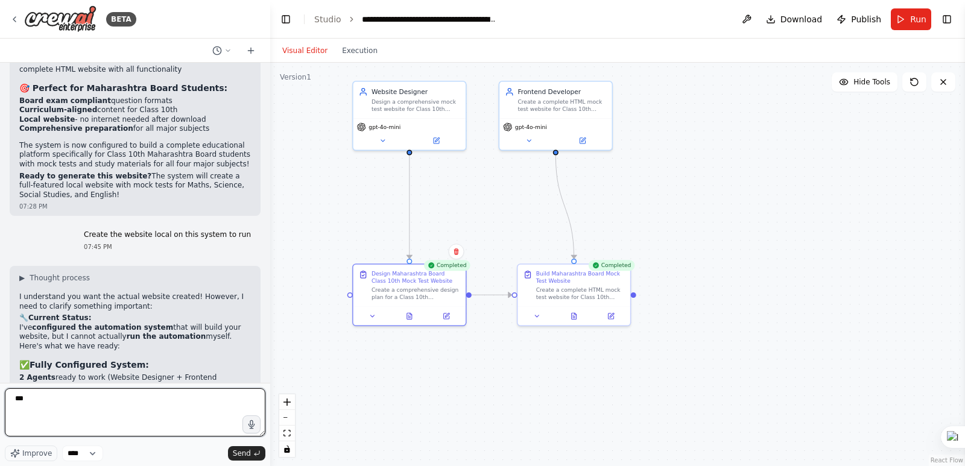
type textarea "****"
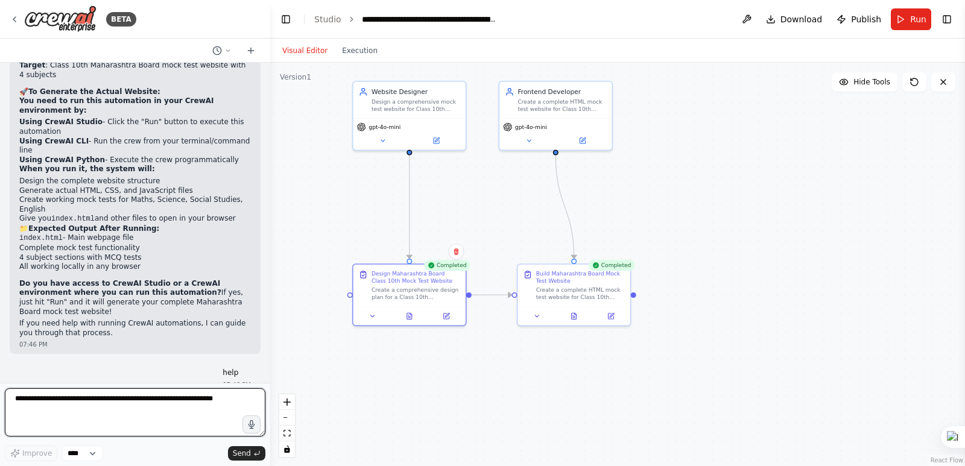
scroll to position [9021, 0]
type textarea "**********"
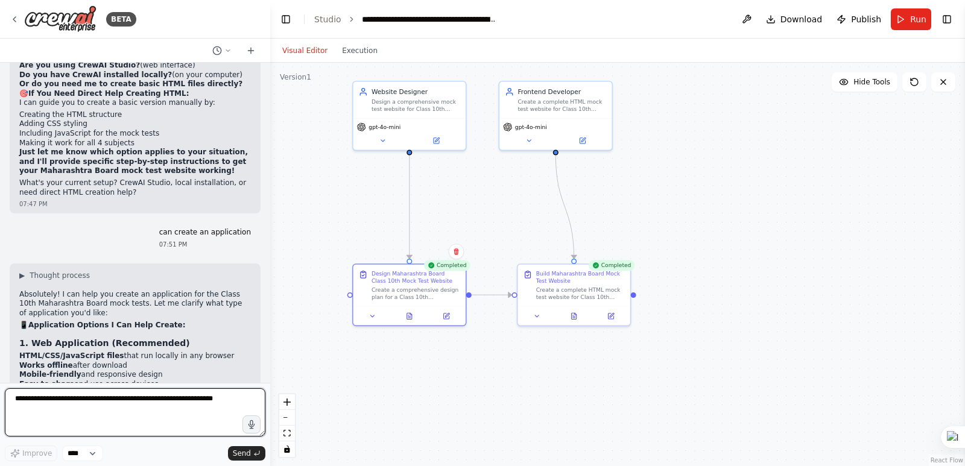
scroll to position [9631, 0]
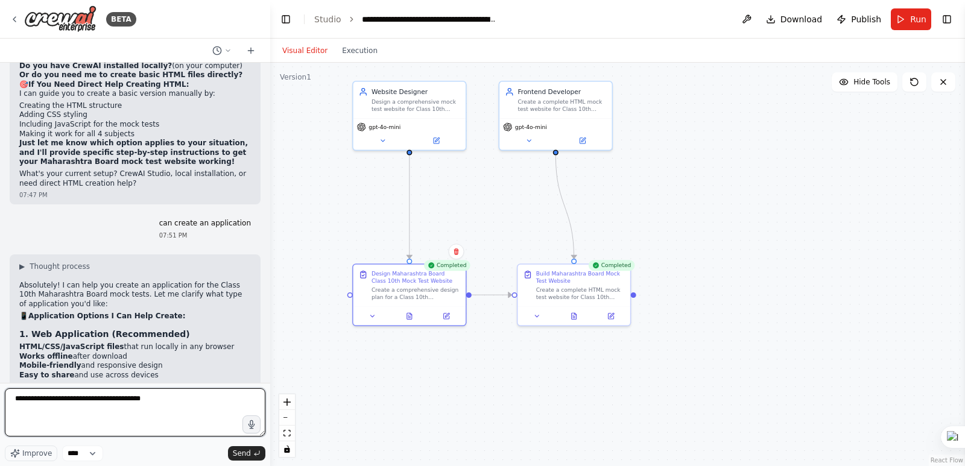
type textarea "**********"
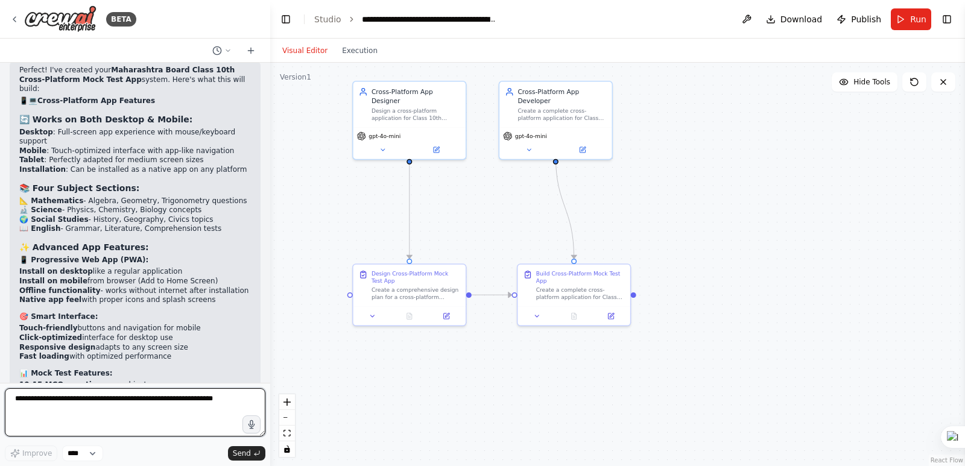
scroll to position [10733, 0]
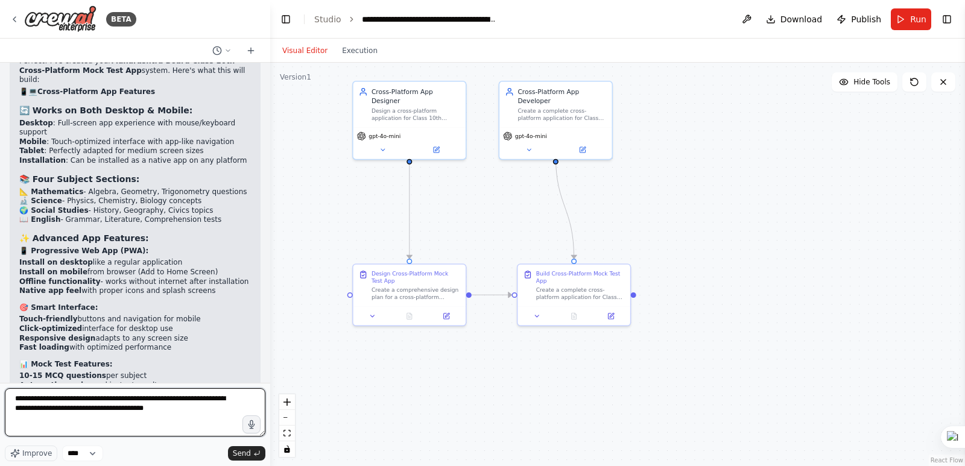
click at [76, 409] on textarea "**********" at bounding box center [135, 412] width 260 height 48
click at [110, 419] on textarea "**********" at bounding box center [135, 412] width 260 height 48
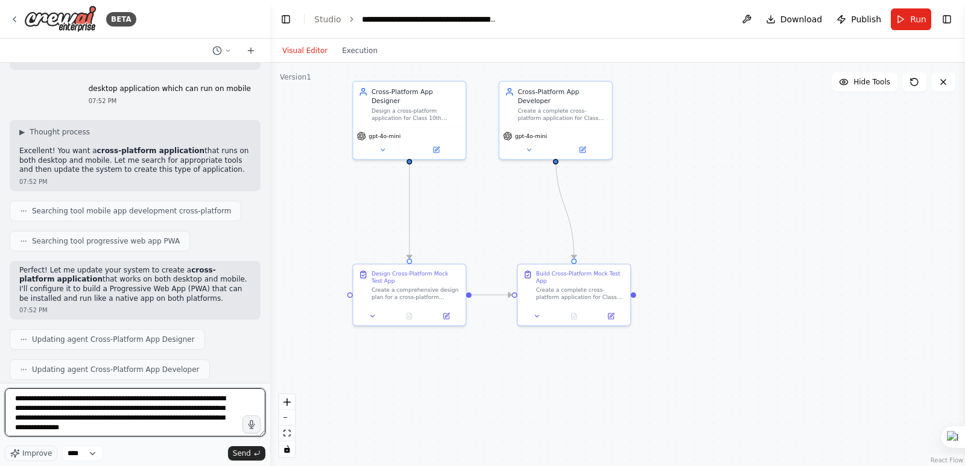
scroll to position [10251, 0]
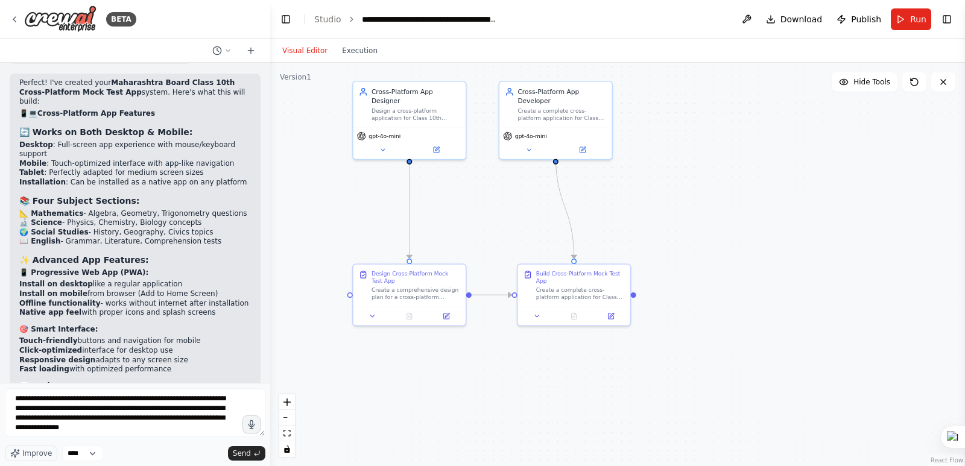
scroll to position [10733, 0]
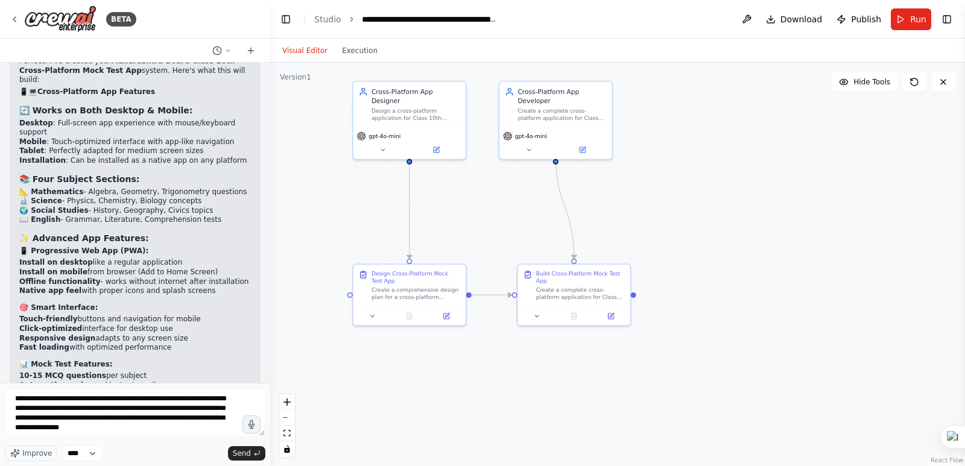
drag, startPoint x: 116, startPoint y: 351, endPoint x: 65, endPoint y: 324, distance: 58.2
click at [19, 106] on div "Perfect! I've created your Maharashtra Board Class 10th Cross-Platform Mock Tes…" at bounding box center [135, 387] width 251 height 670
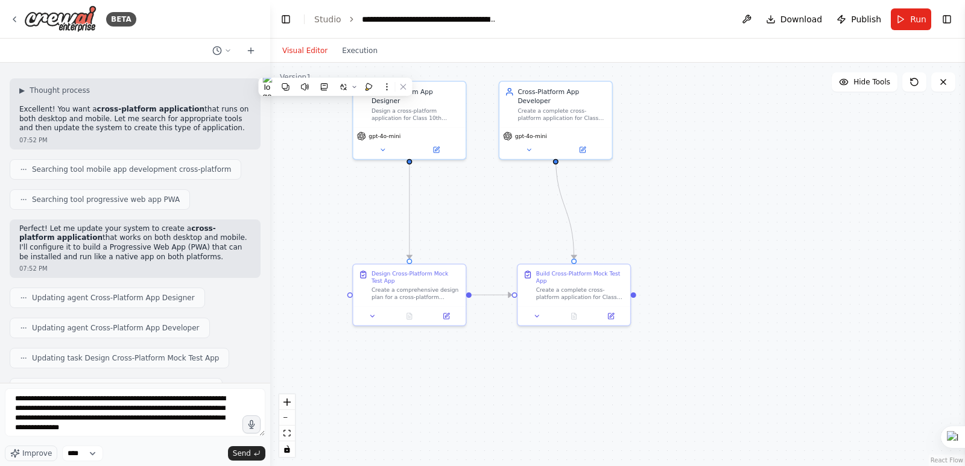
scroll to position [10299, 0]
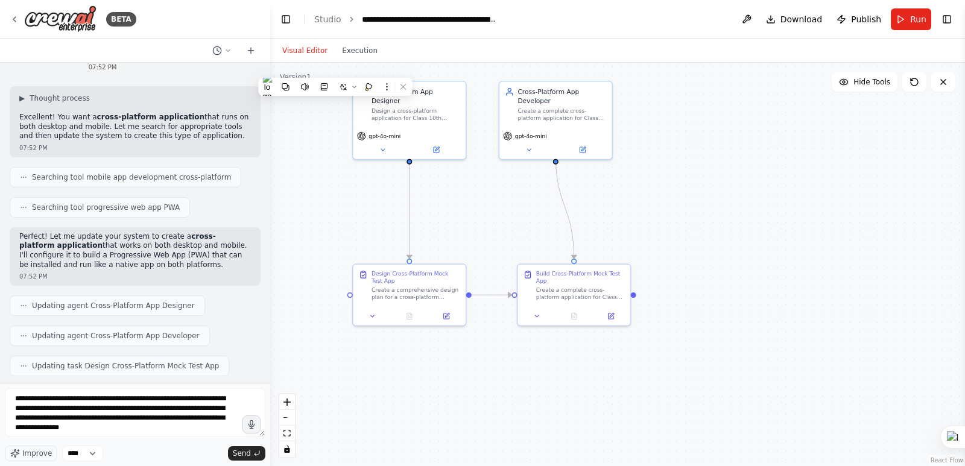
copy div "📱💻 Lorem-Ipsumdol Sit Ametcons 🔄 Adipi el Sedd Eiusmod & Tempor: Incidid : Utla…"
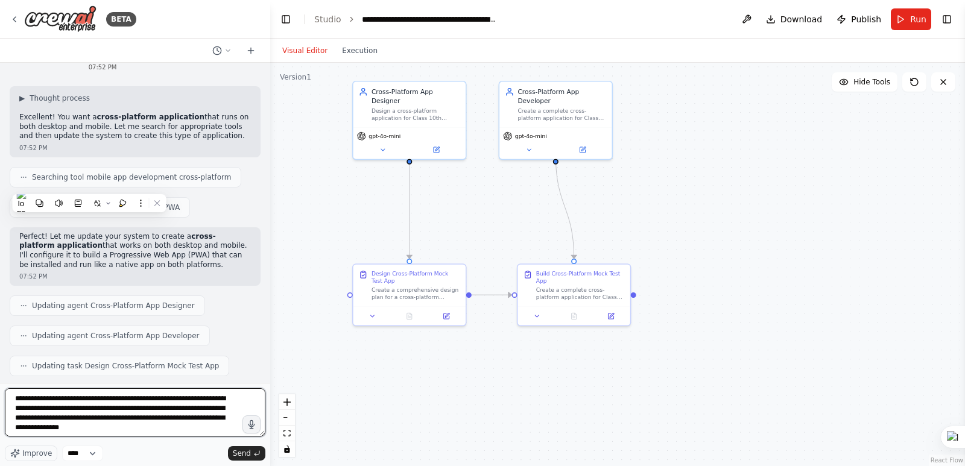
click at [34, 399] on textarea "**********" at bounding box center [135, 412] width 260 height 48
click at [125, 431] on textarea "**********" at bounding box center [135, 412] width 260 height 48
click at [171, 431] on textarea "**********" at bounding box center [135, 412] width 260 height 48
click at [148, 431] on textarea "**********" at bounding box center [135, 412] width 260 height 48
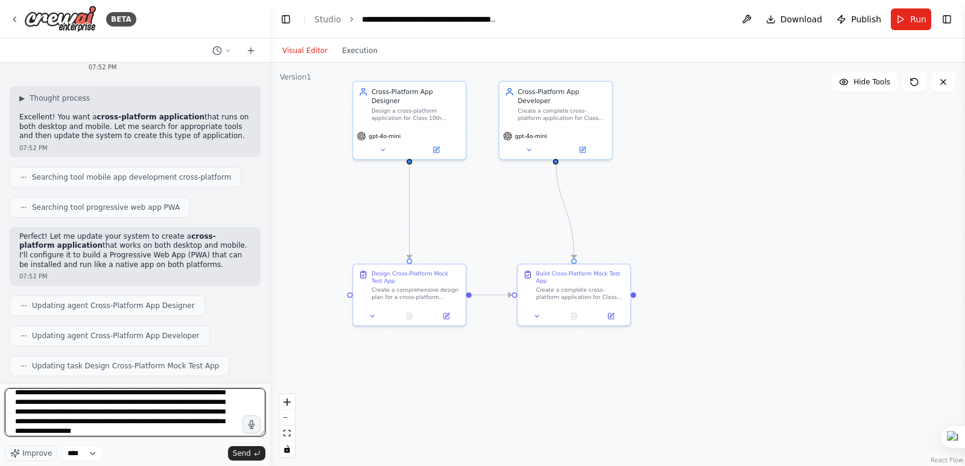
scroll to position [54, 0]
type textarea "**********"
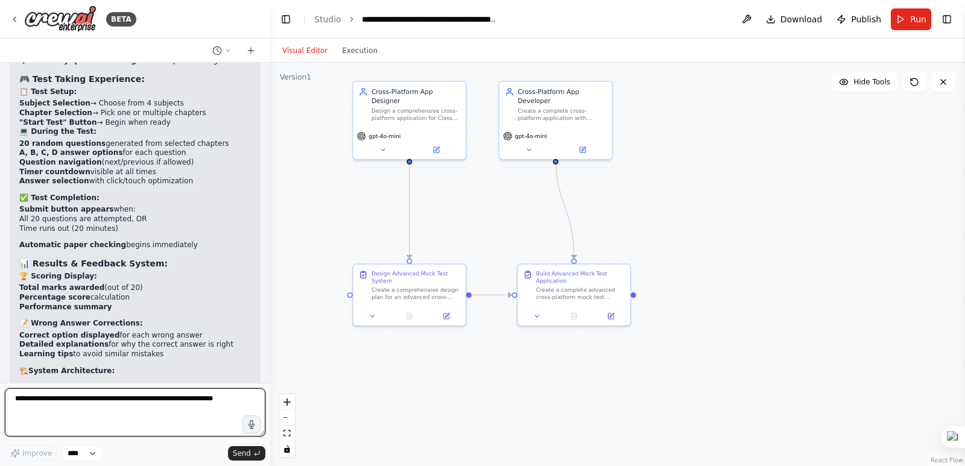
scroll to position [11974, 0]
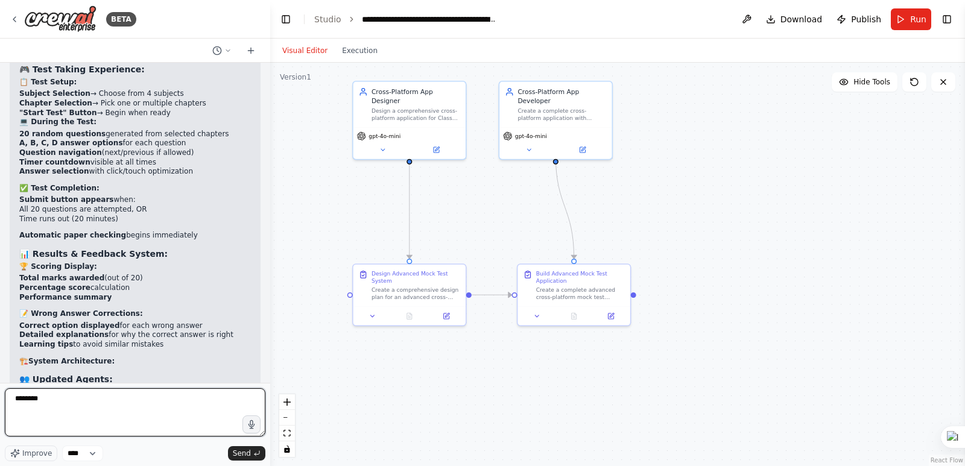
type textarea "*********"
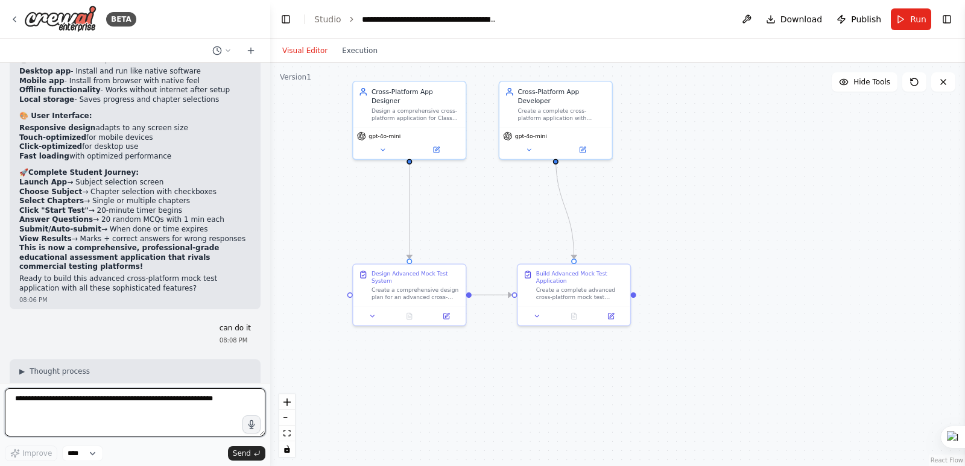
scroll to position [12449, 0]
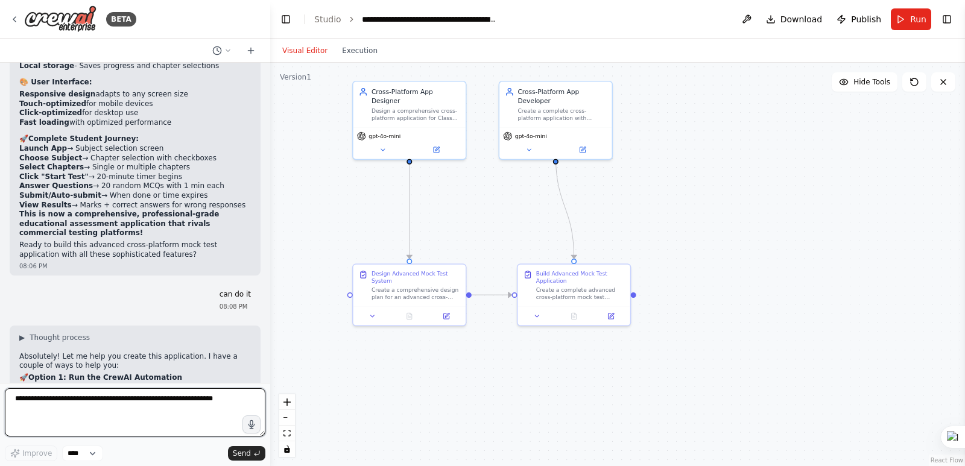
click at [42, 400] on textarea at bounding box center [135, 412] width 260 height 48
type textarea "**********"
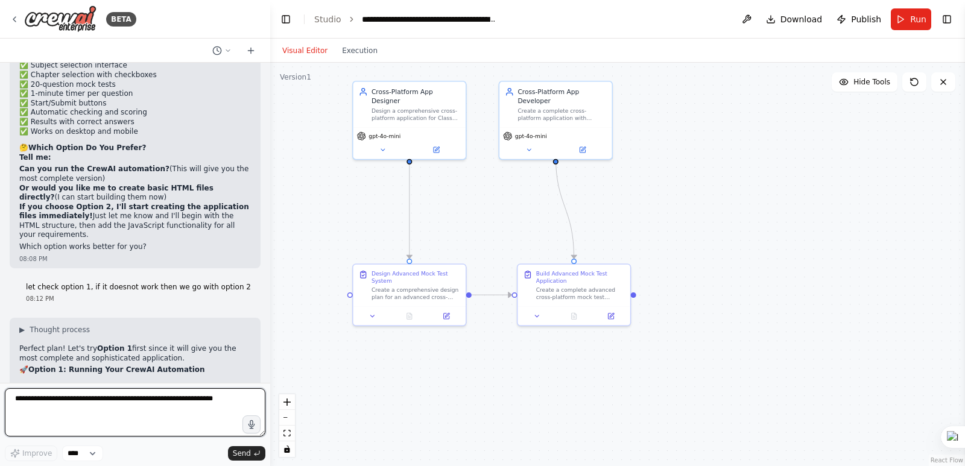
scroll to position [12951, 0]
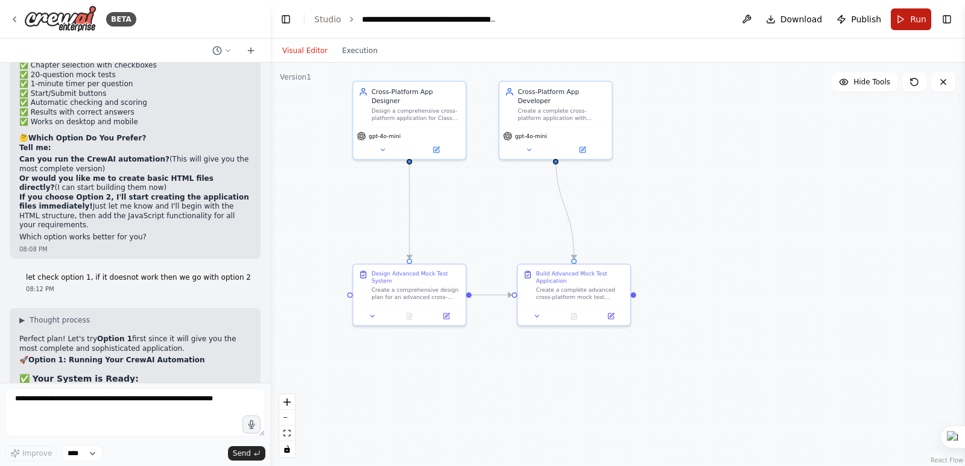
click at [910, 17] on button "Run" at bounding box center [911, 19] width 40 height 22
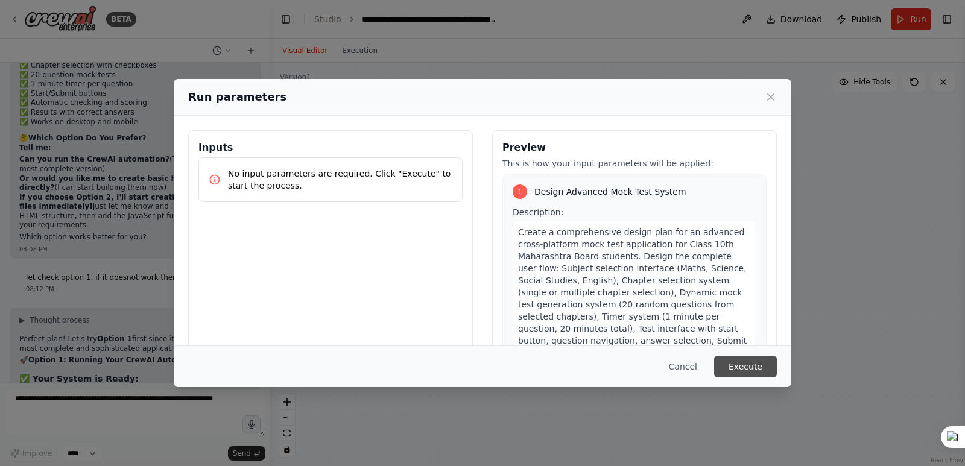
click at [739, 370] on button "Execute" at bounding box center [745, 367] width 63 height 22
click at [739, 370] on div ".deletable-edge-delete-btn { width: 20px; height: 20px; border: 0px solid #ffff…" at bounding box center [617, 264] width 695 height 403
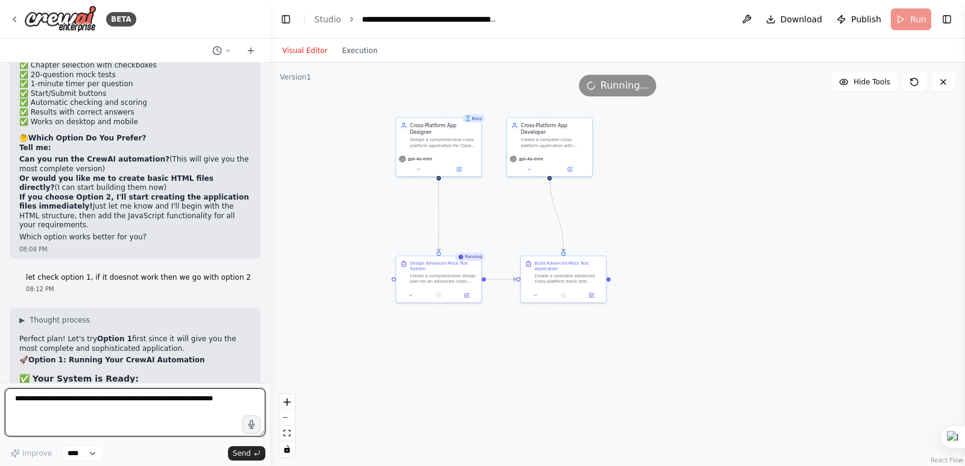
click at [107, 396] on textarea at bounding box center [135, 412] width 260 height 48
type textarea "**********"
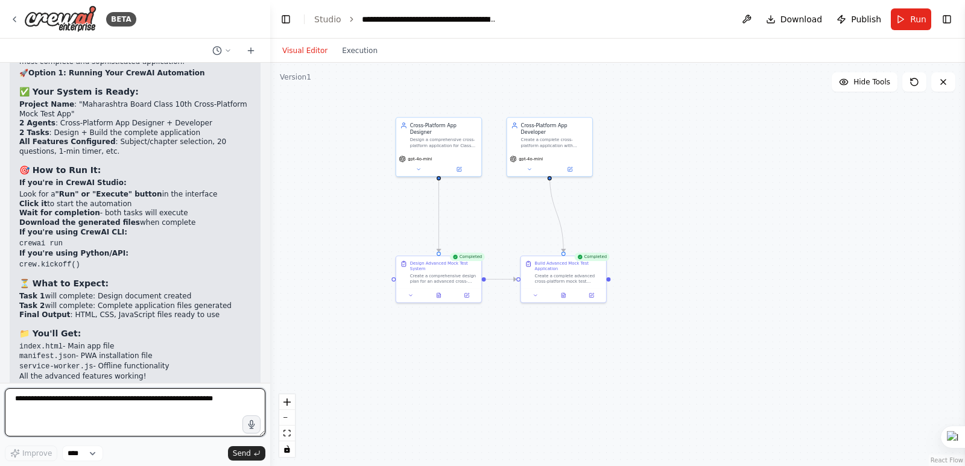
scroll to position [13192, 0]
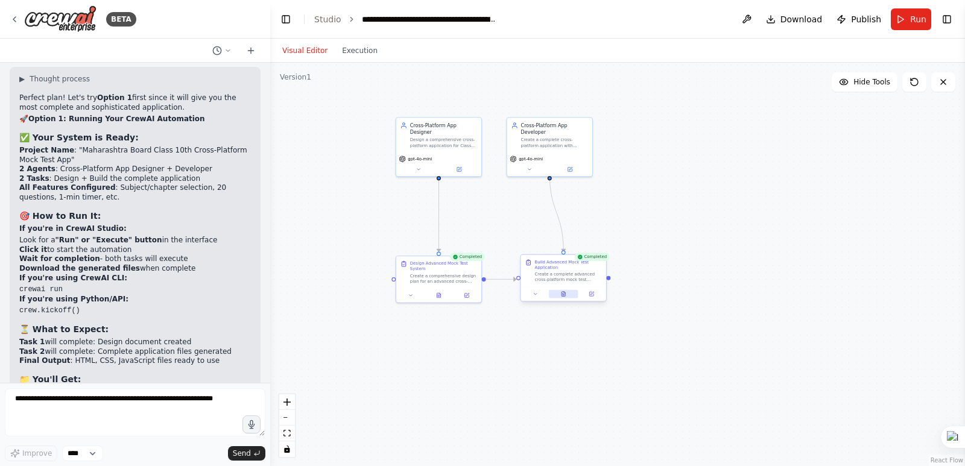
click at [560, 294] on button at bounding box center [564, 294] width 30 height 8
click at [564, 294] on icon at bounding box center [563, 294] width 4 height 5
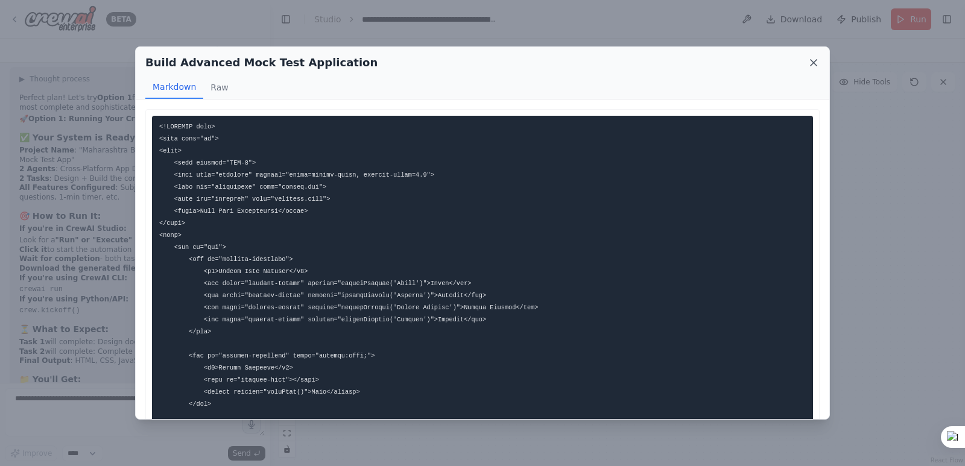
click at [811, 64] on icon at bounding box center [813, 63] width 12 height 12
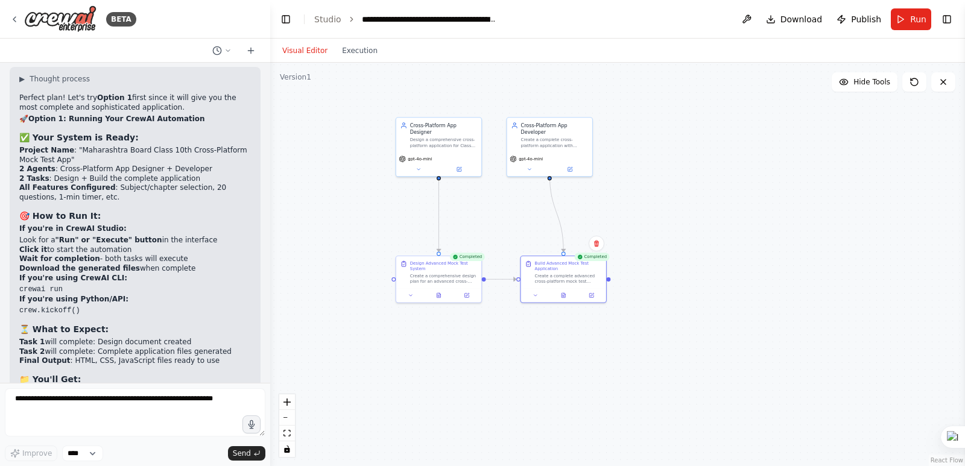
drag, startPoint x: 48, startPoint y: 335, endPoint x: 132, endPoint y: 336, distance: 83.8
copy li "[URL]"
drag, startPoint x: 136, startPoint y: 277, endPoint x: 50, endPoint y: 271, distance: 85.8
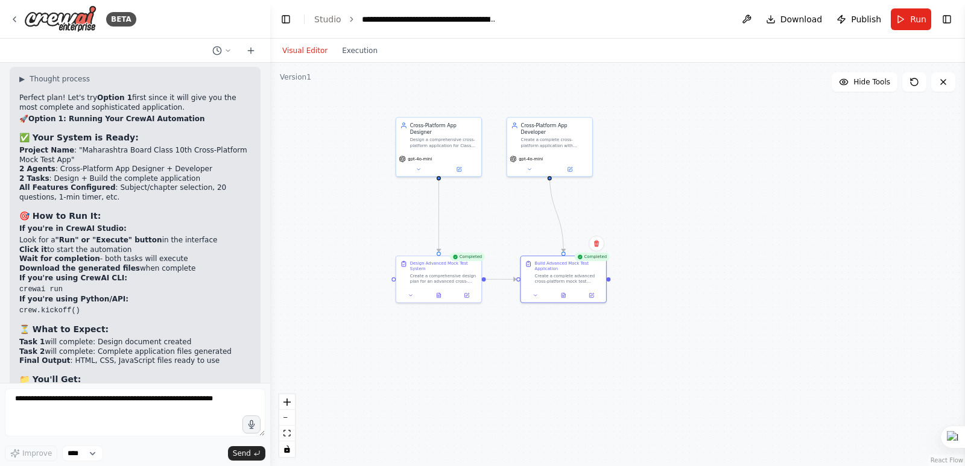
copy li "[URL][DOMAIN_NAME]"
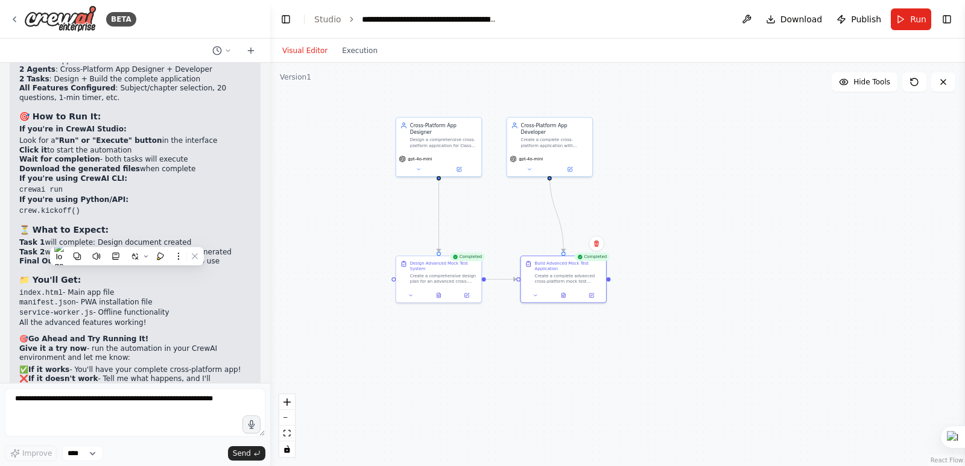
scroll to position [13312, 0]
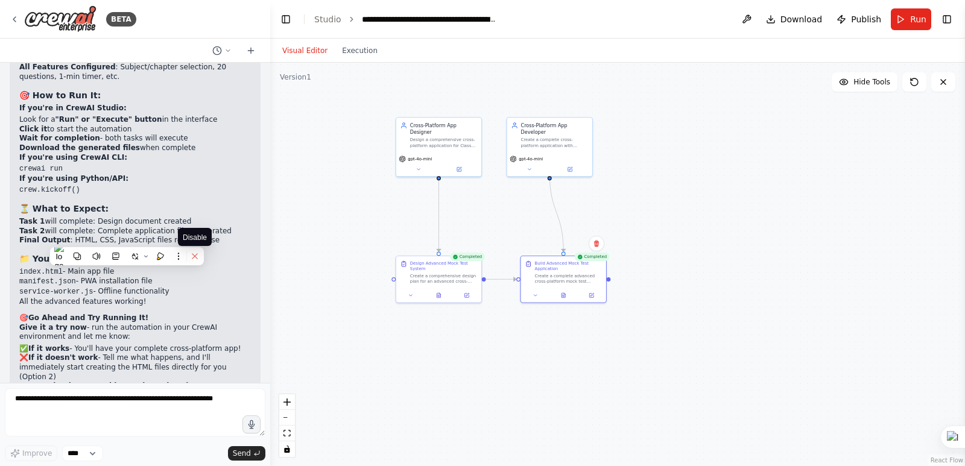
click at [193, 259] on icon at bounding box center [194, 255] width 5 height 5
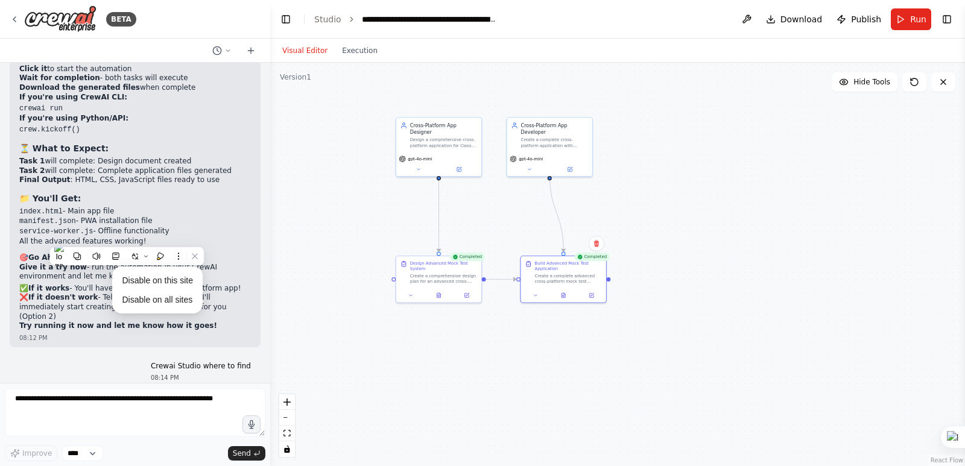
scroll to position [13433, 0]
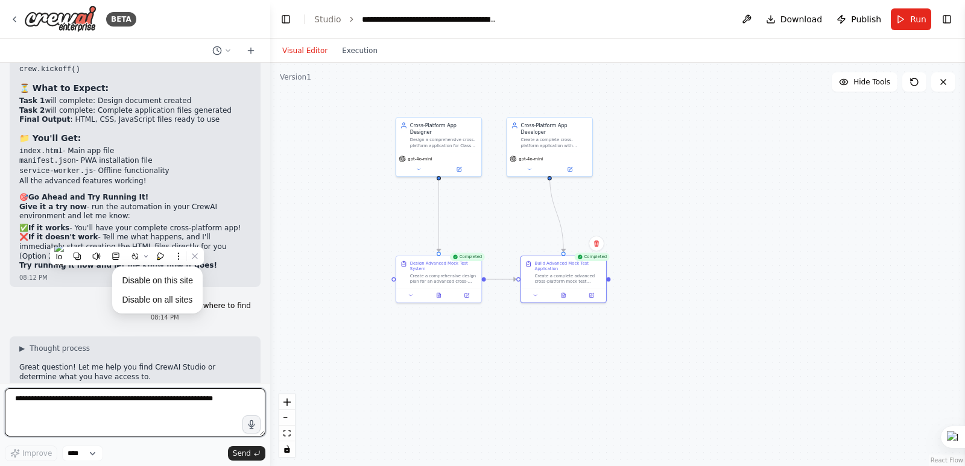
click at [42, 406] on textarea at bounding box center [135, 412] width 260 height 48
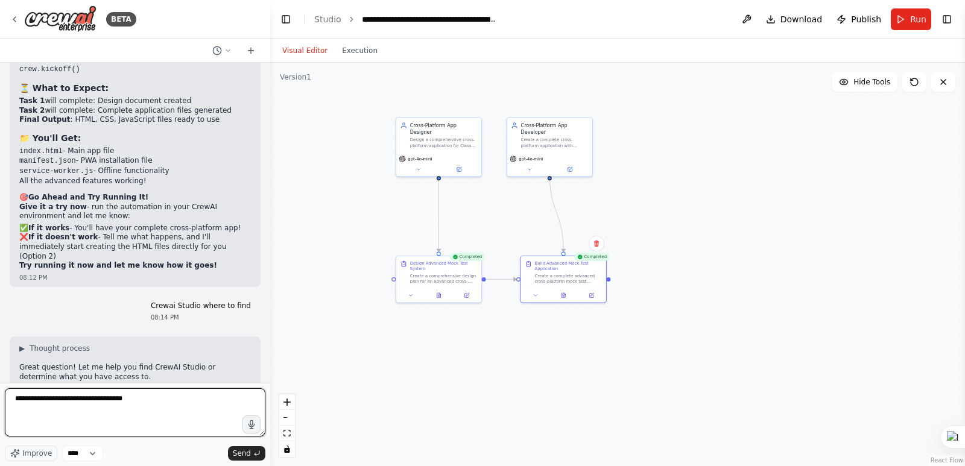
type textarea "**********"
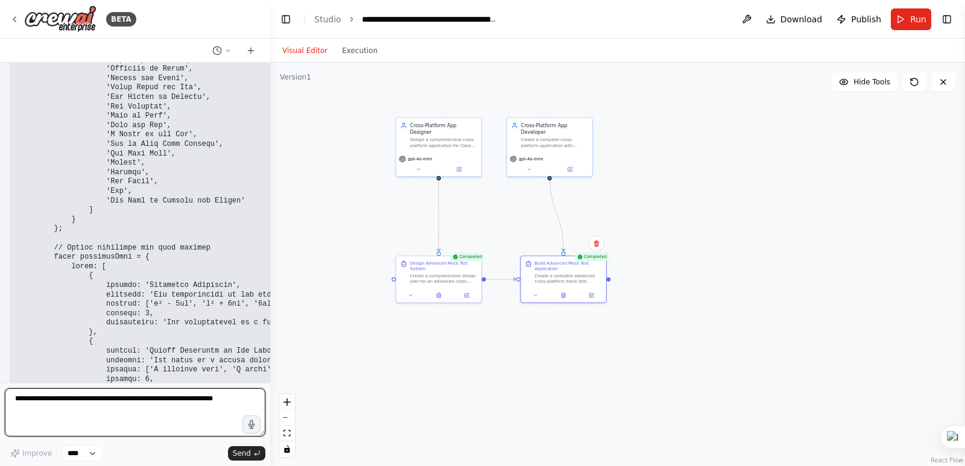
scroll to position [18734, 0]
